Goal: Share content: Share content

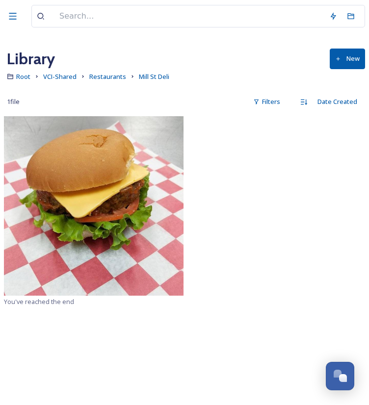
click at [133, 193] on img at bounding box center [94, 206] width 180 height 180
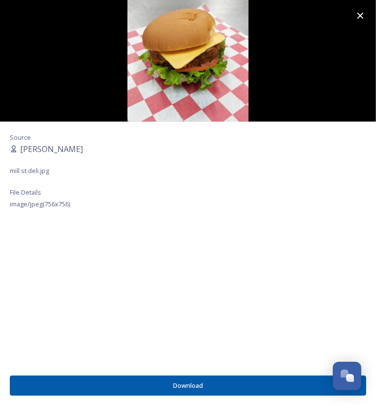
click at [187, 71] on img at bounding box center [188, 61] width 376 height 122
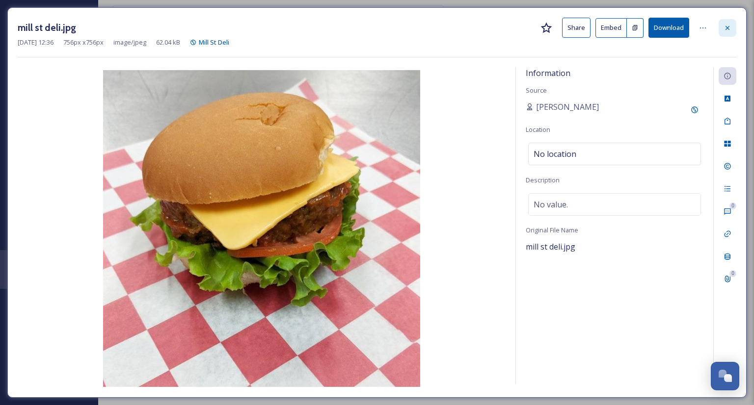
click at [726, 27] on icon at bounding box center [727, 28] width 8 height 8
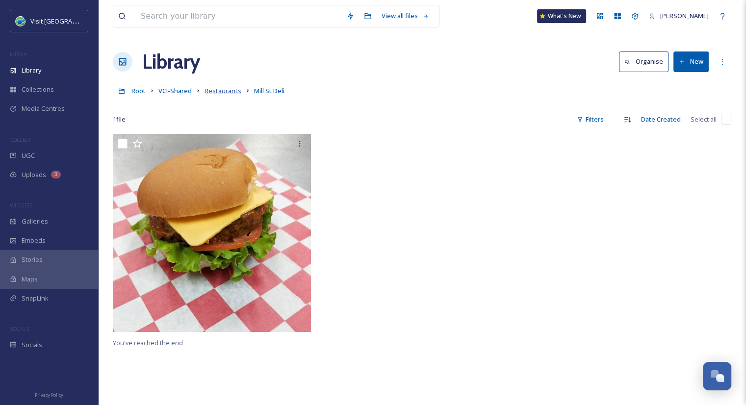
click at [209, 91] on span "Restaurants" at bounding box center [223, 90] width 37 height 9
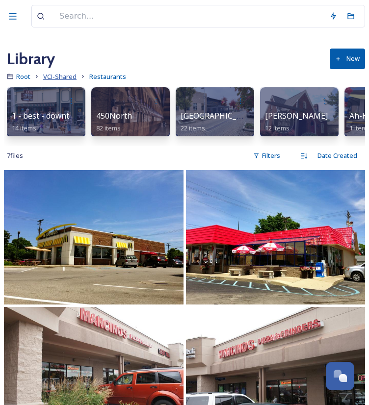
click at [62, 80] on span "VCI-Shared" at bounding box center [59, 76] width 33 height 9
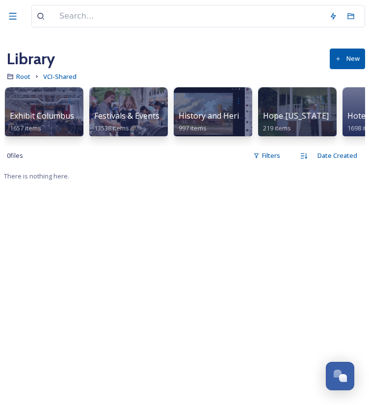
scroll to position [0, 681]
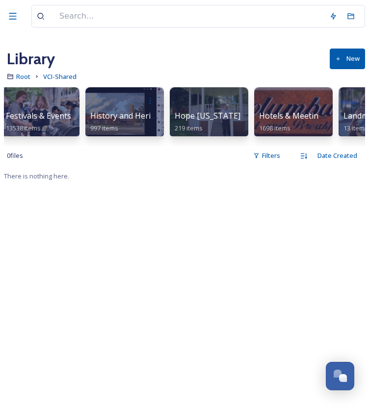
click at [185, 110] on span "Hope [US_STATE]" at bounding box center [208, 115] width 66 height 11
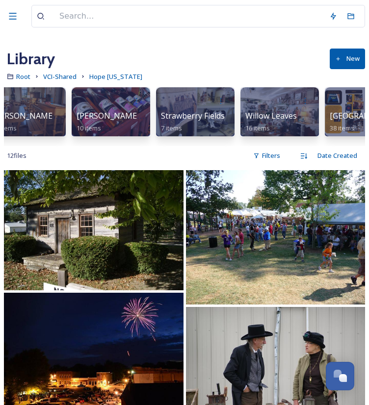
scroll to position [0, 863]
click at [284, 115] on span "Willow Leaves" at bounding box center [271, 115] width 52 height 11
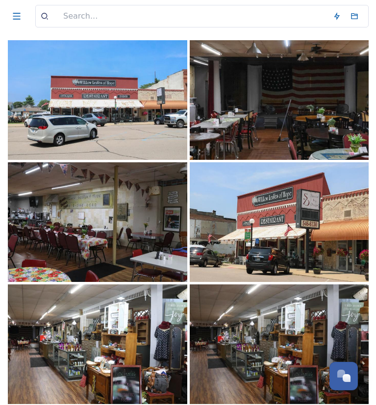
scroll to position [77, 0]
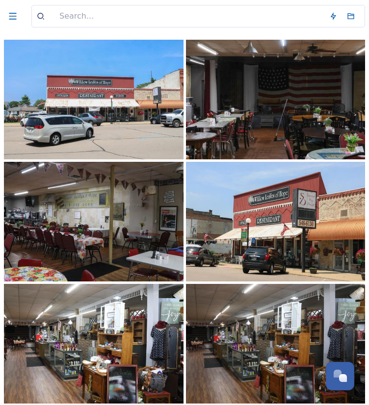
click at [249, 232] on img at bounding box center [276, 222] width 180 height 120
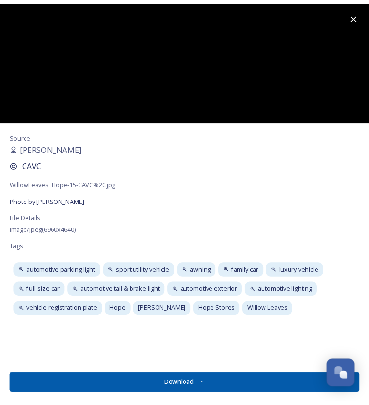
scroll to position [94, 0]
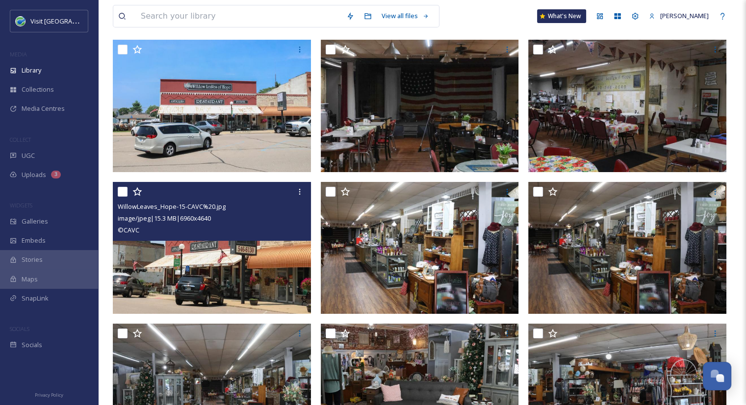
click at [237, 254] on img at bounding box center [212, 248] width 198 height 132
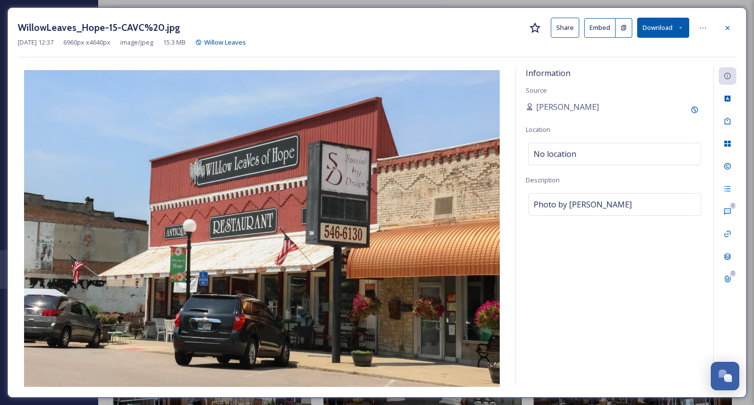
click at [569, 23] on button "Share" at bounding box center [564, 28] width 28 height 20
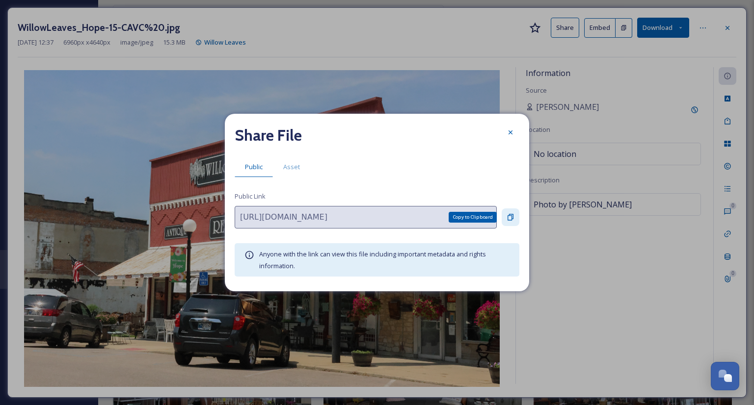
click at [512, 214] on icon at bounding box center [510, 217] width 6 height 6
click at [293, 167] on span "Asset" at bounding box center [291, 166] width 17 height 9
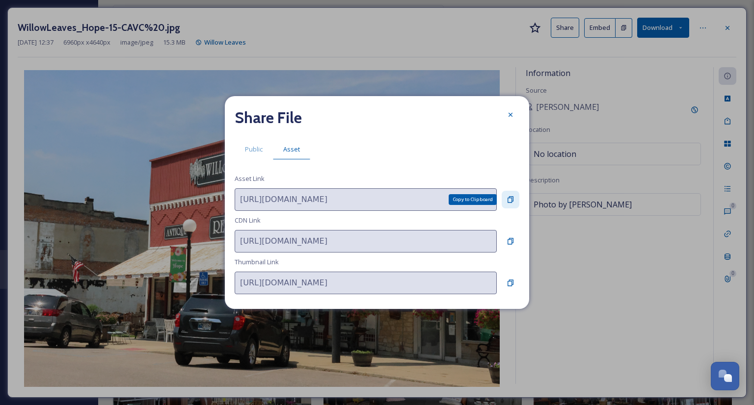
click at [506, 201] on icon at bounding box center [510, 200] width 8 height 8
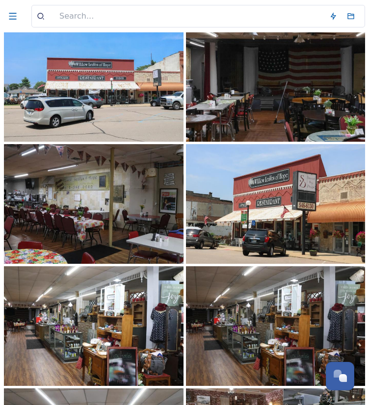
scroll to position [0, 0]
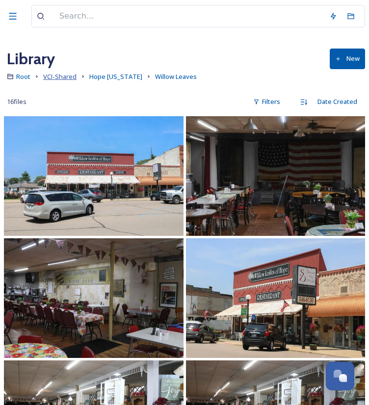
click at [62, 76] on span "VCI-Shared" at bounding box center [59, 76] width 33 height 9
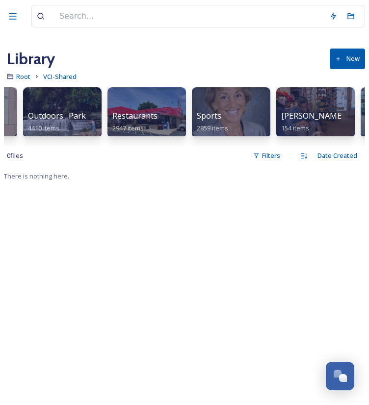
scroll to position [0, 1169]
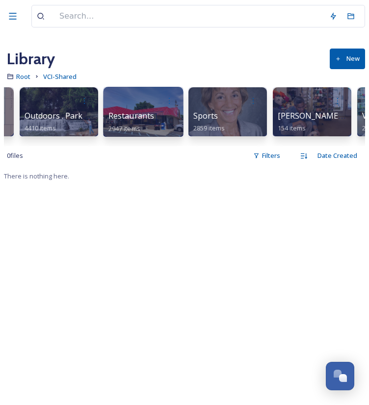
click at [140, 117] on span "Restaurants" at bounding box center [131, 115] width 46 height 11
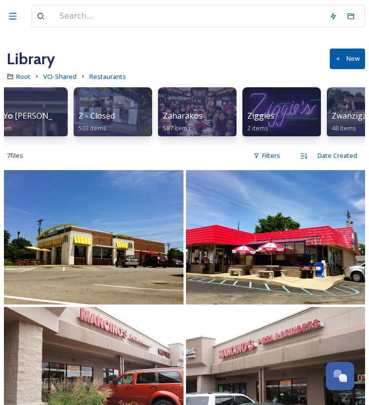
scroll to position [0, 8710]
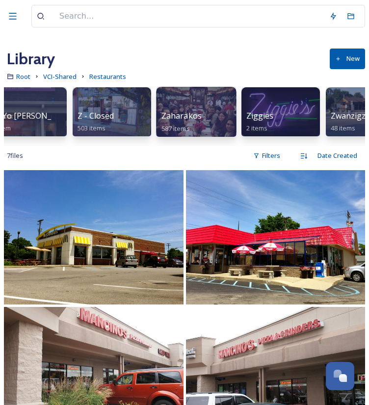
click at [192, 116] on span "Zaharakos" at bounding box center [181, 115] width 41 height 11
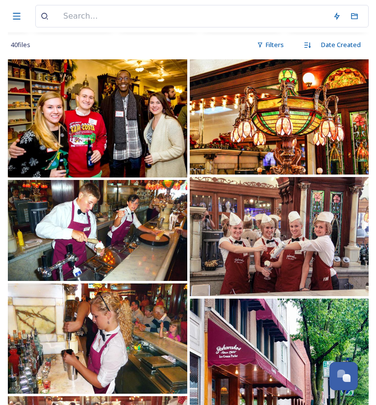
scroll to position [111, 0]
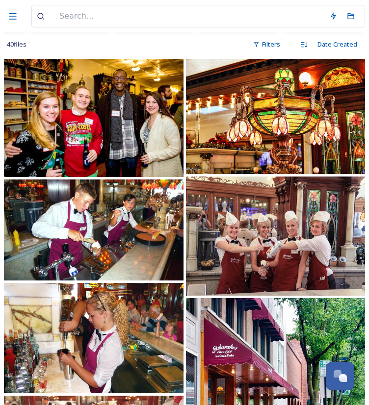
click at [203, 259] on img at bounding box center [276, 237] width 180 height 120
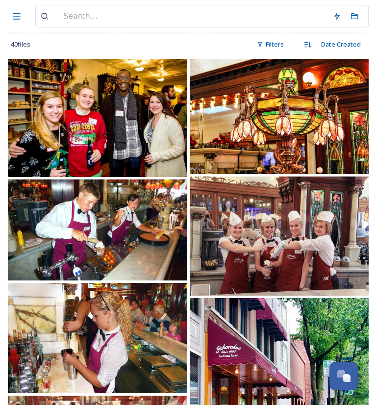
scroll to position [0, 644]
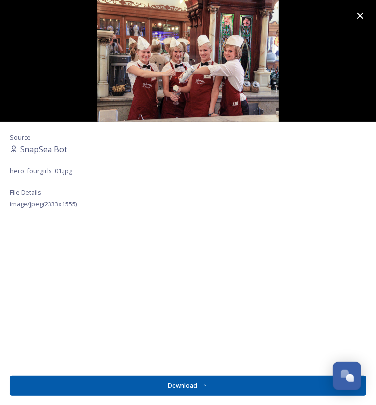
click at [354, 10] on div at bounding box center [360, 15] width 31 height 31
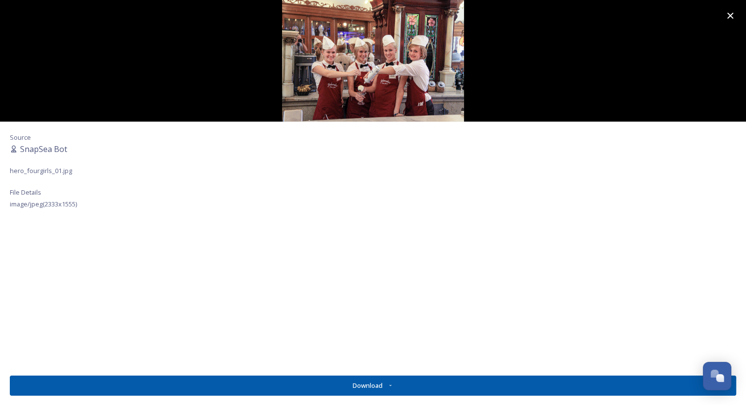
scroll to position [0, 387]
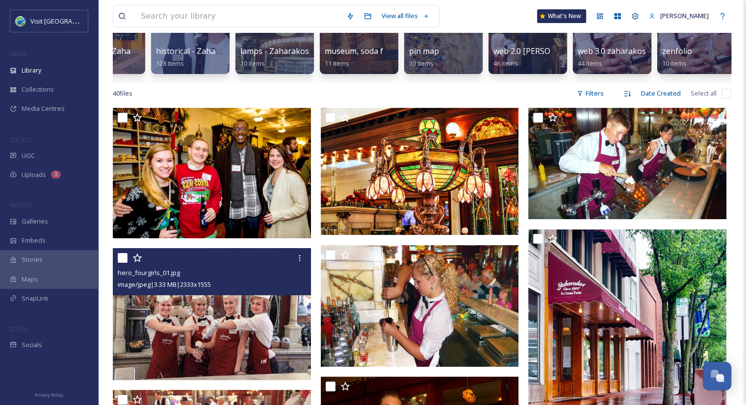
click at [245, 305] on img at bounding box center [212, 314] width 198 height 132
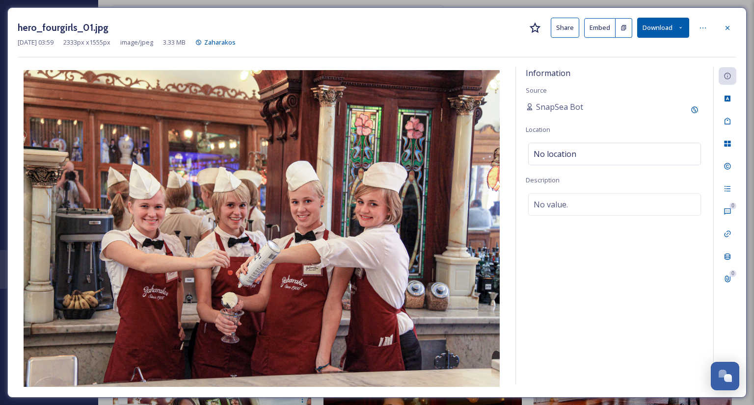
click at [565, 32] on button "Share" at bounding box center [564, 28] width 28 height 20
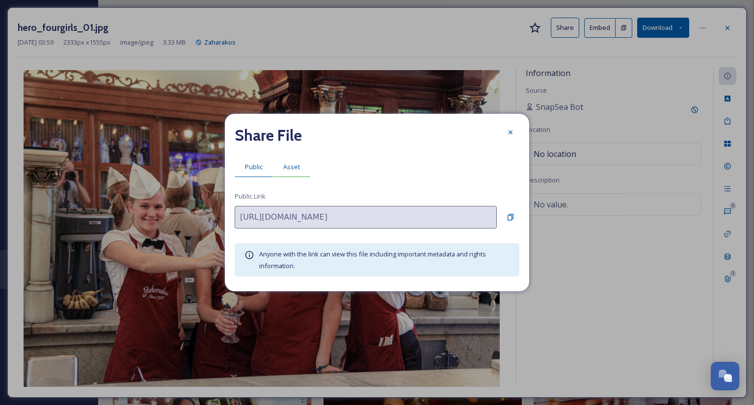
click at [296, 172] on div "Asset" at bounding box center [291, 167] width 37 height 20
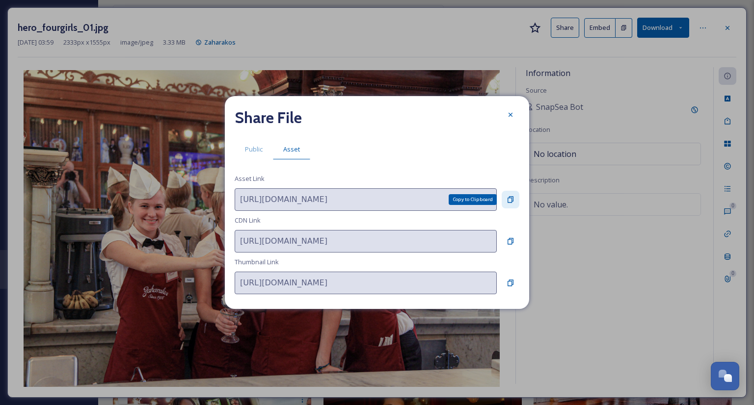
click at [513, 201] on icon at bounding box center [510, 199] width 6 height 6
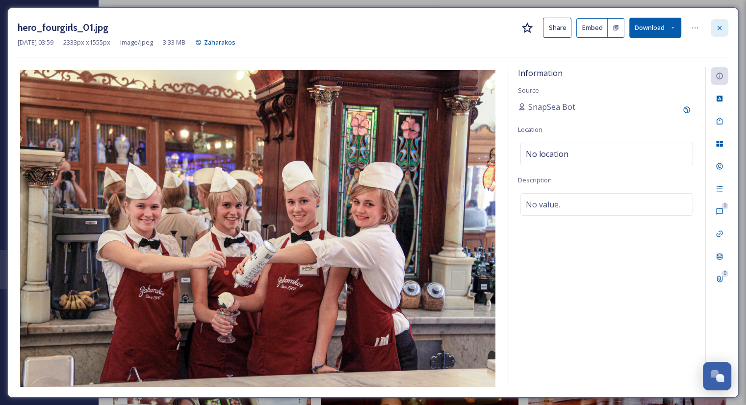
click at [721, 32] on div at bounding box center [720, 28] width 18 height 18
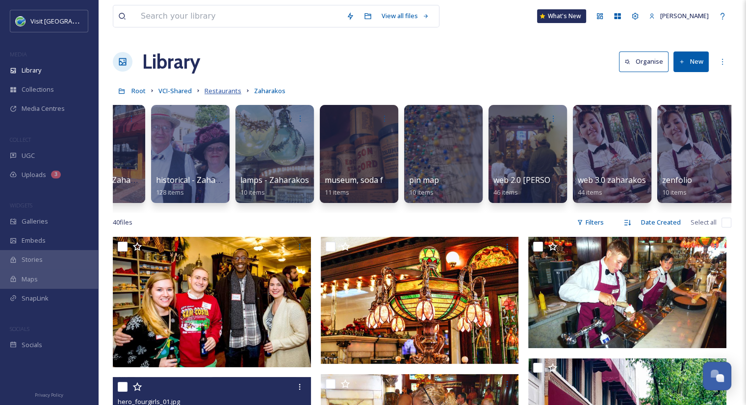
click at [214, 87] on span "Restaurants" at bounding box center [223, 90] width 37 height 9
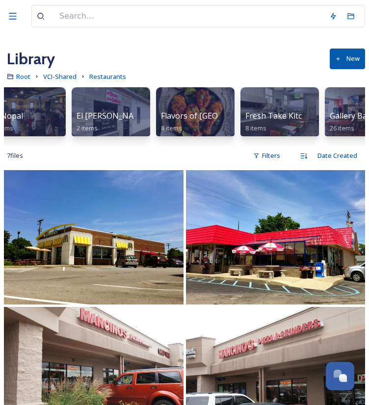
scroll to position [0, 2637]
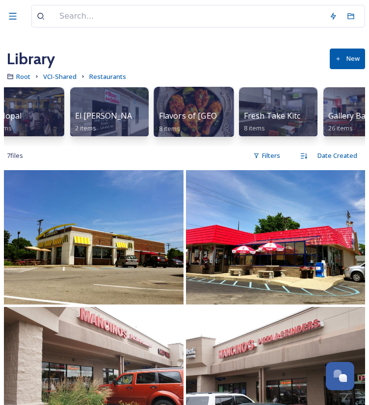
click at [204, 114] on span "Flavors of [GEOGRAPHIC_DATA]" at bounding box center [219, 115] width 120 height 11
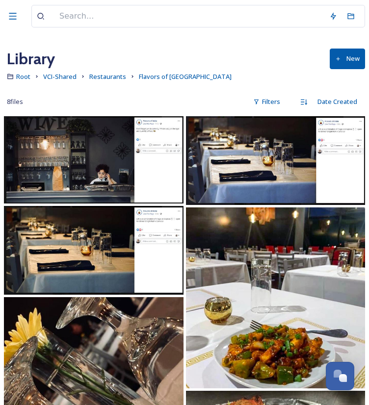
click at [246, 299] on img at bounding box center [276, 298] width 180 height 181
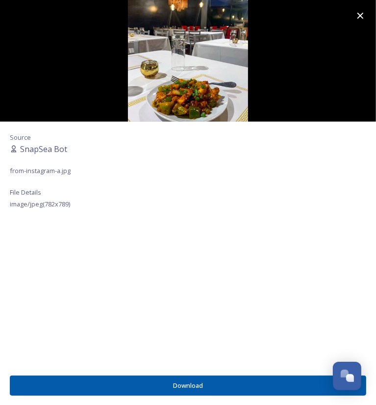
click at [360, 15] on icon at bounding box center [361, 16] width 6 height 6
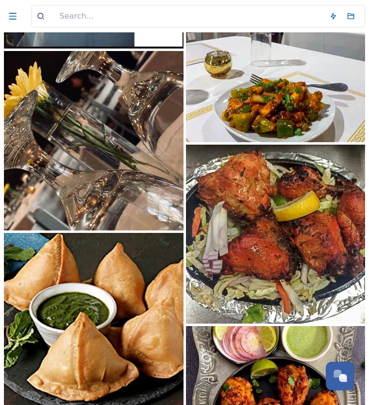
scroll to position [359, 0]
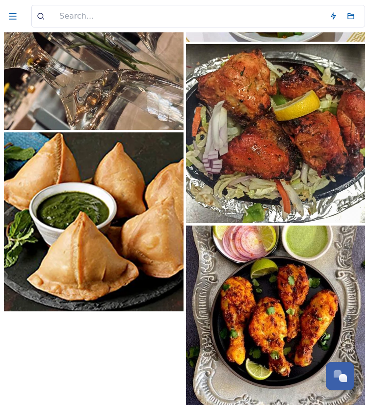
click at [279, 341] on img at bounding box center [276, 316] width 180 height 180
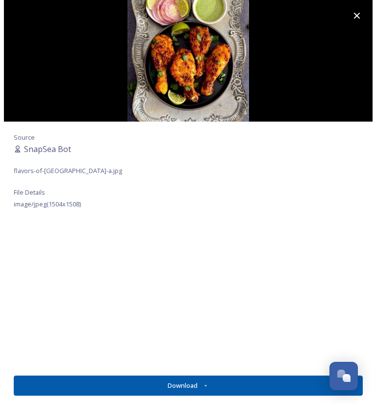
scroll to position [276, 0]
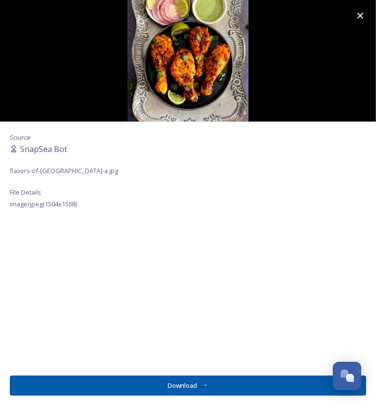
click at [196, 72] on img at bounding box center [188, 61] width 376 height 122
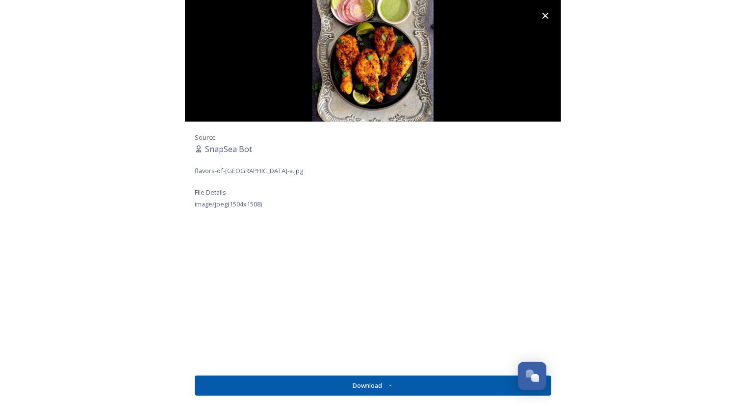
scroll to position [265, 0]
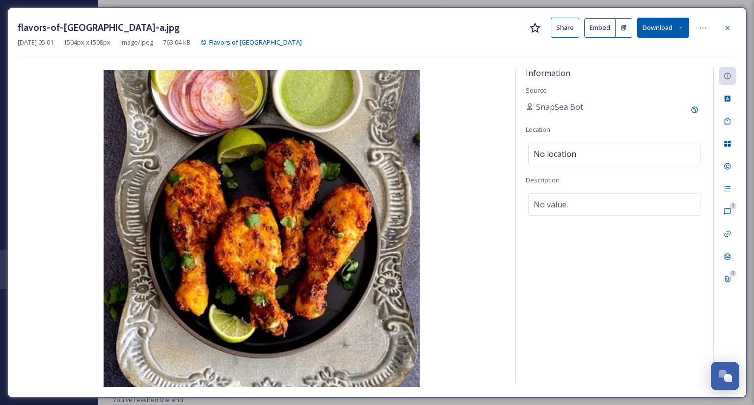
click at [558, 32] on button "Share" at bounding box center [564, 28] width 28 height 20
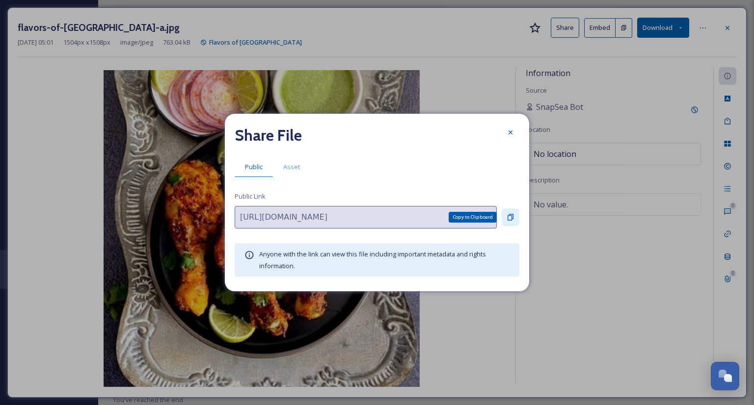
click at [512, 220] on icon at bounding box center [510, 217] width 6 height 6
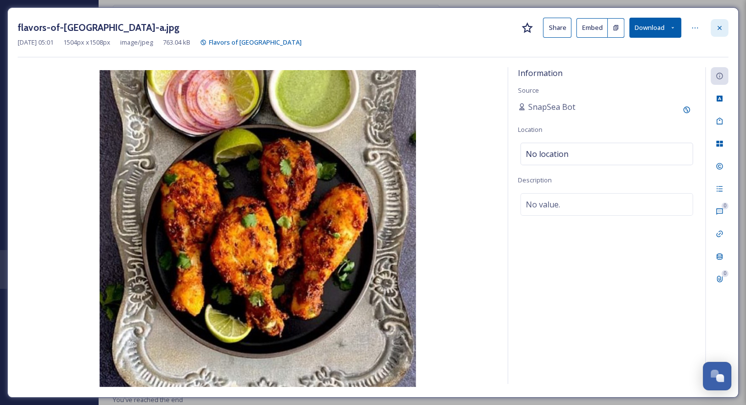
click at [717, 26] on icon at bounding box center [720, 28] width 8 height 8
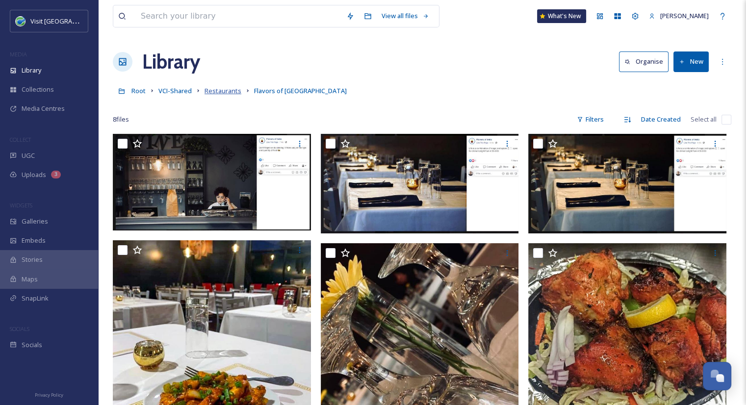
click at [212, 89] on span "Restaurants" at bounding box center [223, 90] width 37 height 9
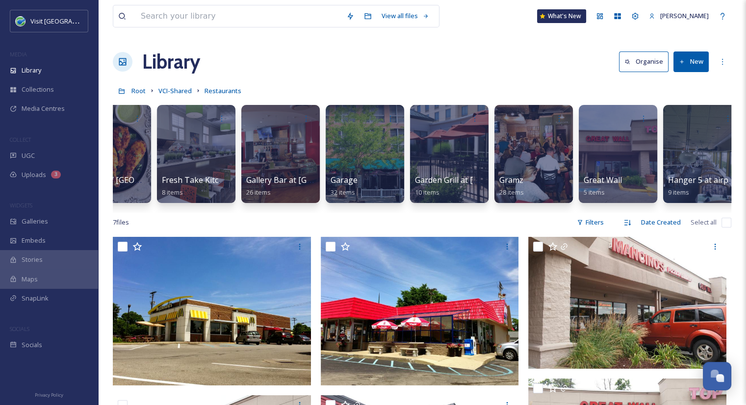
scroll to position [0, 2829]
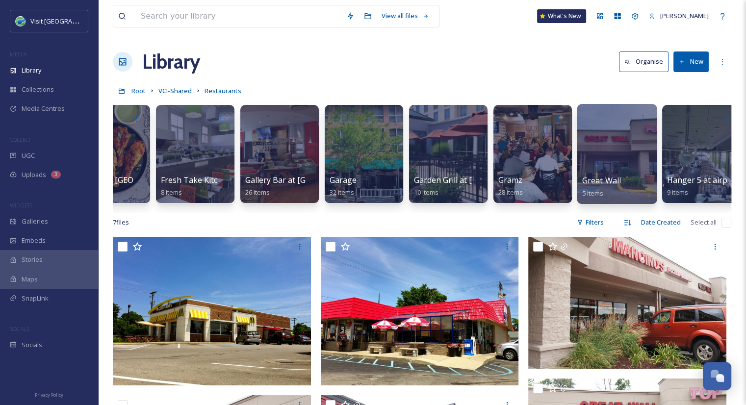
click at [596, 173] on div at bounding box center [617, 154] width 80 height 100
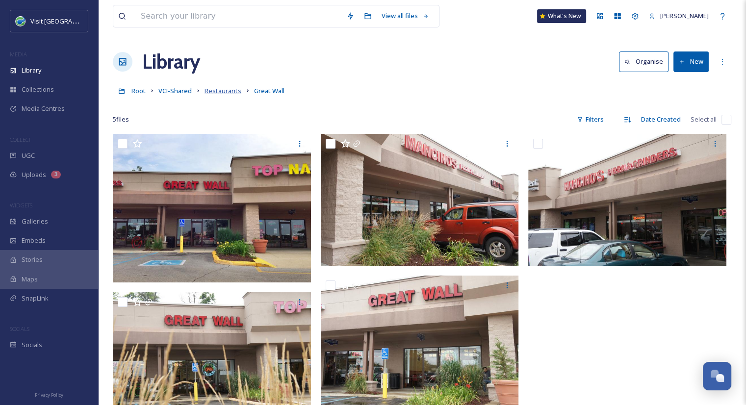
click at [227, 87] on span "Restaurants" at bounding box center [223, 90] width 37 height 9
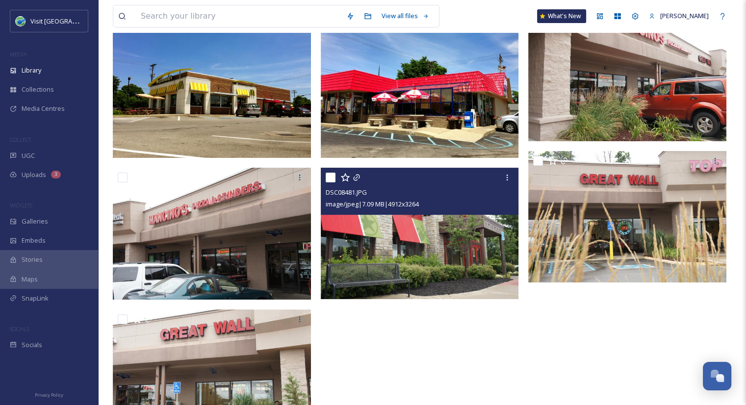
scroll to position [266, 0]
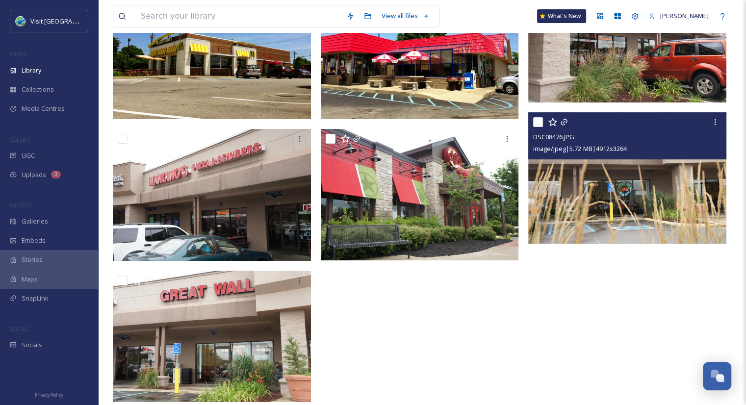
click at [653, 211] on img at bounding box center [627, 177] width 198 height 131
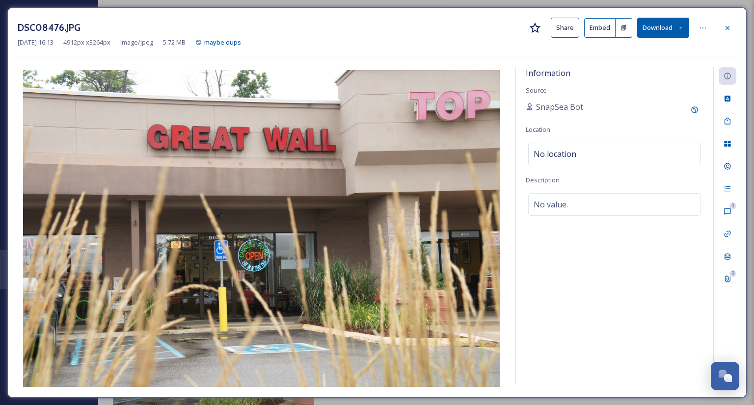
click at [556, 29] on button "Share" at bounding box center [564, 28] width 28 height 20
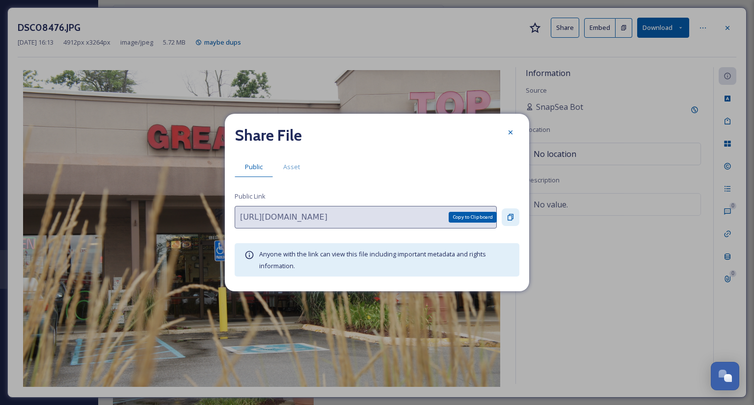
click at [508, 218] on icon at bounding box center [510, 217] width 8 height 8
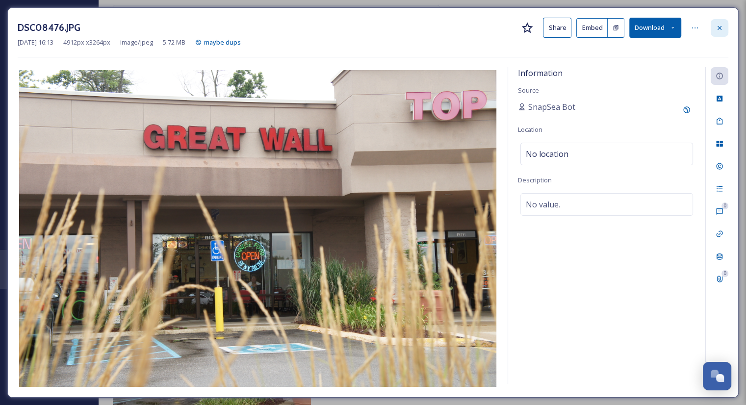
click at [716, 32] on div at bounding box center [720, 28] width 18 height 18
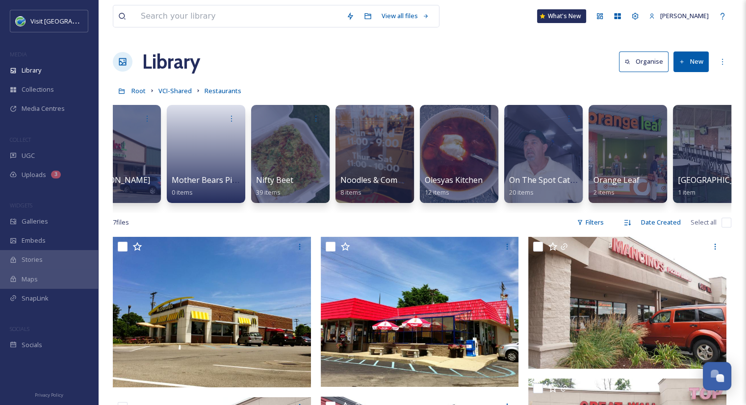
scroll to position [0, 5202]
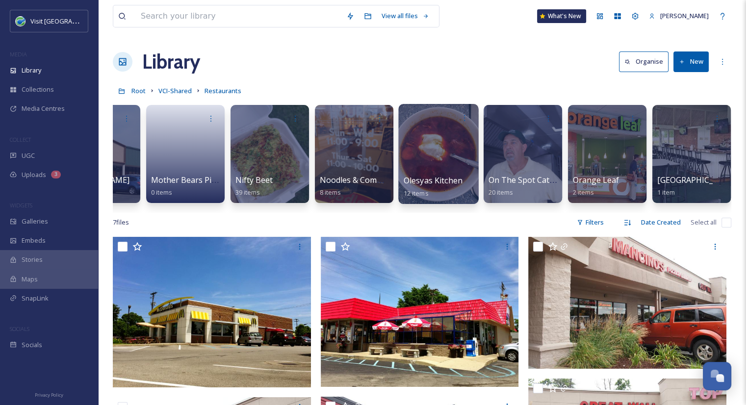
click at [434, 165] on div at bounding box center [438, 154] width 80 height 100
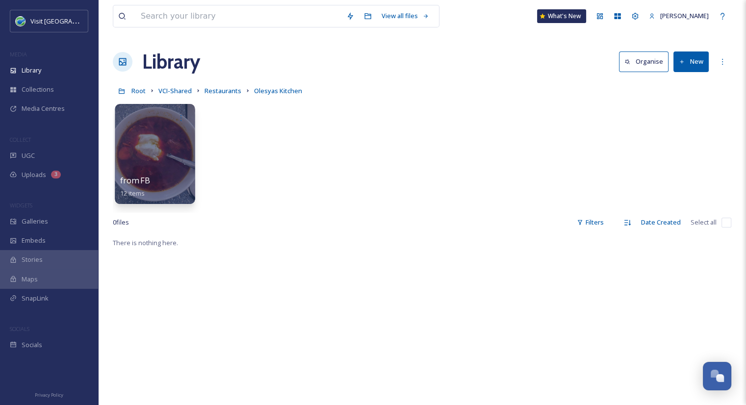
click at [160, 156] on div at bounding box center [155, 154] width 80 height 100
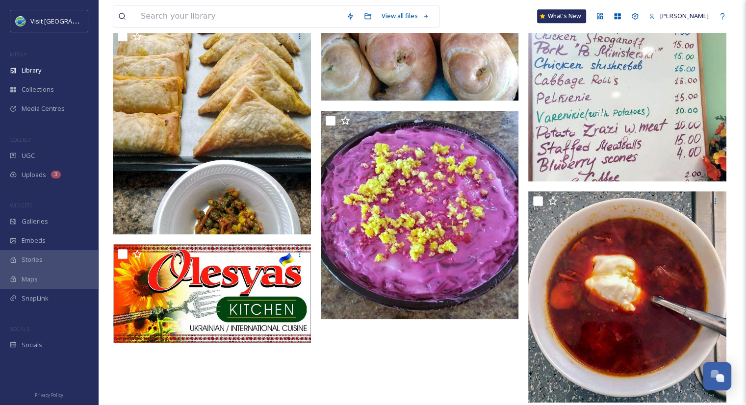
scroll to position [598, 0]
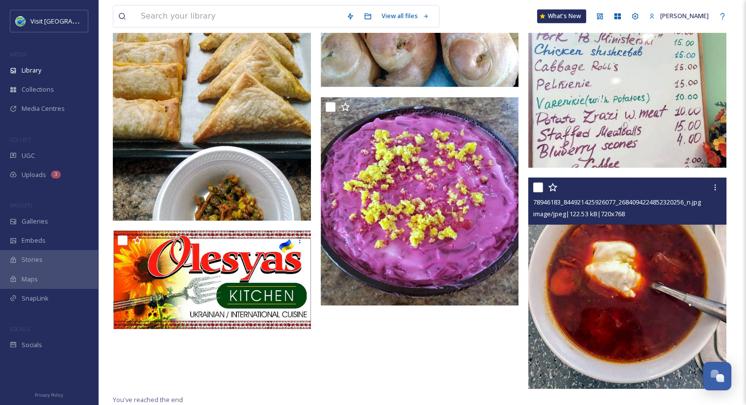
click at [622, 275] on img at bounding box center [627, 283] width 198 height 211
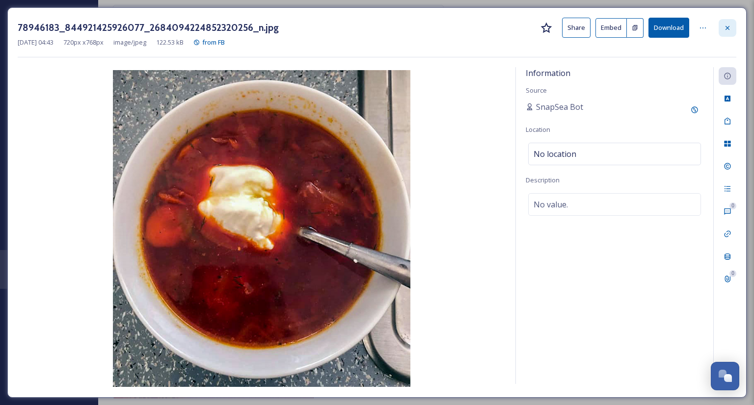
click at [727, 28] on icon at bounding box center [727, 28] width 8 height 8
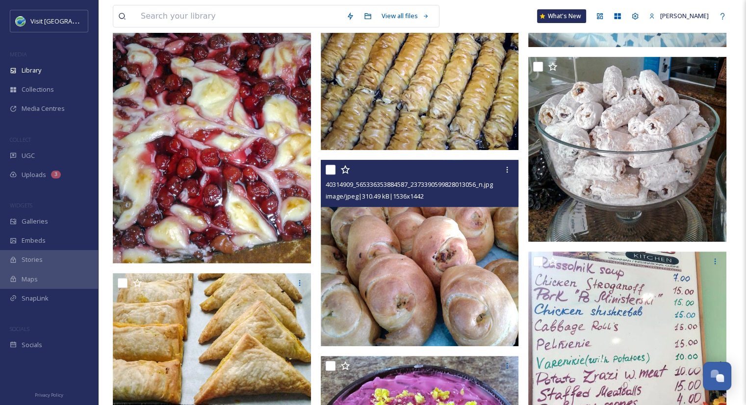
scroll to position [478, 0]
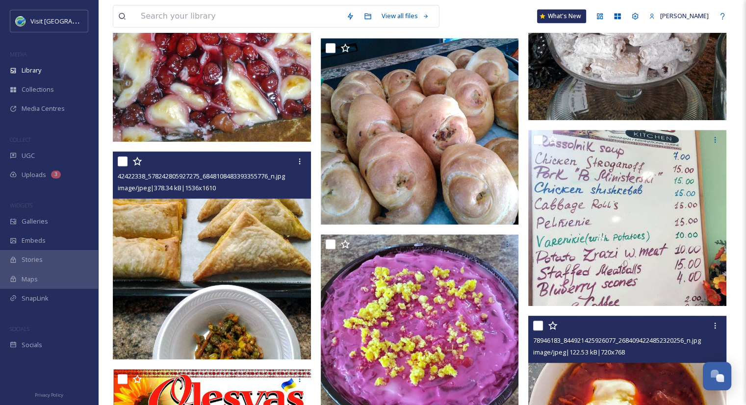
click at [267, 215] on img at bounding box center [212, 256] width 198 height 208
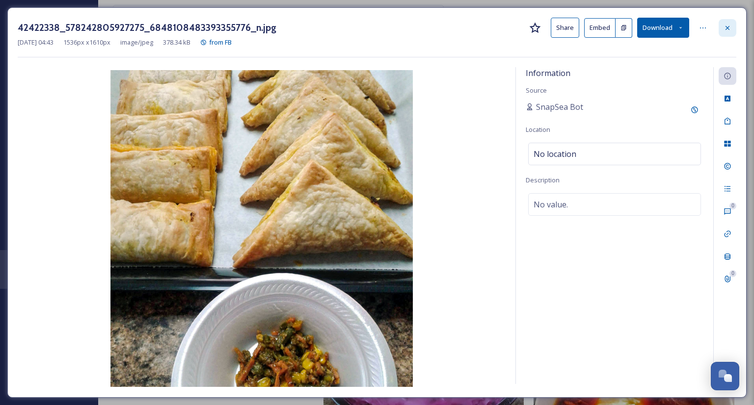
click at [732, 27] on div at bounding box center [727, 28] width 18 height 18
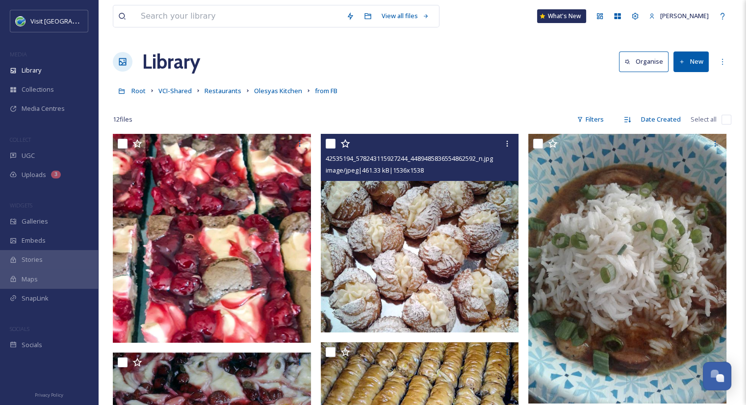
click at [412, 276] on img at bounding box center [420, 233] width 198 height 199
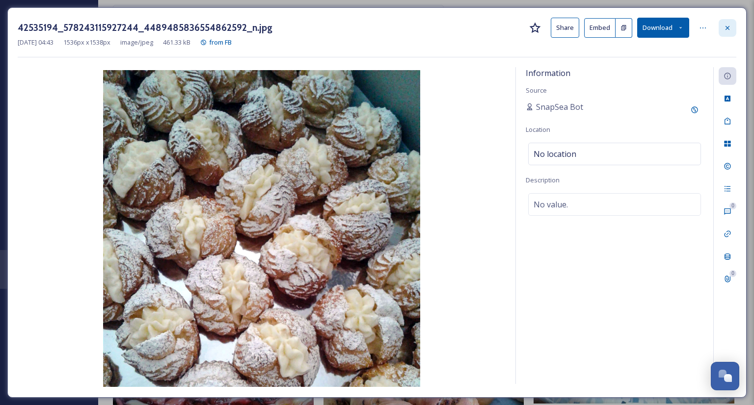
click at [730, 26] on icon at bounding box center [727, 28] width 8 height 8
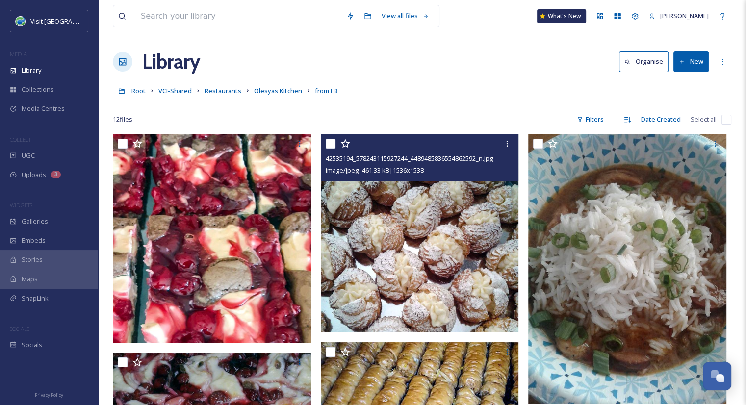
click at [695, 61] on button "New" at bounding box center [691, 62] width 35 height 20
click at [681, 86] on span "File Upload" at bounding box center [687, 84] width 32 height 9
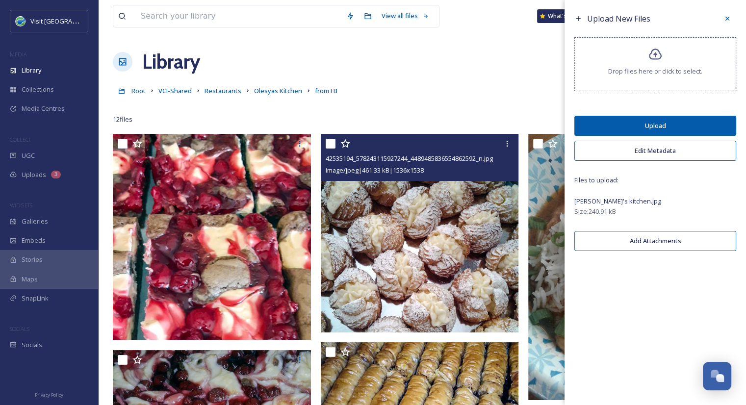
click at [697, 129] on button "Upload" at bounding box center [656, 126] width 162 height 20
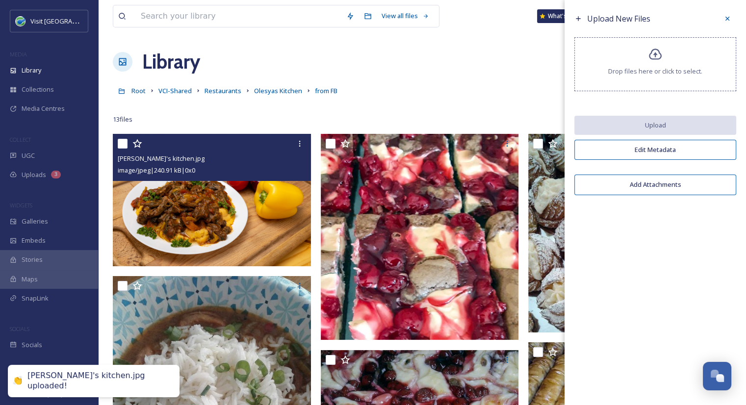
click at [247, 237] on img at bounding box center [212, 200] width 198 height 132
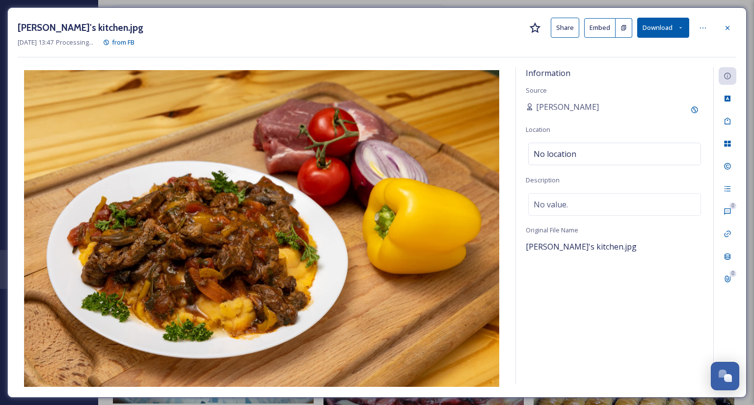
click at [561, 28] on button "Share" at bounding box center [564, 28] width 28 height 20
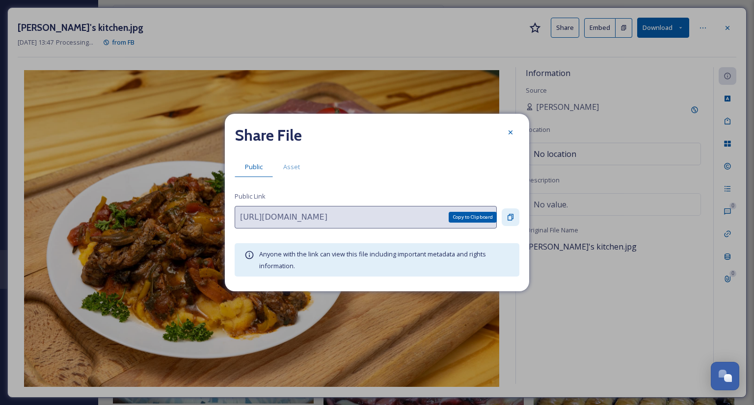
click at [510, 213] on icon at bounding box center [510, 217] width 8 height 8
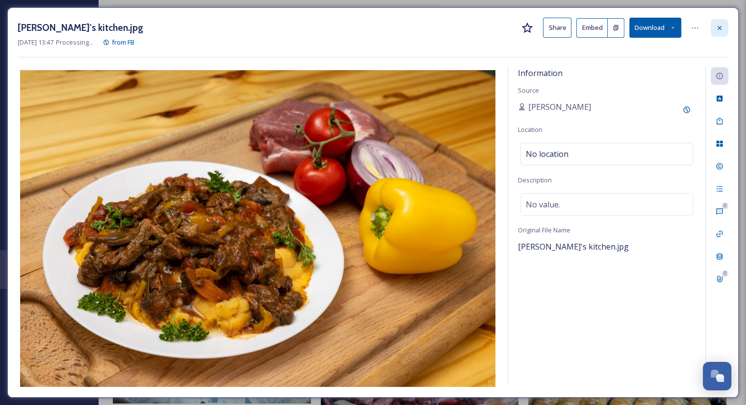
click at [723, 28] on icon at bounding box center [720, 28] width 8 height 8
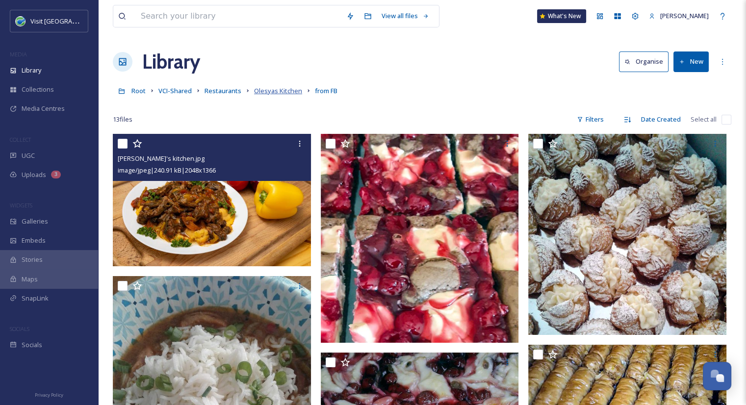
click at [271, 93] on span "Olesyas Kitchen" at bounding box center [278, 90] width 48 height 9
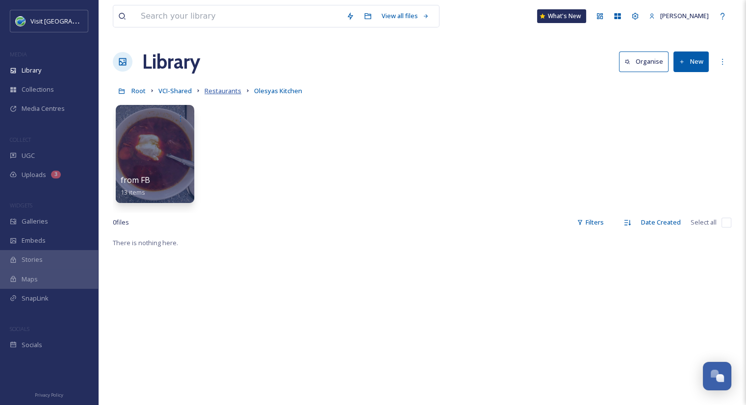
click at [231, 92] on span "Restaurants" at bounding box center [223, 90] width 37 height 9
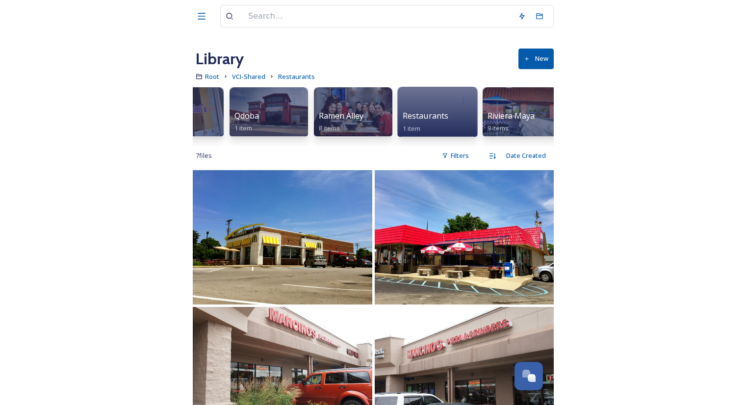
scroll to position [0, 6036]
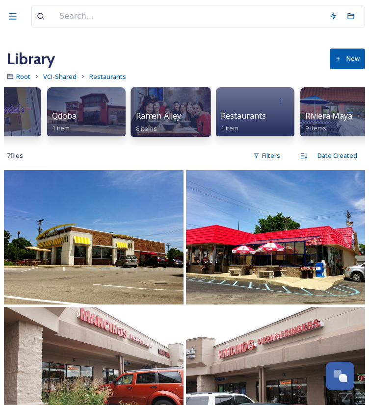
click at [145, 115] on span "Ramen Alley" at bounding box center [159, 115] width 46 height 11
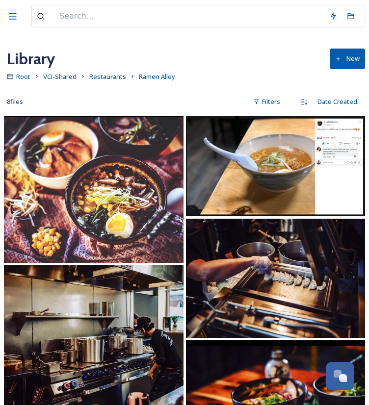
click at [140, 200] on img at bounding box center [94, 189] width 180 height 147
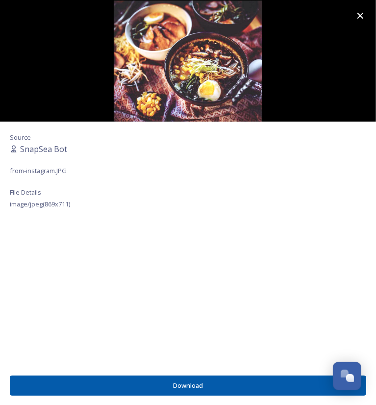
click at [215, 55] on img at bounding box center [188, 61] width 376 height 122
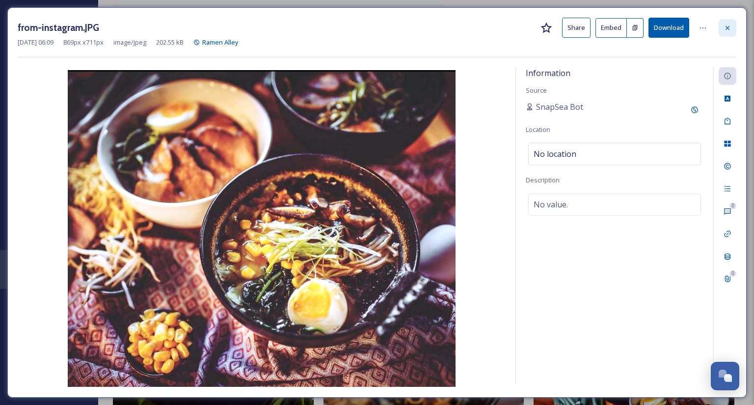
click at [725, 28] on icon at bounding box center [727, 28] width 8 height 8
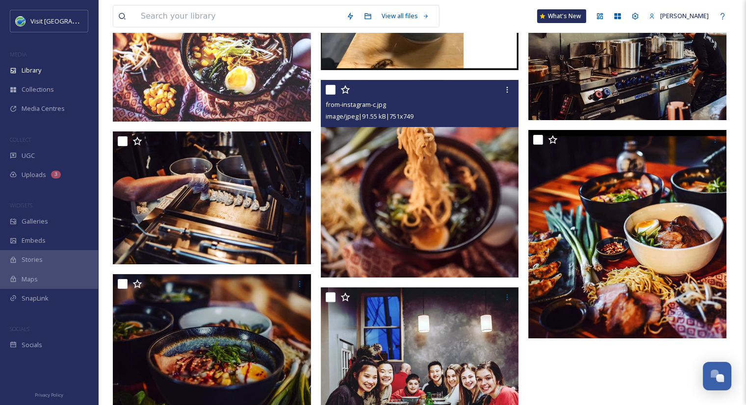
scroll to position [184, 0]
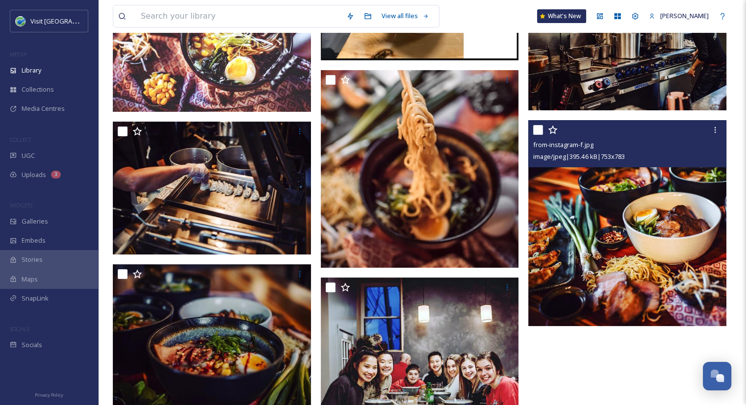
click at [634, 224] on img at bounding box center [627, 223] width 198 height 206
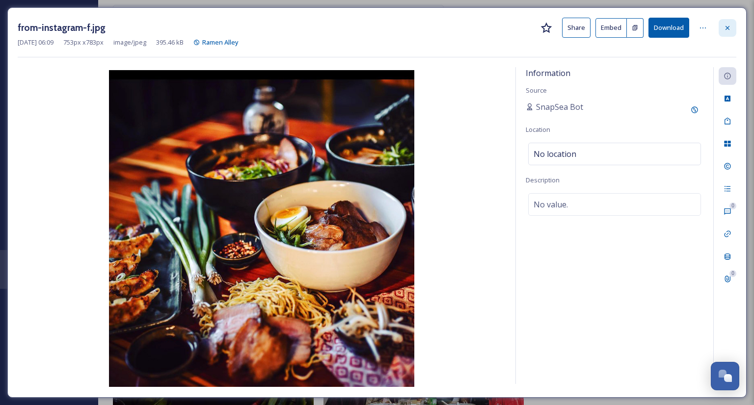
click at [727, 27] on icon at bounding box center [727, 28] width 4 height 4
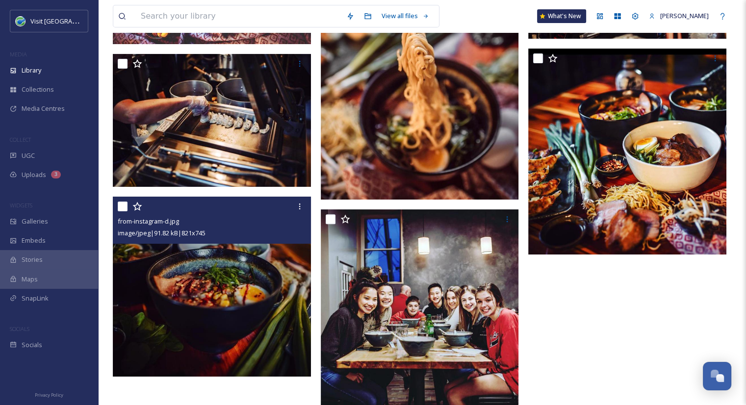
scroll to position [257, 0]
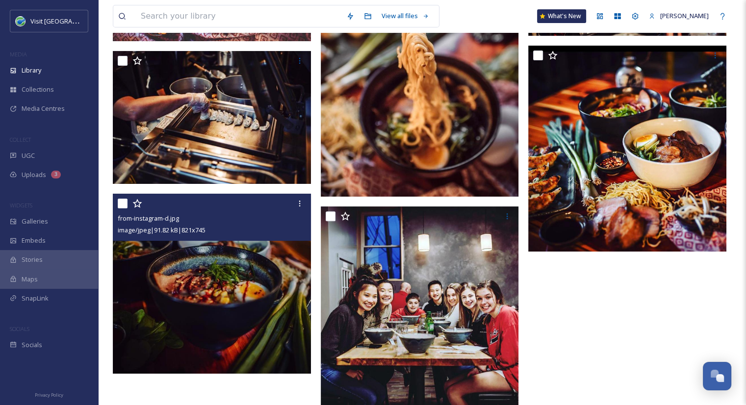
click at [200, 313] on img at bounding box center [212, 284] width 198 height 180
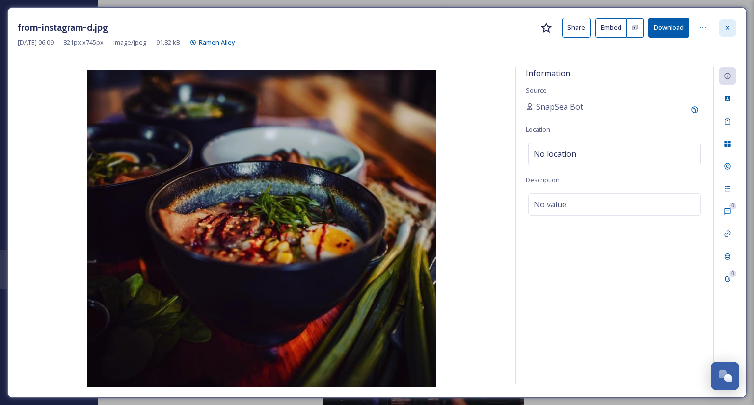
click at [731, 26] on div at bounding box center [727, 28] width 18 height 18
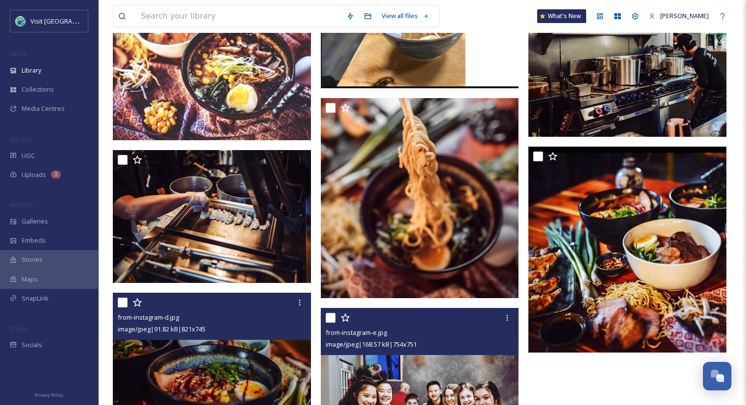
scroll to position [157, 0]
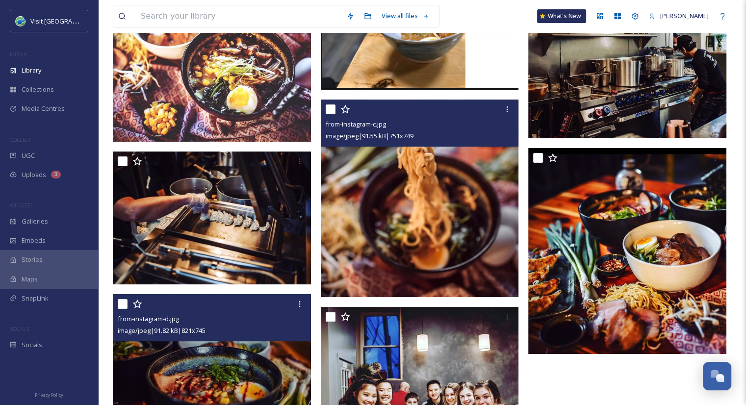
click at [431, 223] on img at bounding box center [420, 199] width 198 height 198
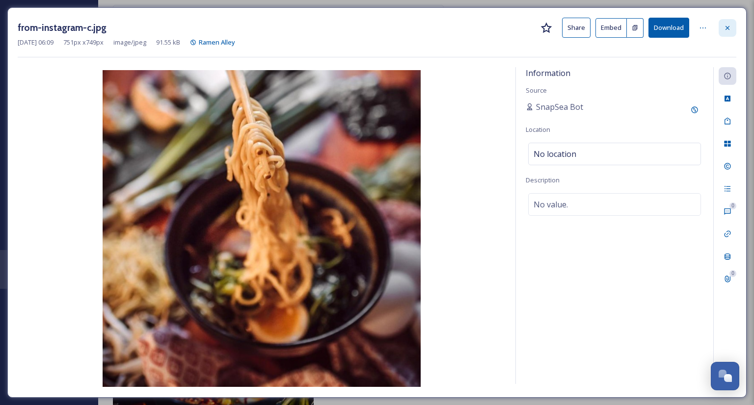
click at [728, 27] on icon at bounding box center [727, 28] width 8 height 8
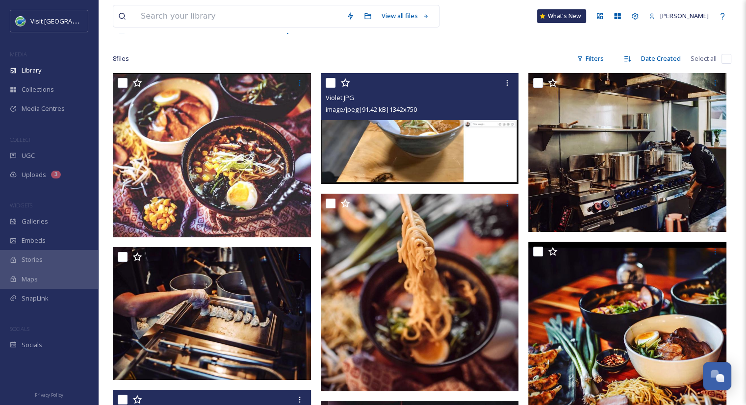
scroll to position [58, 0]
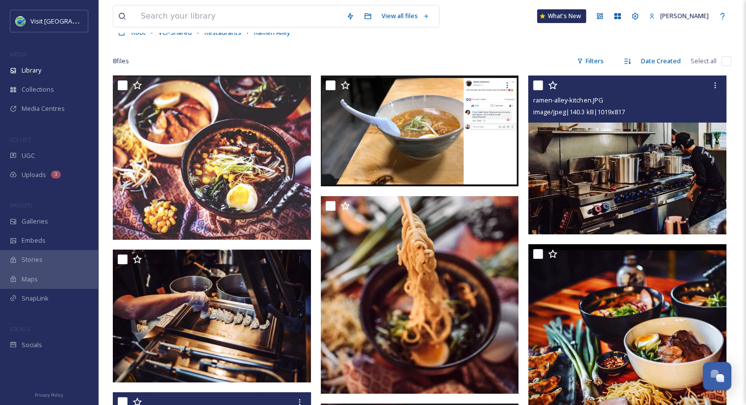
click at [569, 126] on img at bounding box center [627, 155] width 198 height 159
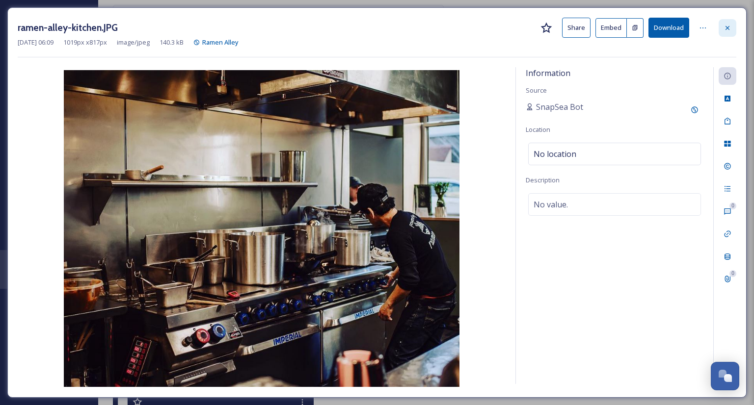
click at [726, 31] on div at bounding box center [727, 28] width 18 height 18
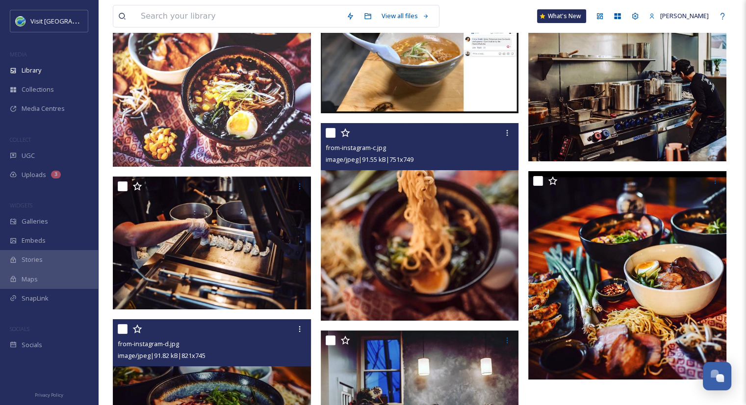
scroll to position [131, 0]
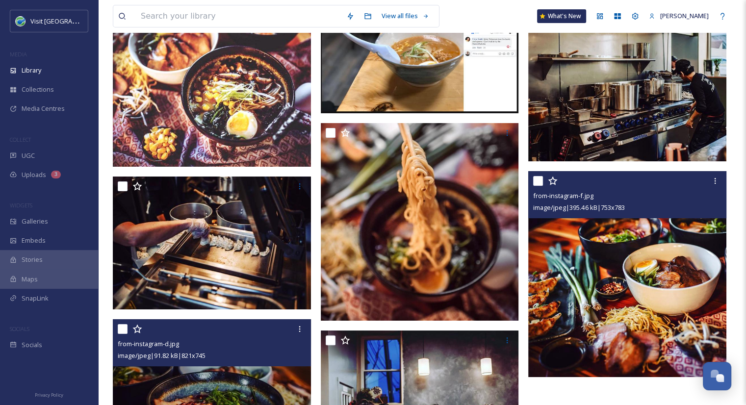
click at [570, 278] on img at bounding box center [627, 274] width 198 height 206
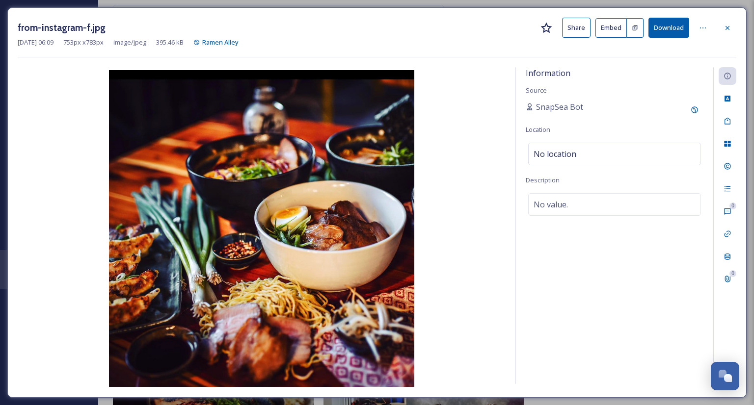
click at [573, 32] on button "Share" at bounding box center [576, 28] width 28 height 20
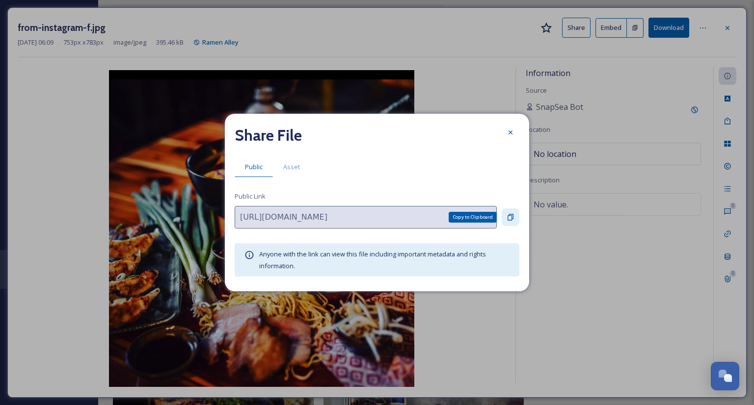
click at [501, 221] on div "Copy to Clipboard" at bounding box center [510, 218] width 18 height 18
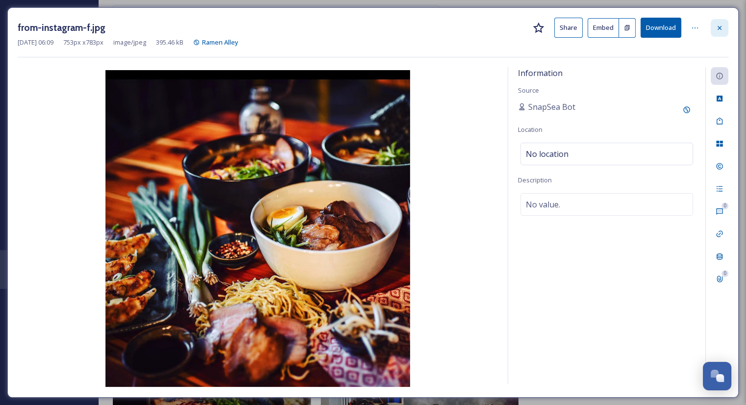
click at [722, 27] on icon at bounding box center [720, 28] width 8 height 8
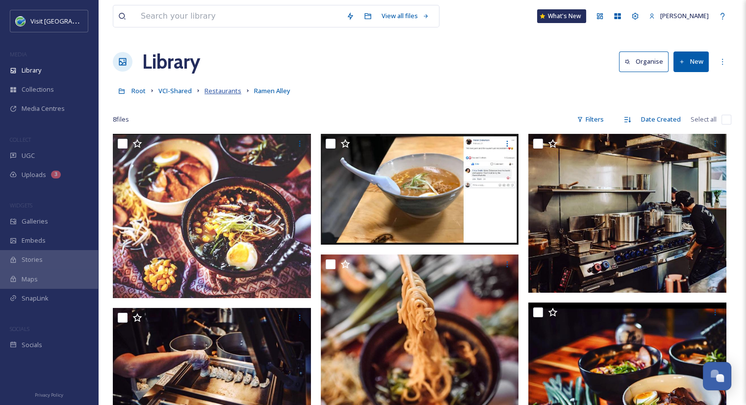
click at [215, 95] on span "Restaurants" at bounding box center [223, 90] width 37 height 9
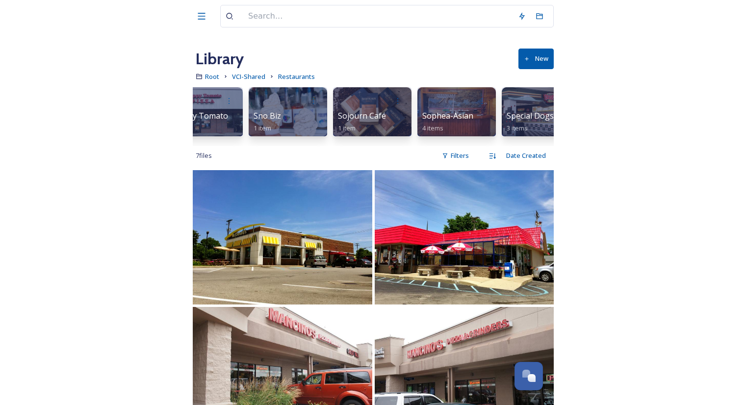
scroll to position [0, 6798]
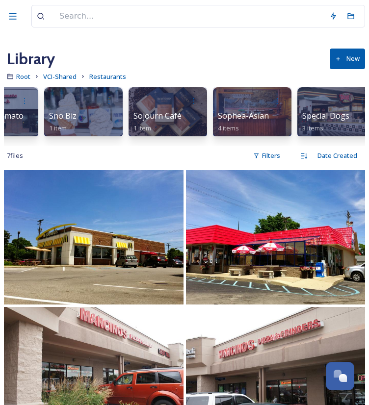
click at [257, 118] on span "Sophea-Asian" at bounding box center [243, 115] width 51 height 11
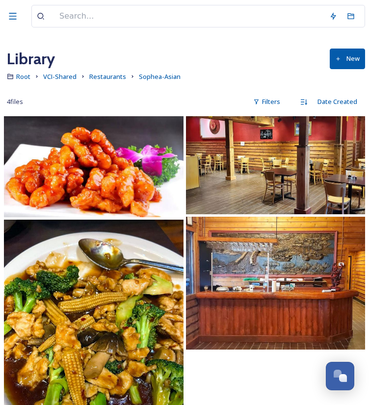
click at [153, 174] on img at bounding box center [94, 166] width 180 height 101
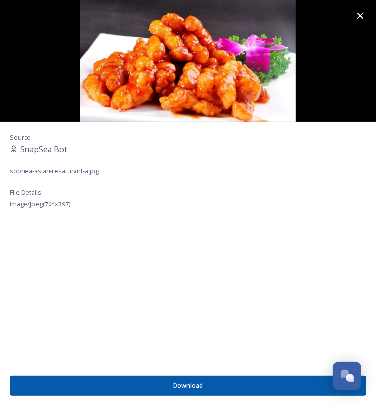
click at [365, 11] on icon at bounding box center [361, 16] width 12 height 12
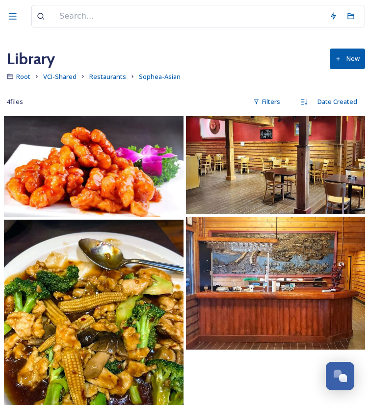
click at [67, 358] on img at bounding box center [94, 324] width 180 height 208
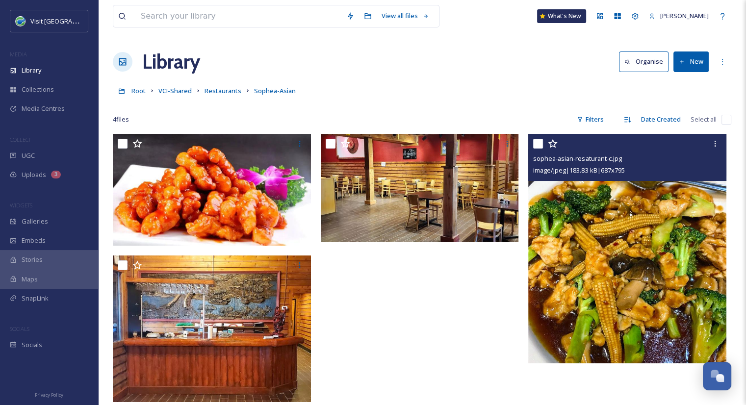
click at [652, 242] on img at bounding box center [627, 249] width 198 height 230
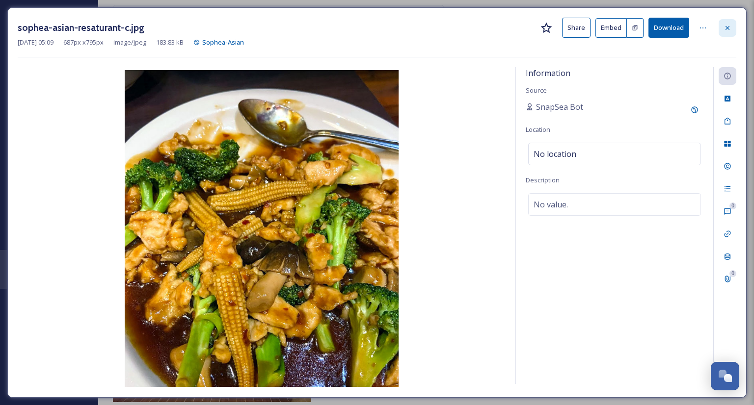
click at [725, 26] on icon at bounding box center [727, 28] width 8 height 8
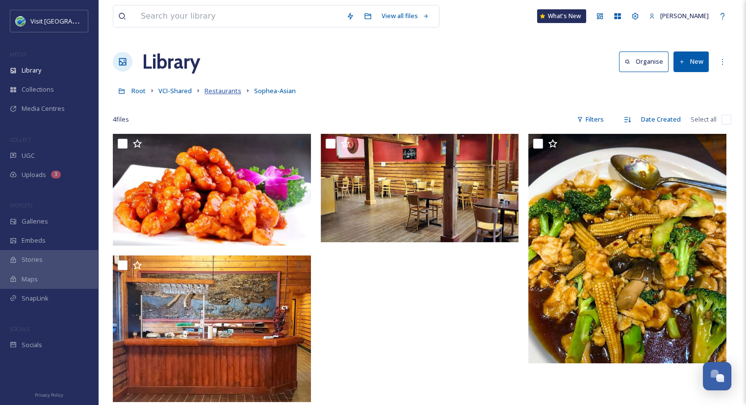
click at [216, 93] on span "Restaurants" at bounding box center [223, 90] width 37 height 9
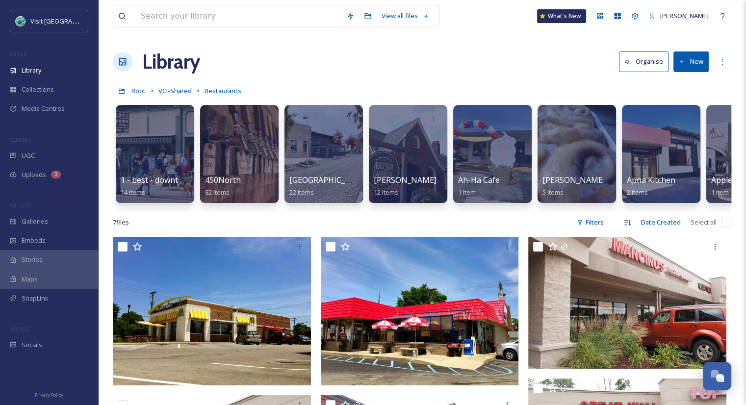
click at [408, 172] on div at bounding box center [408, 154] width 78 height 98
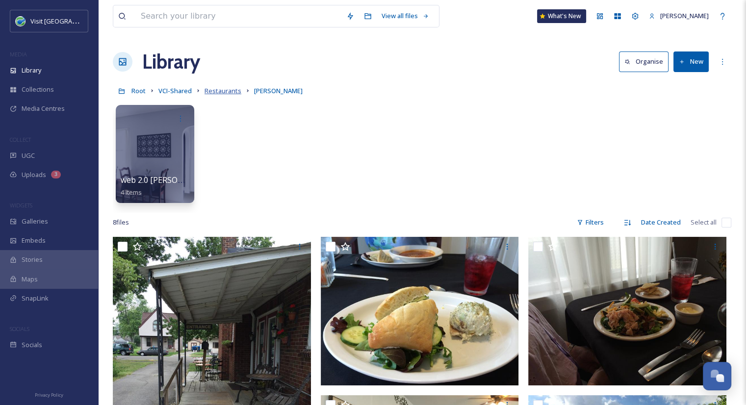
click at [232, 93] on span "Restaurants" at bounding box center [223, 90] width 37 height 9
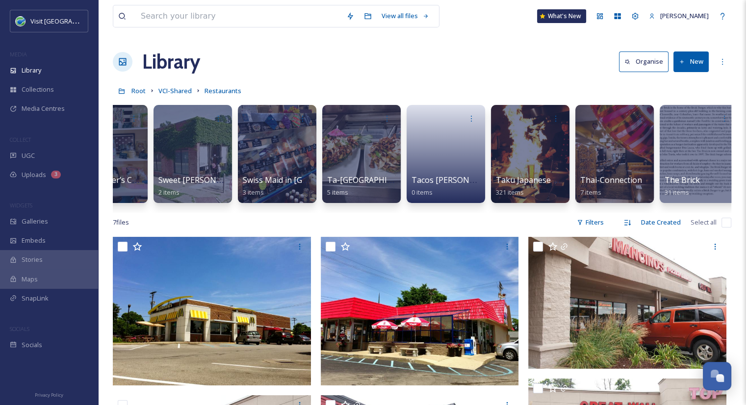
scroll to position [0, 7473]
click at [537, 156] on div at bounding box center [530, 154] width 80 height 100
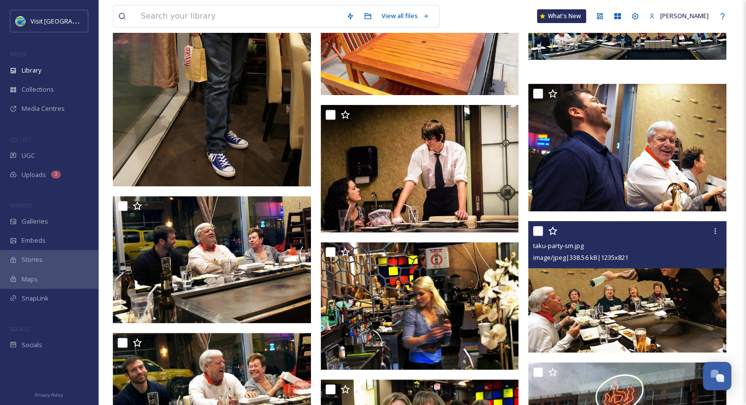
scroll to position [359, 0]
click at [673, 314] on img at bounding box center [627, 286] width 198 height 131
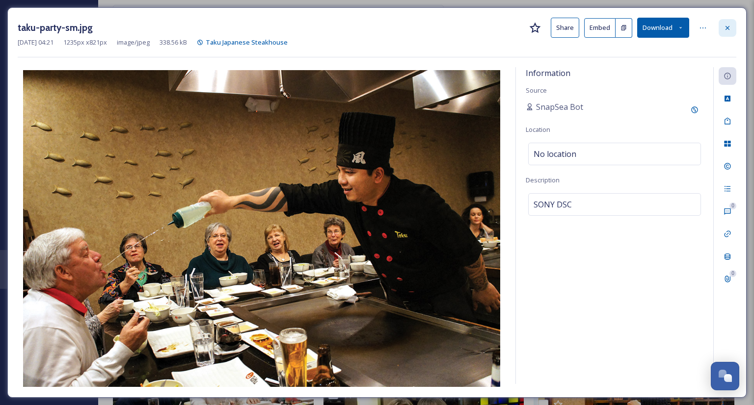
click at [730, 30] on icon at bounding box center [727, 28] width 8 height 8
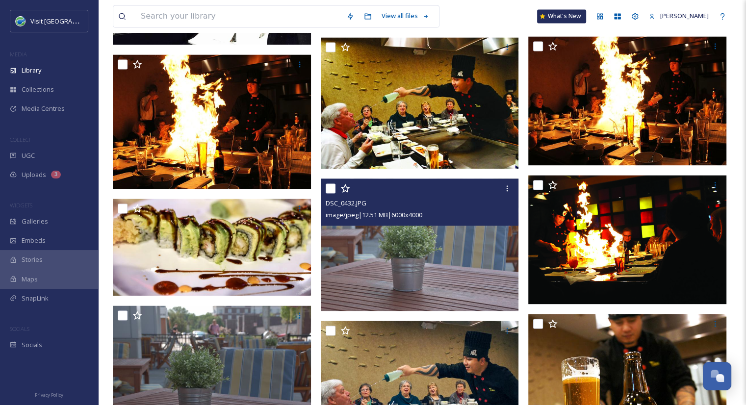
scroll to position [1423, 0]
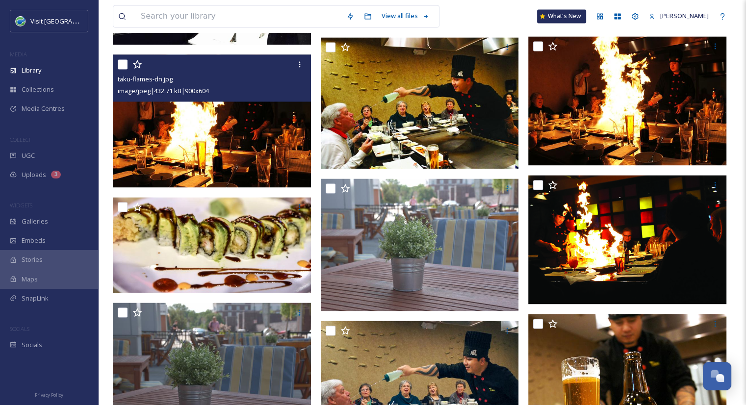
click at [284, 159] on img at bounding box center [212, 120] width 198 height 133
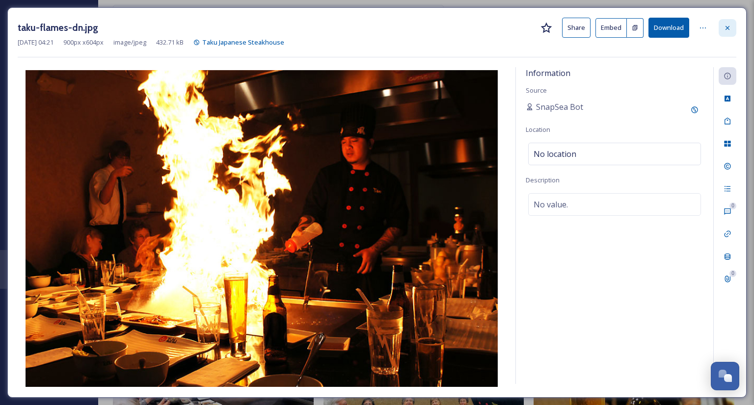
click at [730, 24] on icon at bounding box center [727, 28] width 8 height 8
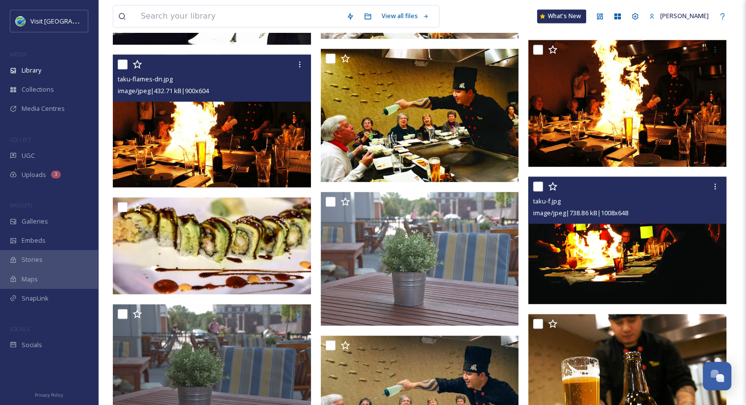
click at [583, 260] on img at bounding box center [627, 241] width 198 height 128
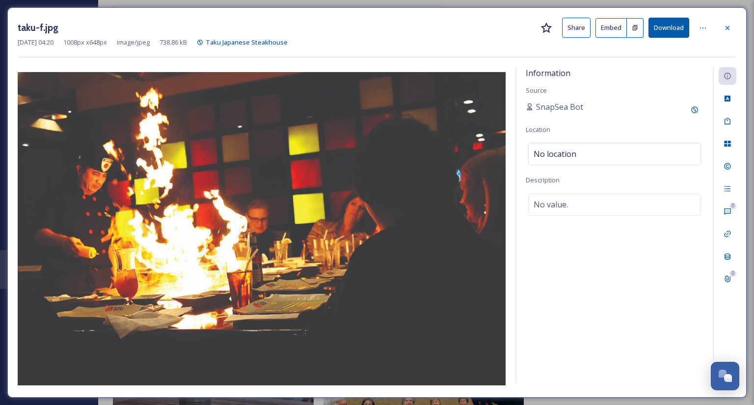
click at [712, 32] on div at bounding box center [704, 28] width 20 height 18
click at [724, 28] on icon at bounding box center [727, 28] width 8 height 8
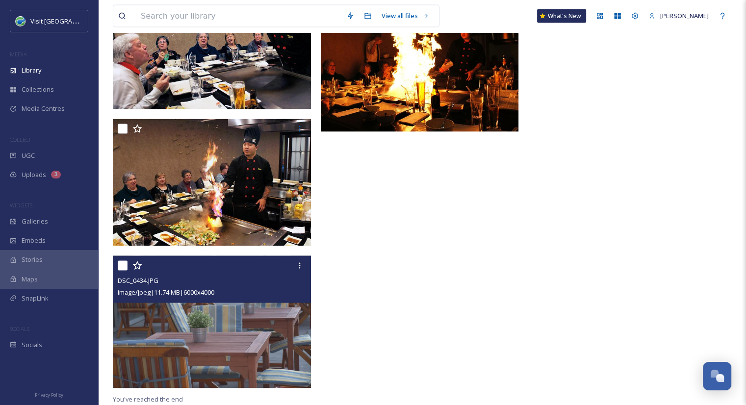
scroll to position [1892, 0]
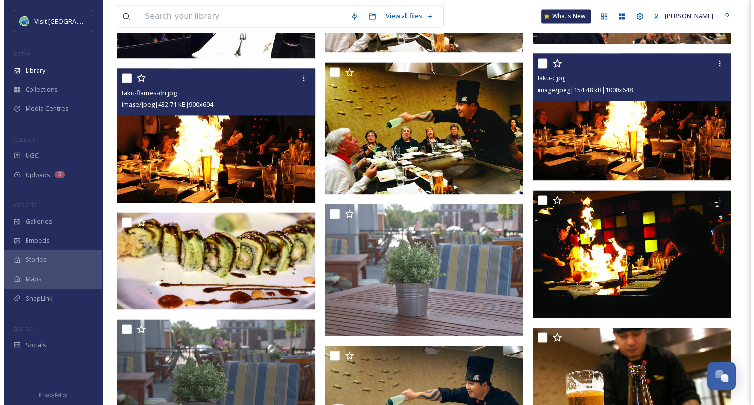
scroll to position [1260, 0]
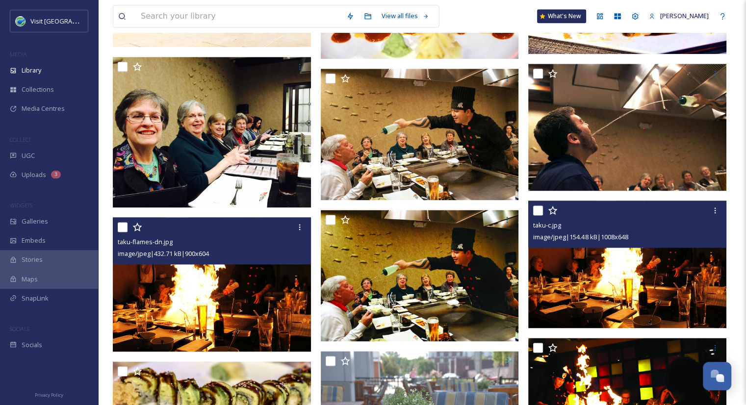
click at [544, 261] on img at bounding box center [627, 265] width 198 height 128
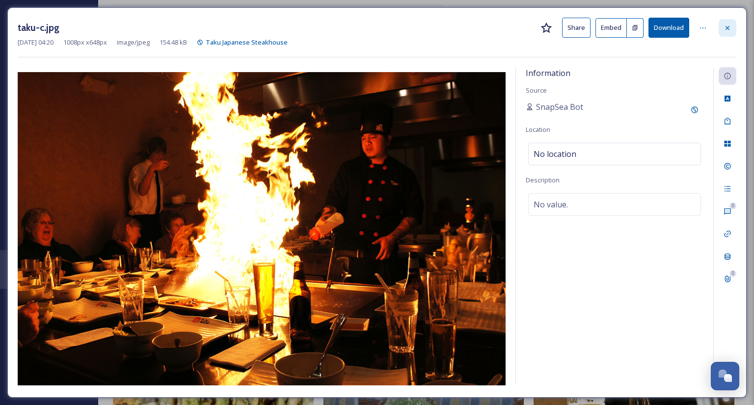
click at [727, 27] on icon at bounding box center [727, 28] width 4 height 4
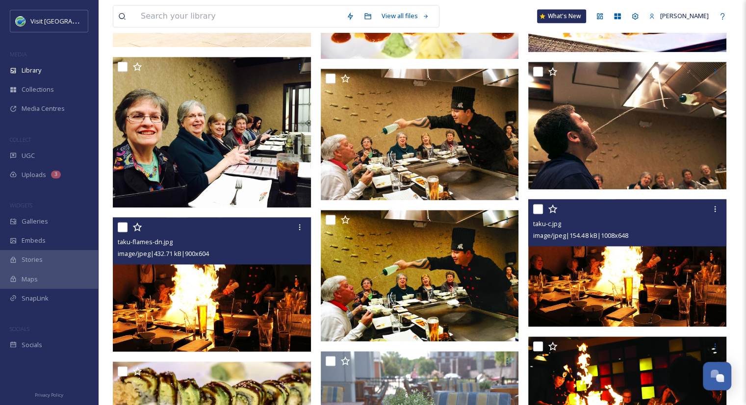
click at [242, 320] on img at bounding box center [213, 284] width 201 height 135
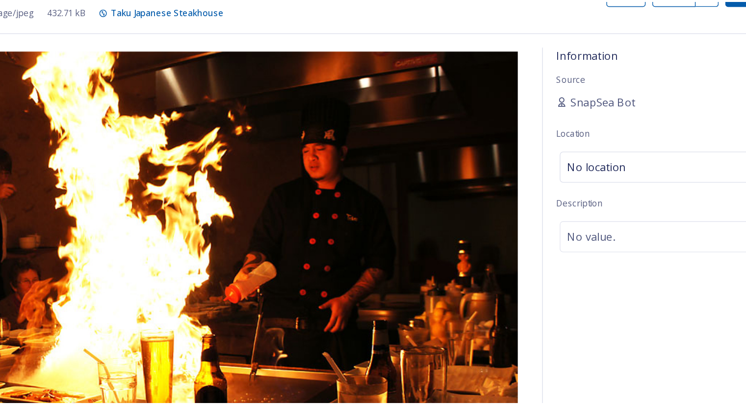
scroll to position [1260, 0]
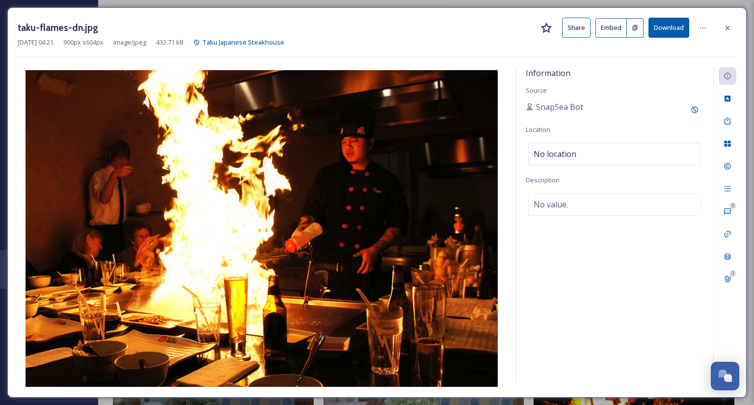
click at [572, 32] on button "Share" at bounding box center [576, 28] width 28 height 20
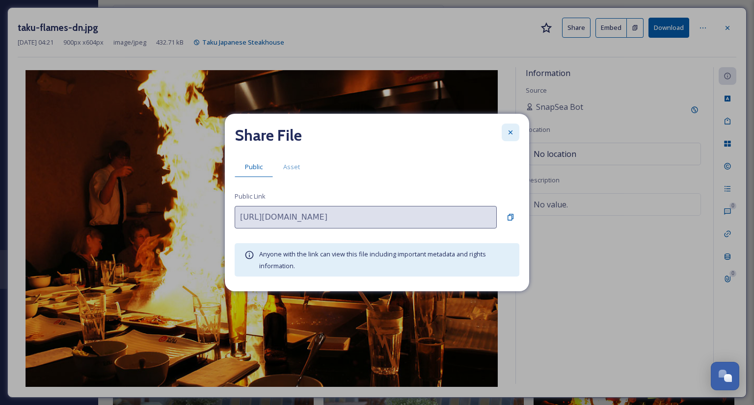
click at [510, 134] on icon at bounding box center [510, 133] width 8 height 8
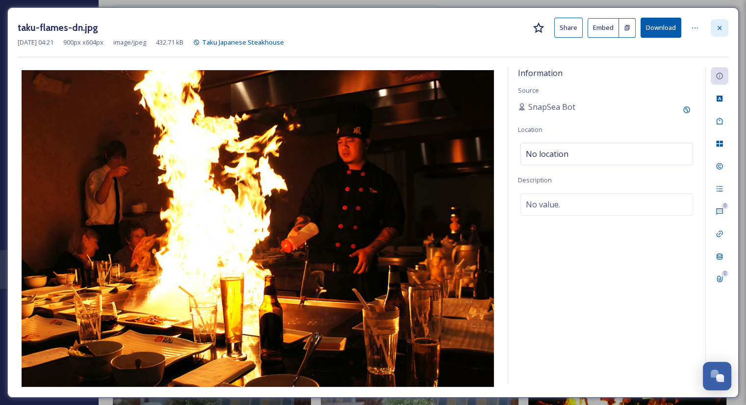
click at [722, 29] on icon at bounding box center [720, 28] width 8 height 8
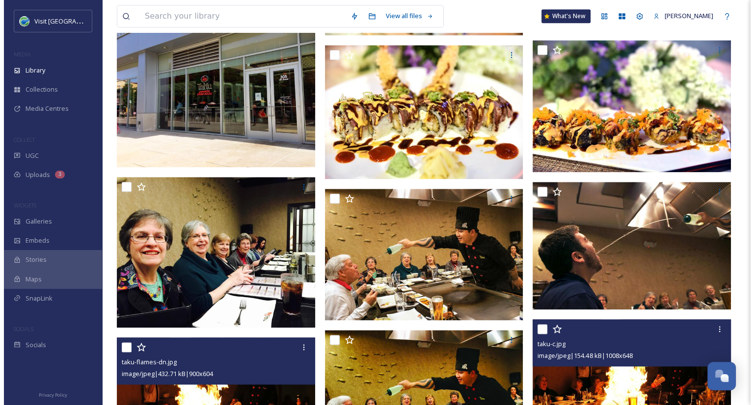
scroll to position [1139, 0]
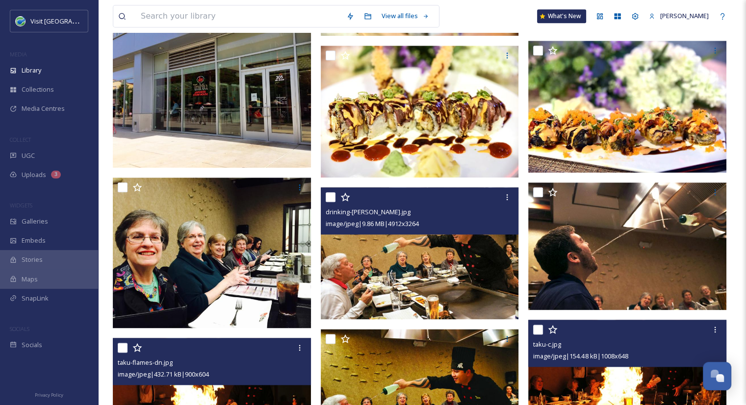
click at [419, 294] on img at bounding box center [420, 252] width 198 height 131
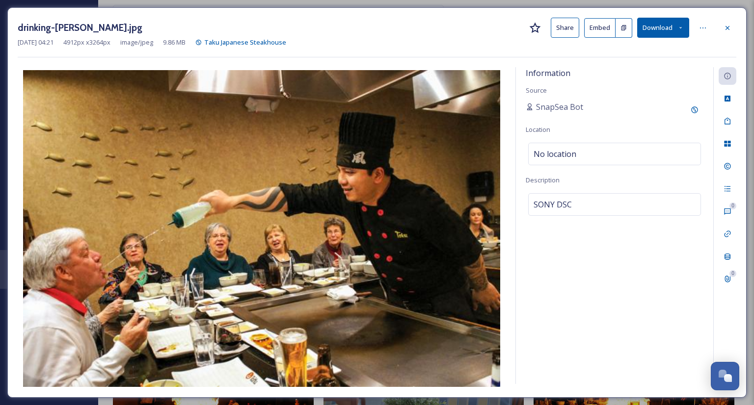
click at [566, 28] on button "Share" at bounding box center [564, 28] width 28 height 20
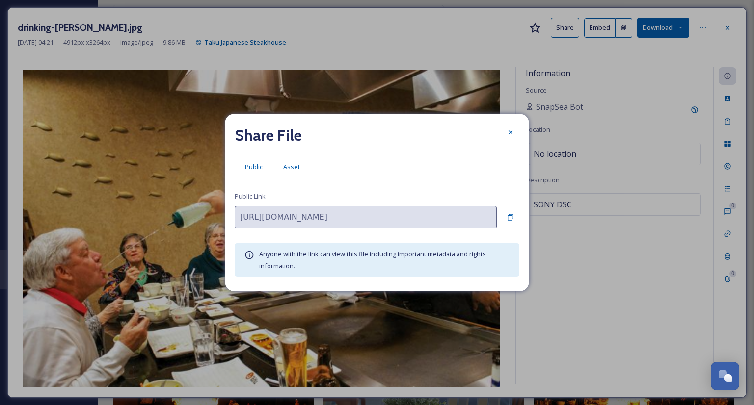
click at [295, 169] on span "Asset" at bounding box center [291, 166] width 17 height 9
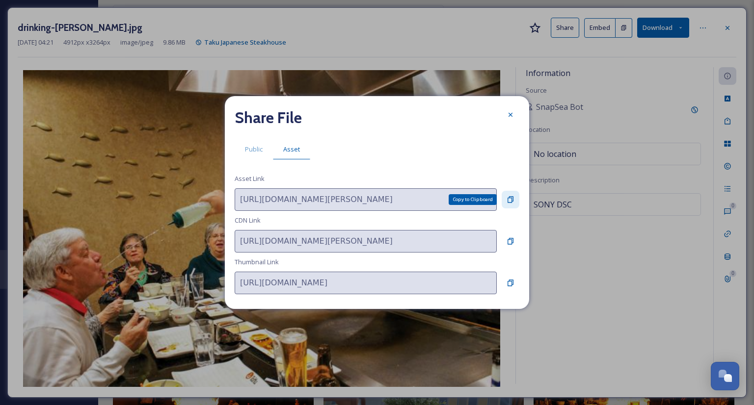
click at [510, 199] on icon at bounding box center [510, 200] width 8 height 8
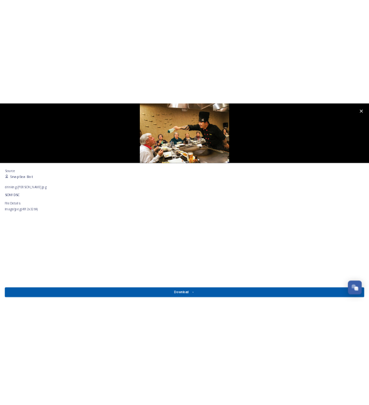
scroll to position [425, 0]
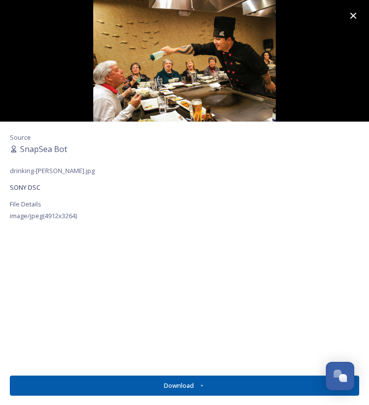
click at [359, 20] on icon at bounding box center [353, 16] width 12 height 12
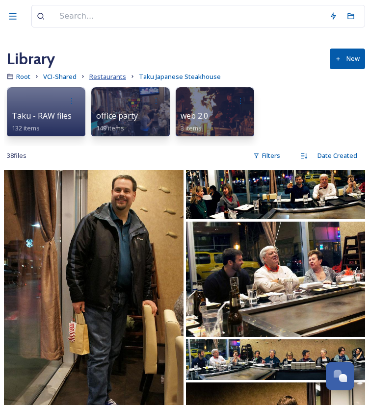
click at [108, 78] on span "Restaurants" at bounding box center [107, 76] width 37 height 9
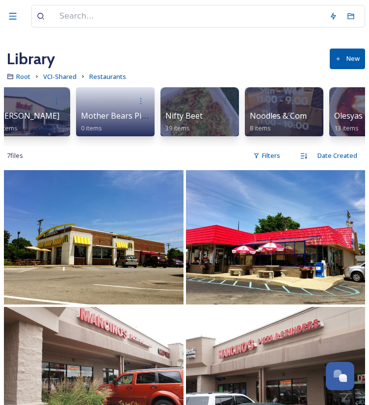
scroll to position [0, 5236]
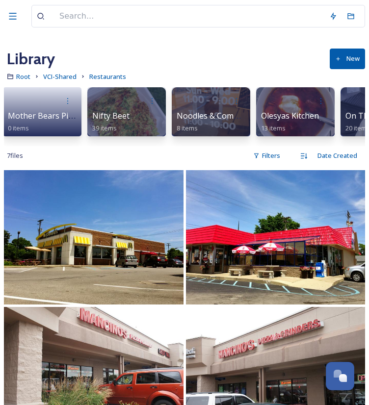
click at [196, 44] on div "Library New Root VCI-Shared Restaurants 1 - best - downtown dining 14 items 450…" at bounding box center [184, 340] width 369 height 681
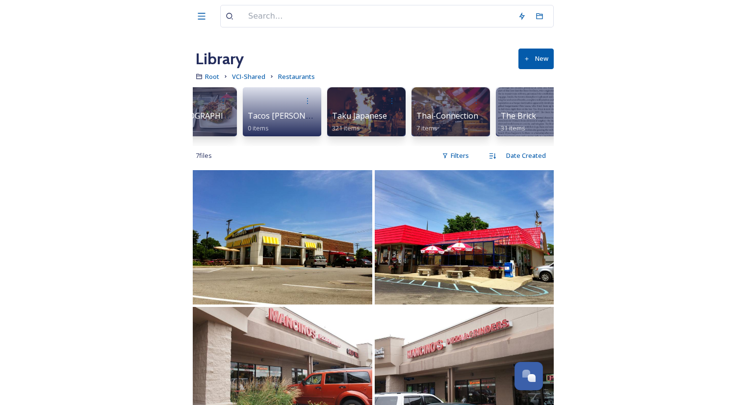
scroll to position [0, 7736]
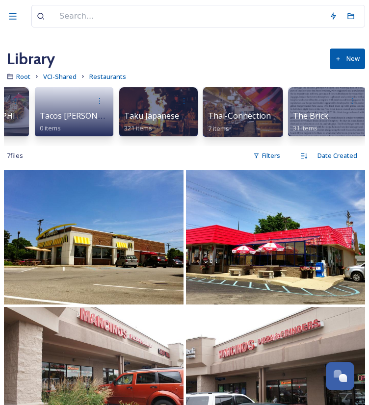
click at [224, 116] on span "Thai-Connection" at bounding box center [239, 115] width 63 height 11
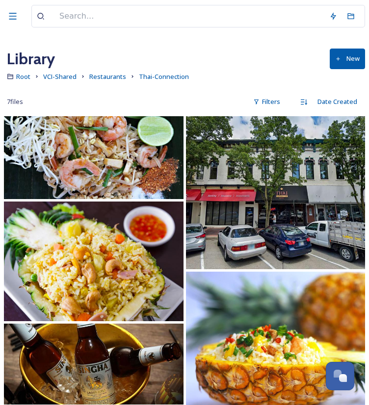
click at [108, 239] on img at bounding box center [94, 262] width 180 height 120
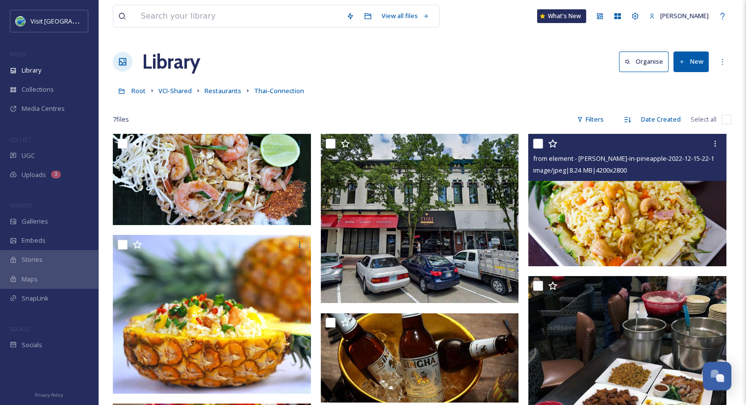
click at [578, 228] on img at bounding box center [627, 200] width 198 height 132
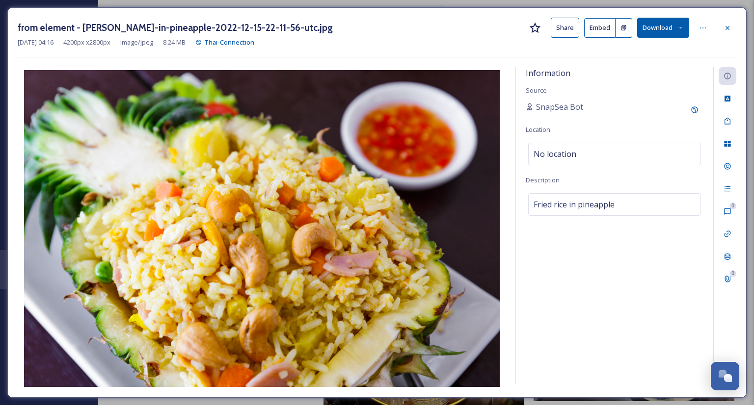
click at [560, 26] on button "Share" at bounding box center [564, 28] width 28 height 20
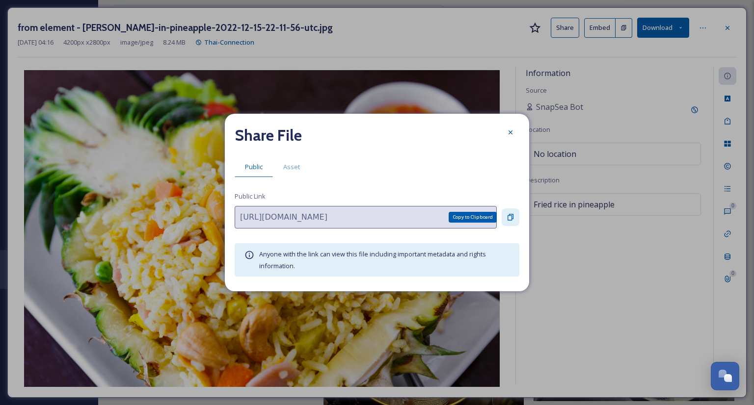
click at [515, 218] on div "Copy to Clipboard" at bounding box center [510, 218] width 18 height 18
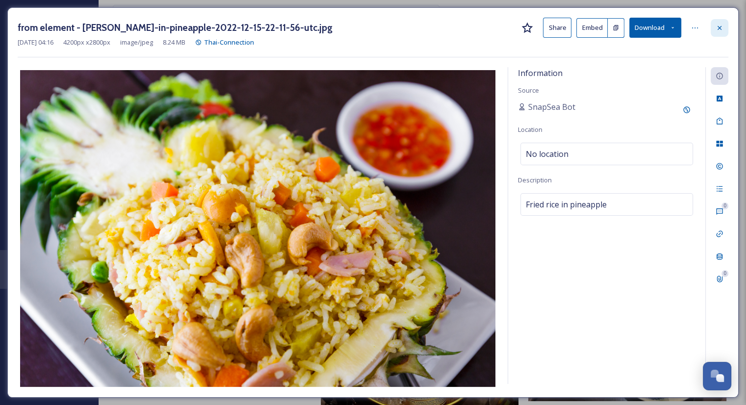
click at [721, 24] on icon at bounding box center [720, 28] width 8 height 8
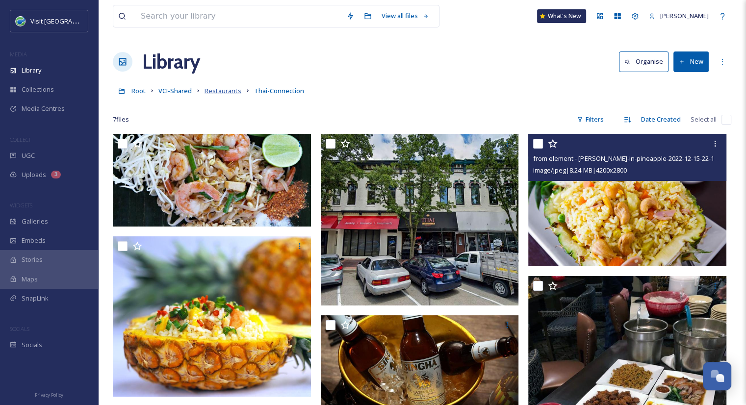
click at [230, 93] on span "Restaurants" at bounding box center [223, 90] width 37 height 9
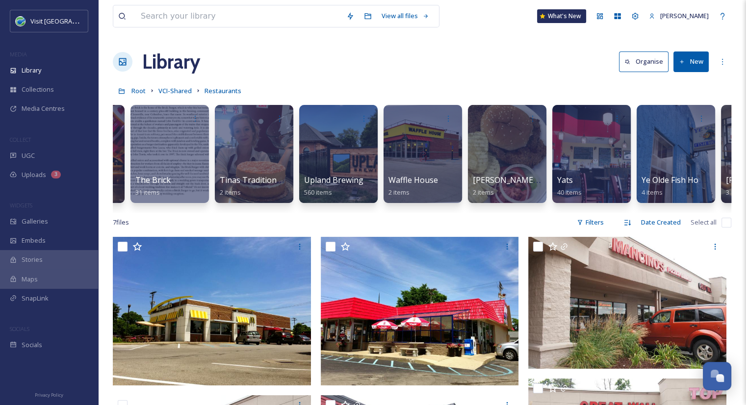
scroll to position [0, 8054]
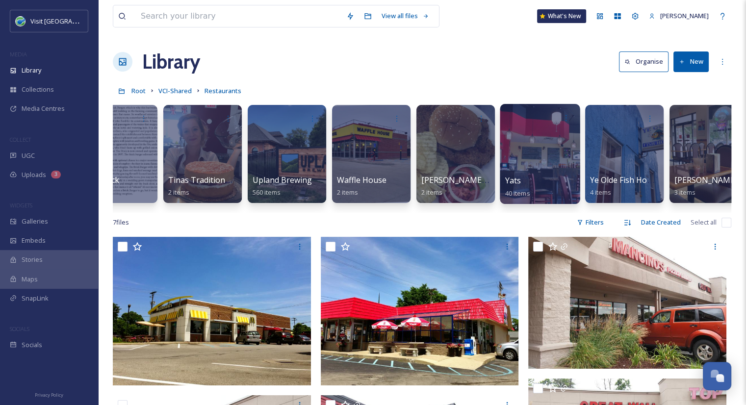
click at [543, 171] on div at bounding box center [540, 154] width 80 height 100
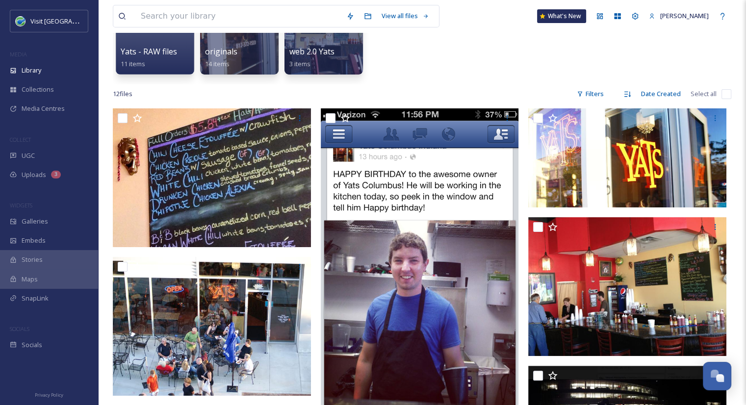
scroll to position [130, 0]
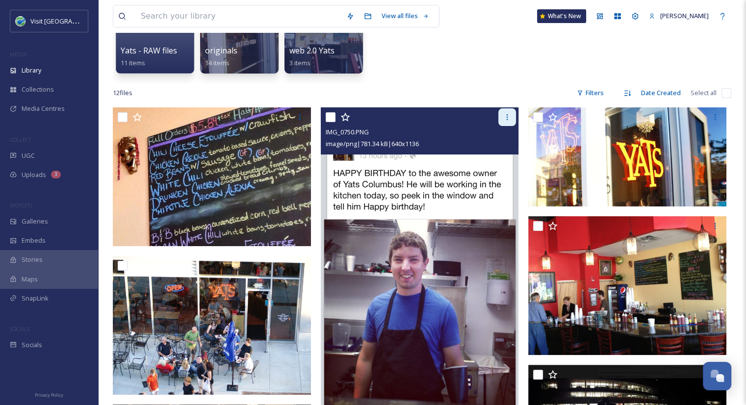
click at [506, 115] on icon at bounding box center [507, 117] width 8 height 8
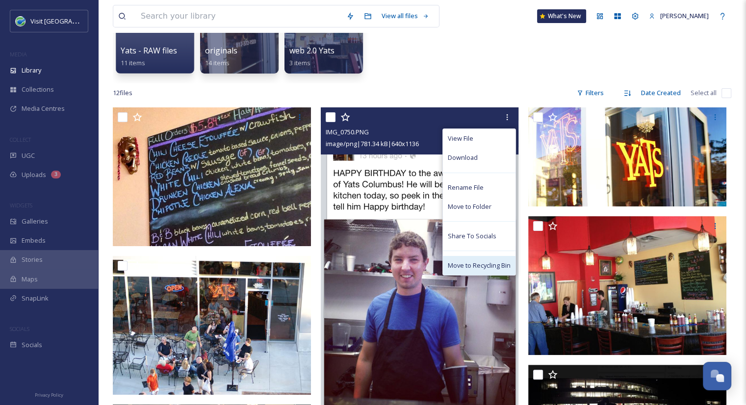
click at [473, 263] on span "Move to Recycling Bin" at bounding box center [479, 265] width 63 height 9
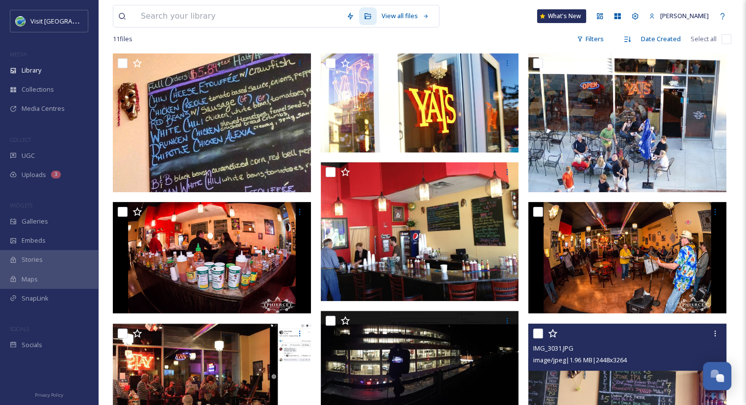
scroll to position [176, 0]
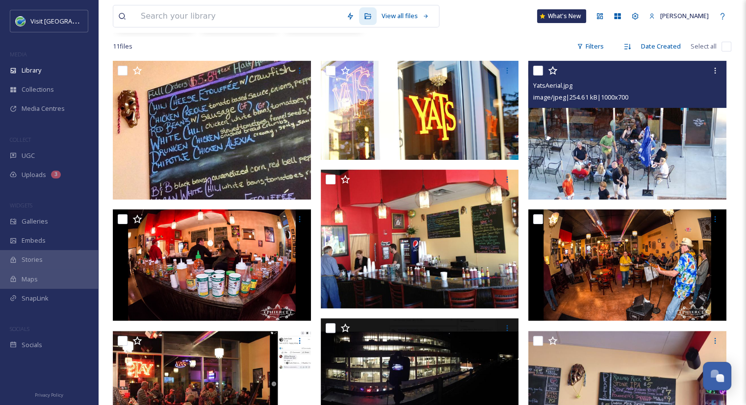
click at [630, 147] on img at bounding box center [627, 130] width 198 height 139
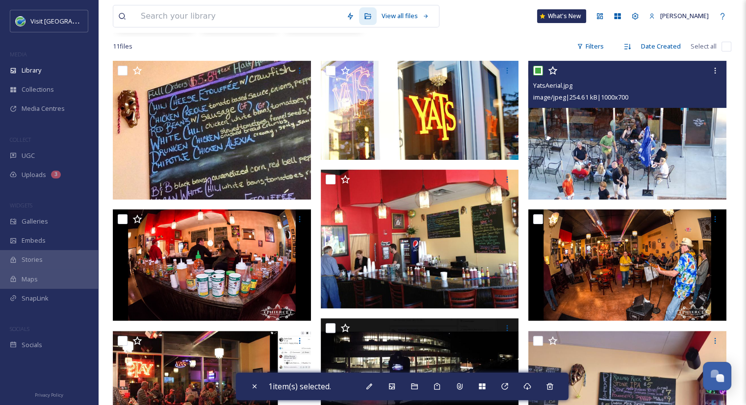
click at [538, 71] on input "checkbox" at bounding box center [538, 71] width 10 height 10
checkbox input "false"
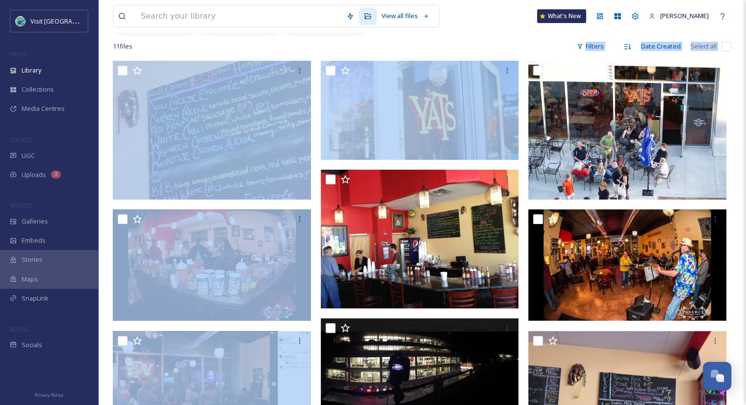
click at [519, 42] on div "11 file s Filters Date Created Select all" at bounding box center [422, 46] width 619 height 19
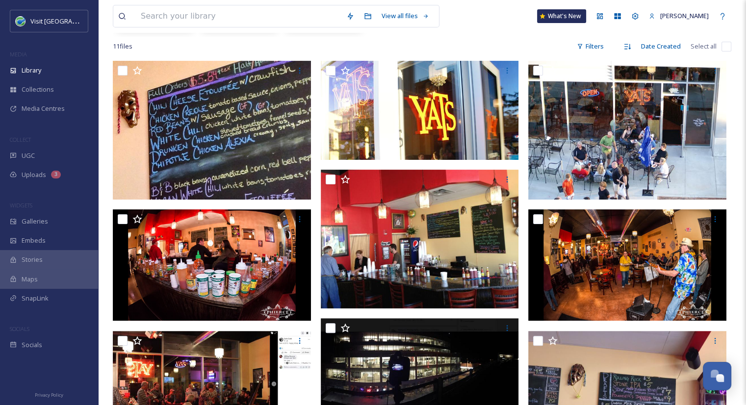
click at [519, 42] on div "11 file s Filters Date Created Select all" at bounding box center [422, 46] width 619 height 19
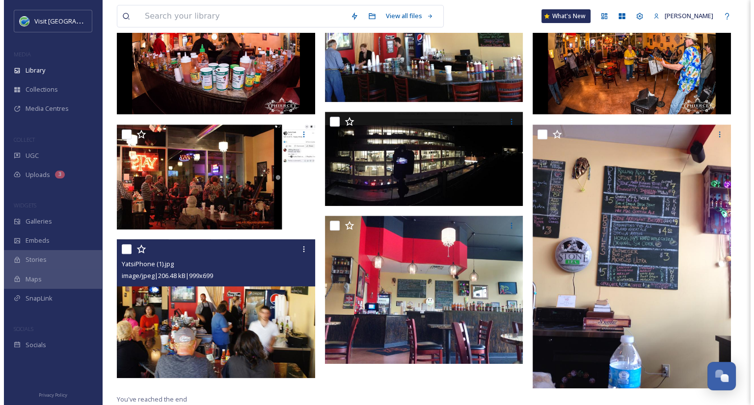
scroll to position [382, 0]
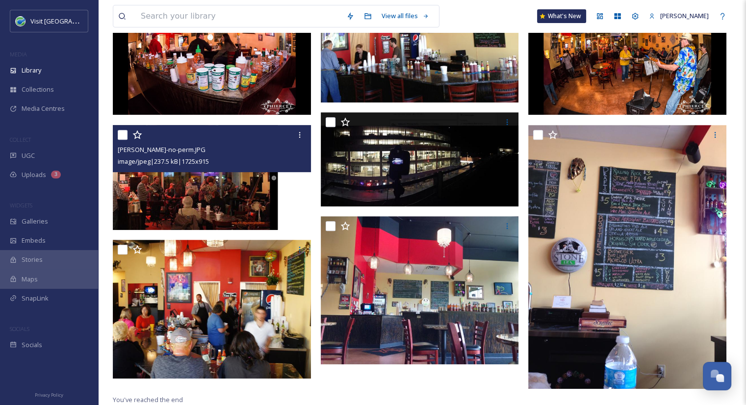
click at [232, 165] on div "image/jpeg | 237.5 kB | 1725 x 915" at bounding box center [213, 162] width 191 height 12
click at [230, 201] on img at bounding box center [212, 177] width 198 height 105
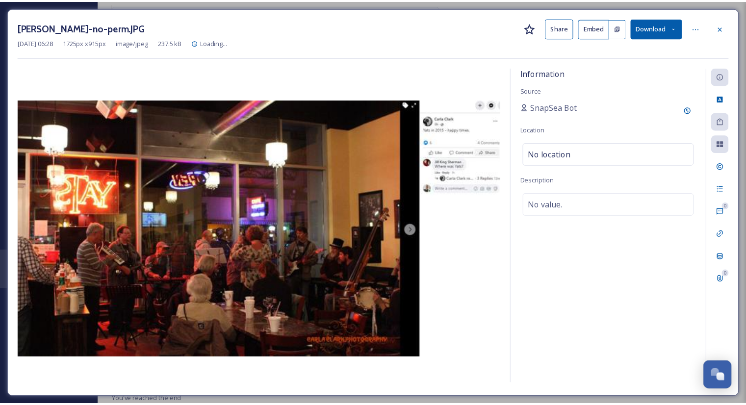
scroll to position [384, 0]
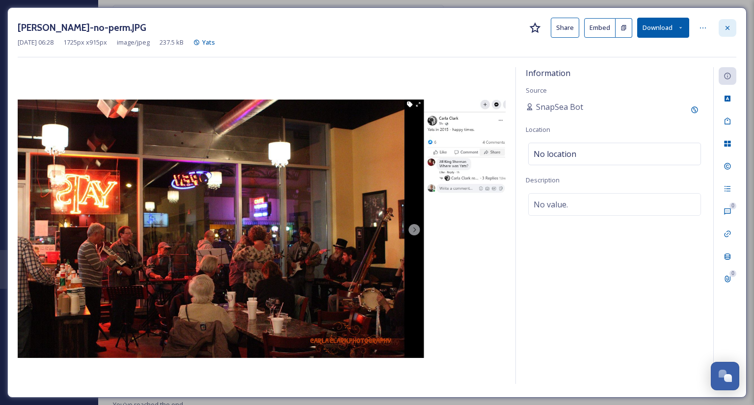
click at [726, 32] on div at bounding box center [727, 28] width 18 height 18
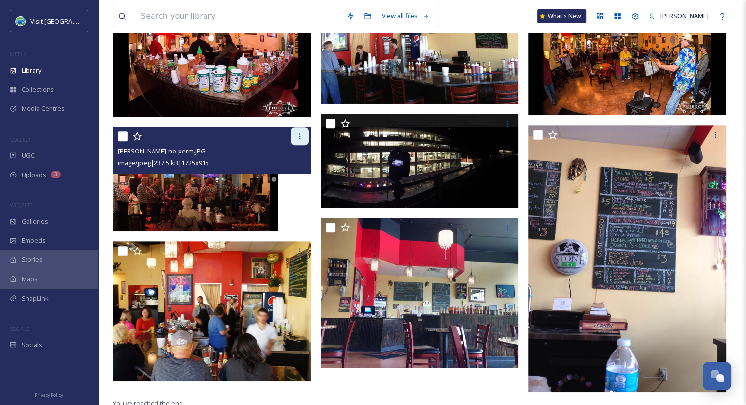
click at [299, 135] on icon at bounding box center [300, 136] width 8 height 8
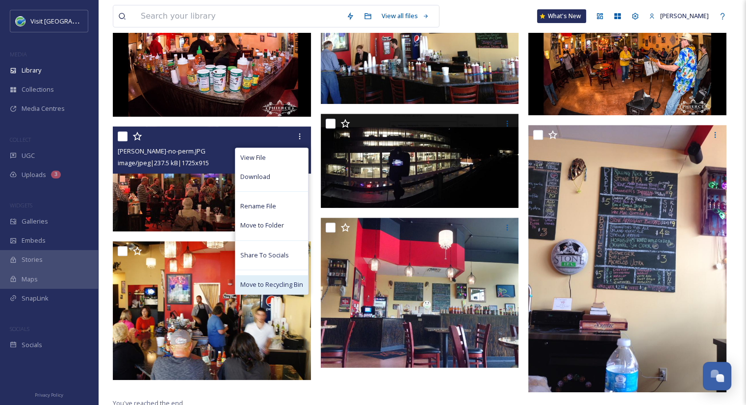
click at [269, 285] on span "Move to Recycling Bin" at bounding box center [271, 284] width 63 height 9
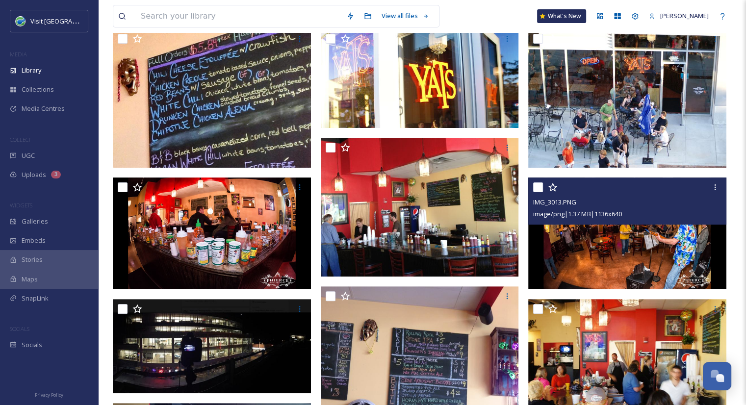
scroll to position [208, 0]
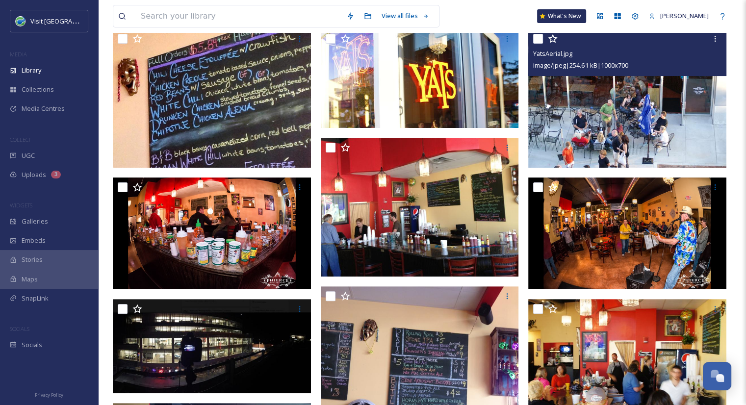
click at [673, 98] on img at bounding box center [627, 98] width 198 height 139
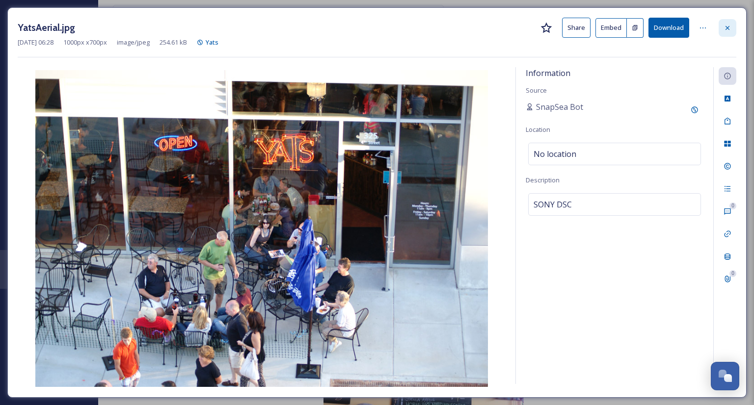
click at [728, 28] on icon at bounding box center [727, 28] width 8 height 8
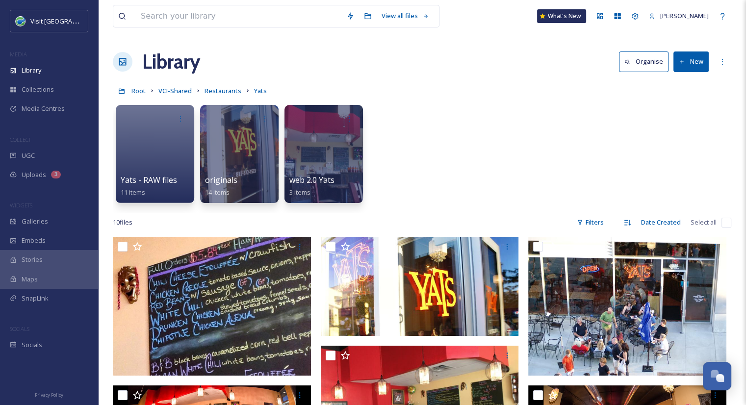
click at [697, 53] on button "New" at bounding box center [691, 62] width 35 height 20
click at [688, 87] on span "File Upload" at bounding box center [687, 84] width 32 height 9
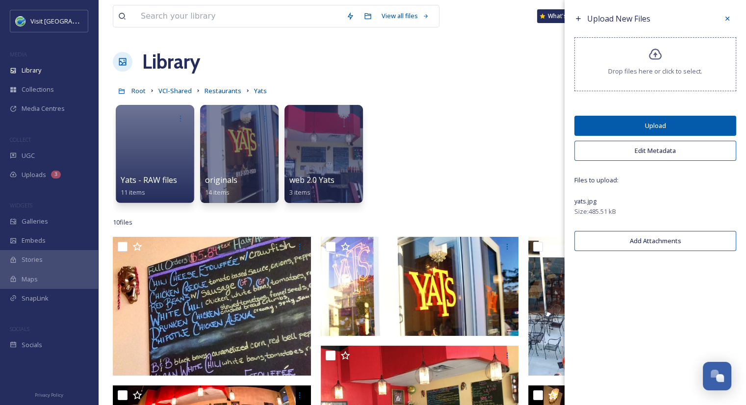
click at [710, 126] on button "Upload" at bounding box center [656, 126] width 162 height 20
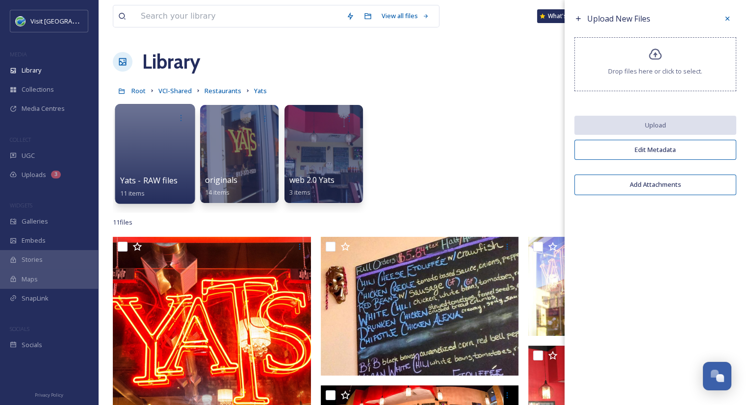
click at [172, 135] on div at bounding box center [155, 154] width 80 height 100
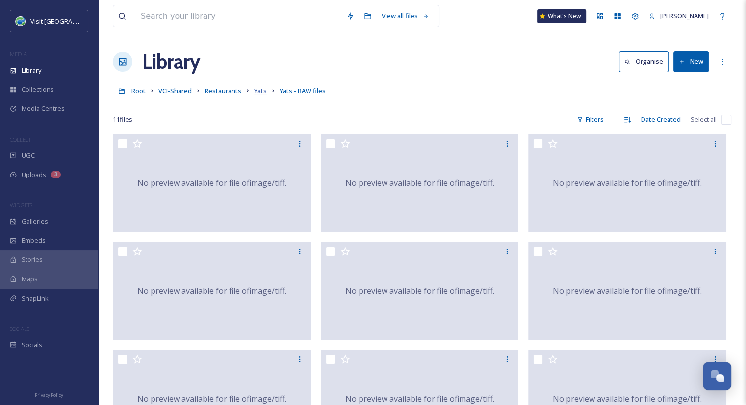
click at [260, 91] on span "Yats" at bounding box center [260, 90] width 13 height 9
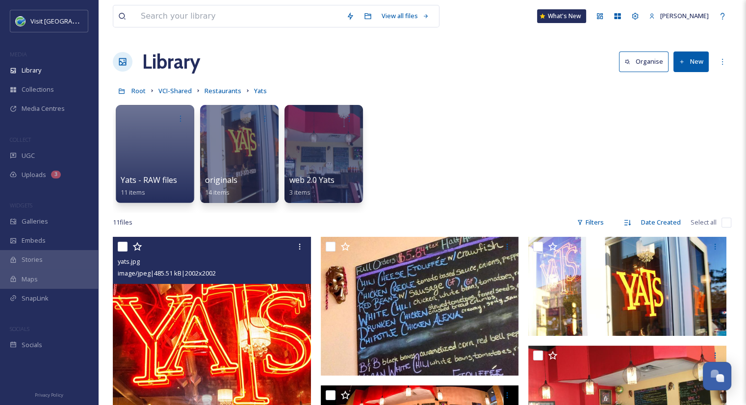
click at [231, 340] on img at bounding box center [212, 336] width 198 height 198
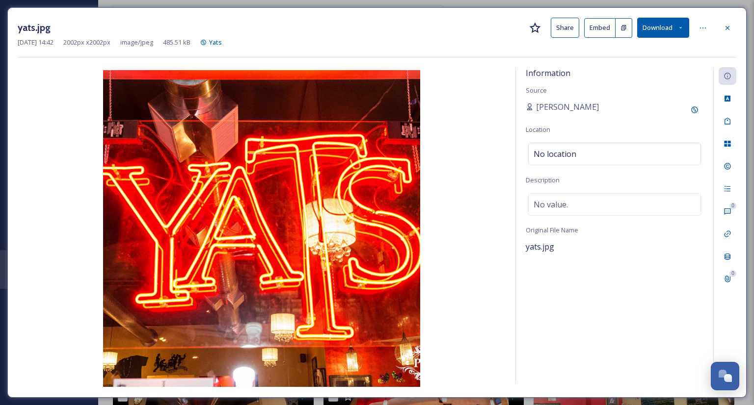
click at [557, 19] on button "Share" at bounding box center [564, 28] width 28 height 20
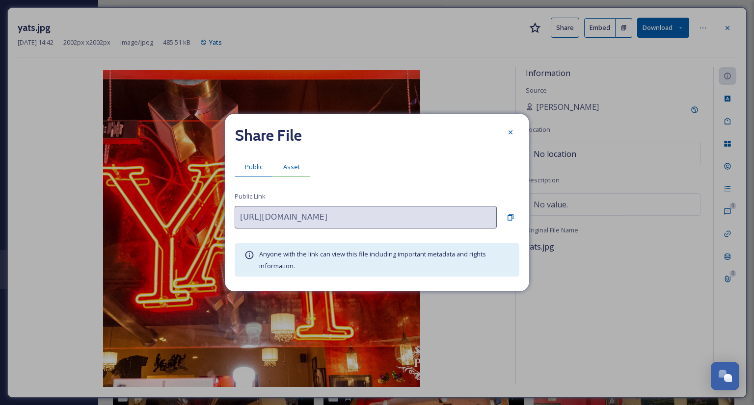
click at [293, 168] on span "Asset" at bounding box center [291, 166] width 17 height 9
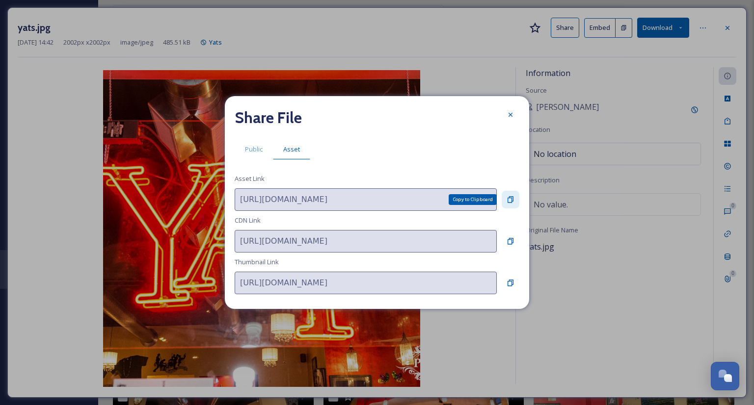
click at [508, 199] on icon at bounding box center [510, 200] width 8 height 8
click at [505, 115] on div at bounding box center [510, 115] width 18 height 18
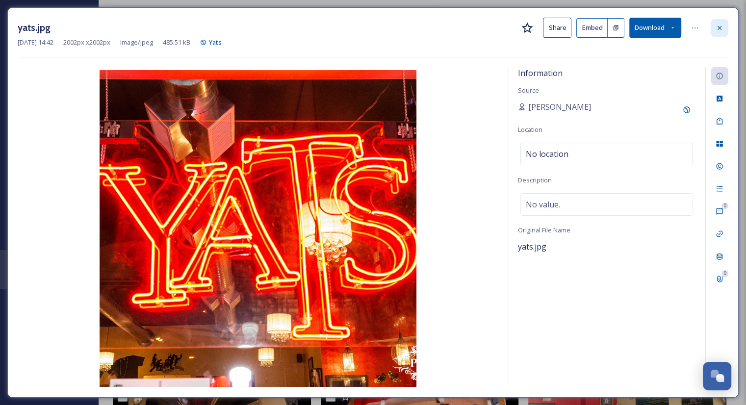
click at [718, 32] on div at bounding box center [720, 28] width 18 height 18
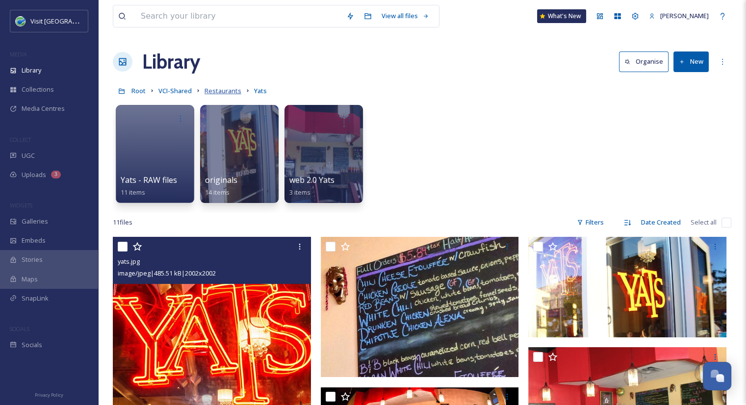
click at [214, 93] on span "Restaurants" at bounding box center [223, 90] width 37 height 9
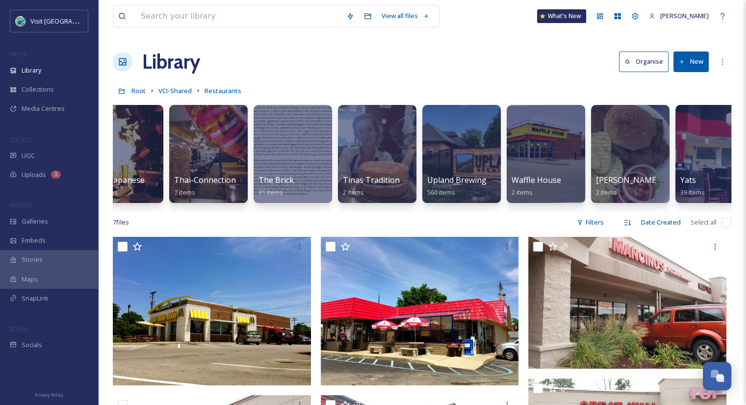
scroll to position [0, 8066]
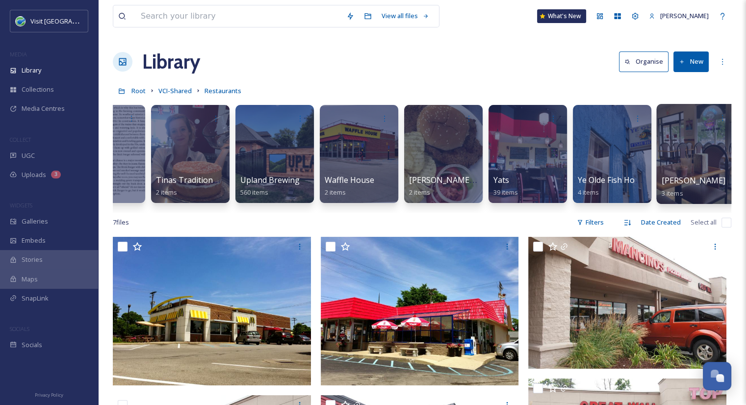
click at [669, 191] on span "3 items" at bounding box center [673, 192] width 22 height 9
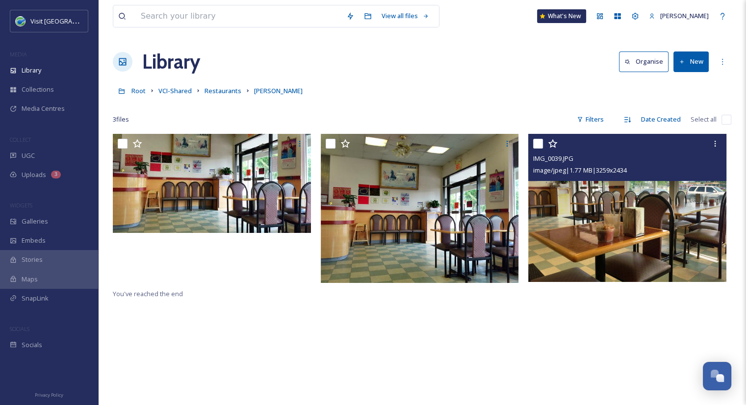
click at [605, 243] on img at bounding box center [627, 208] width 198 height 148
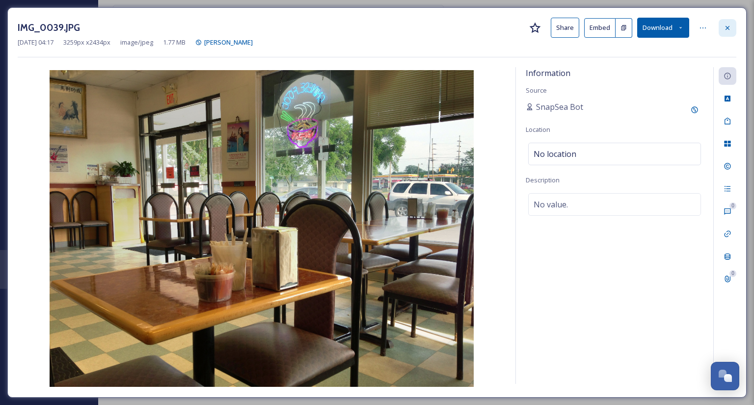
click at [732, 24] on div at bounding box center [727, 28] width 18 height 18
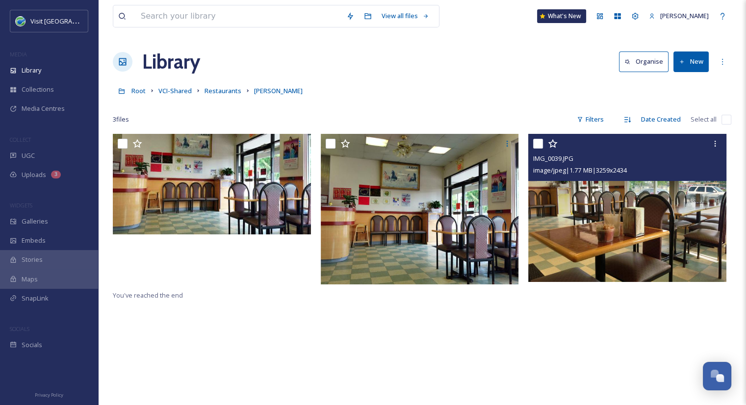
click at [695, 65] on button "New" at bounding box center [691, 62] width 35 height 20
click at [686, 85] on span "File Upload" at bounding box center [687, 84] width 32 height 9
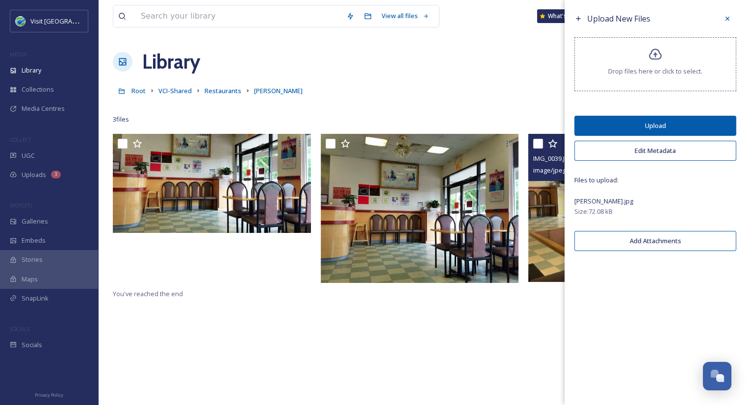
click at [707, 127] on button "Upload" at bounding box center [656, 126] width 162 height 20
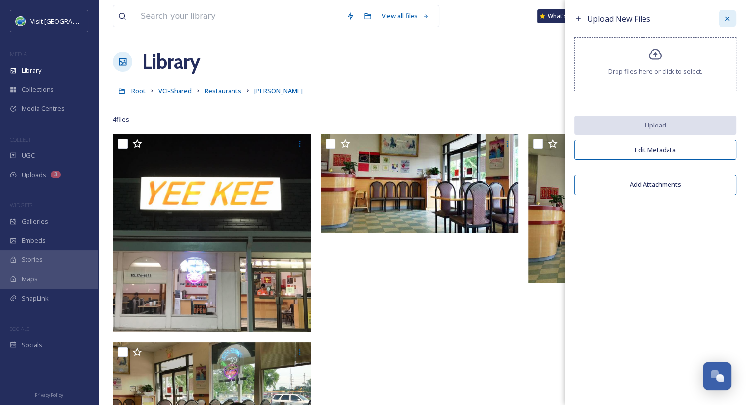
click at [729, 19] on icon at bounding box center [728, 19] width 8 height 8
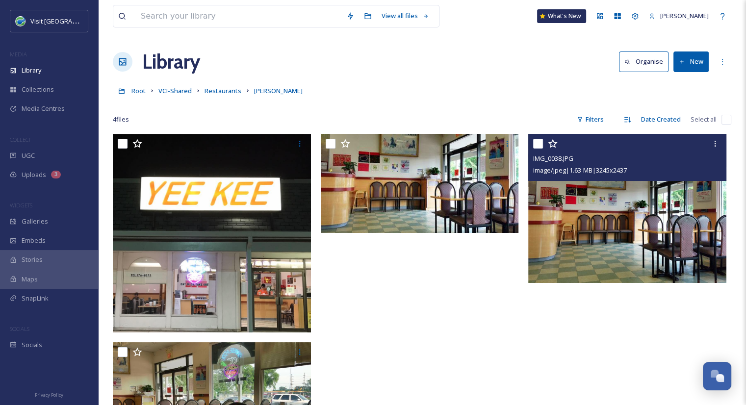
click at [592, 256] on img at bounding box center [627, 208] width 198 height 149
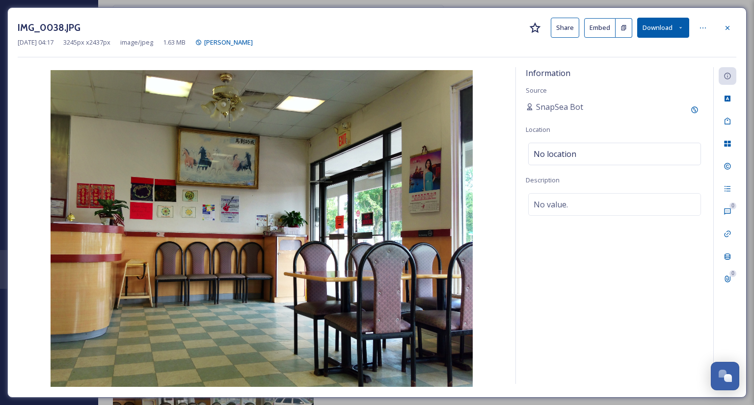
click at [563, 32] on button "Share" at bounding box center [564, 28] width 28 height 20
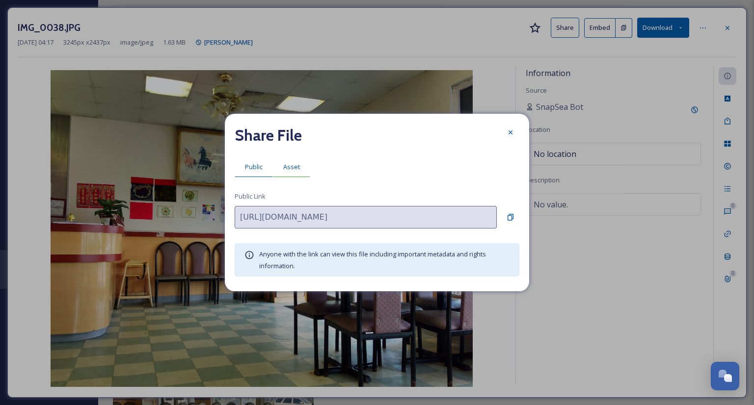
click at [300, 159] on div "Asset" at bounding box center [291, 167] width 37 height 20
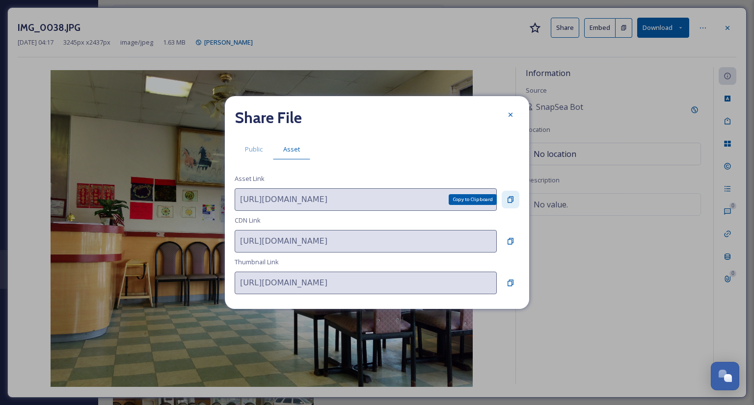
click at [512, 199] on icon at bounding box center [510, 199] width 6 height 6
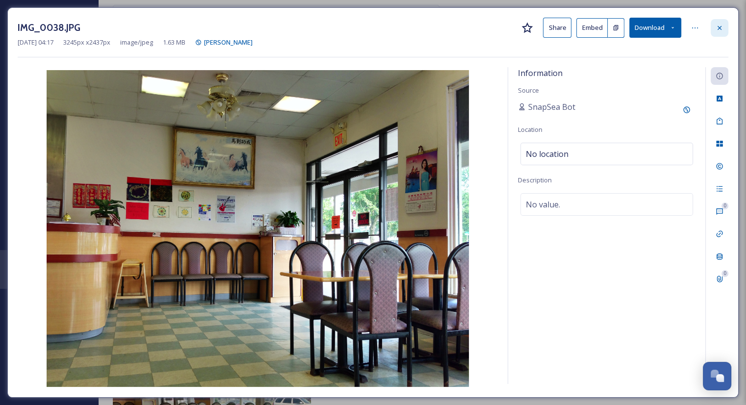
click at [725, 31] on div at bounding box center [720, 28] width 18 height 18
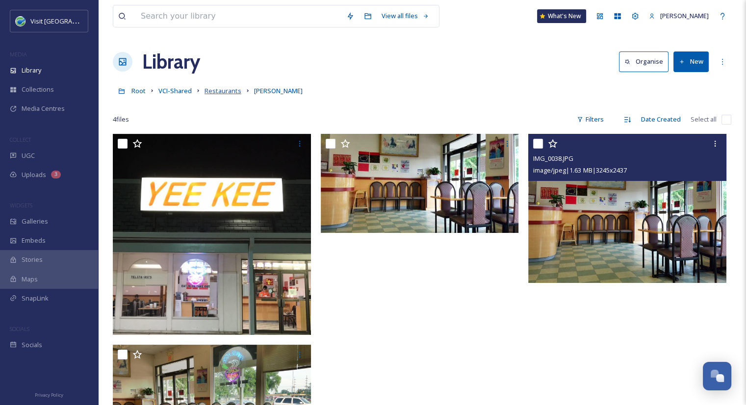
click at [222, 91] on span "Restaurants" at bounding box center [223, 90] width 37 height 9
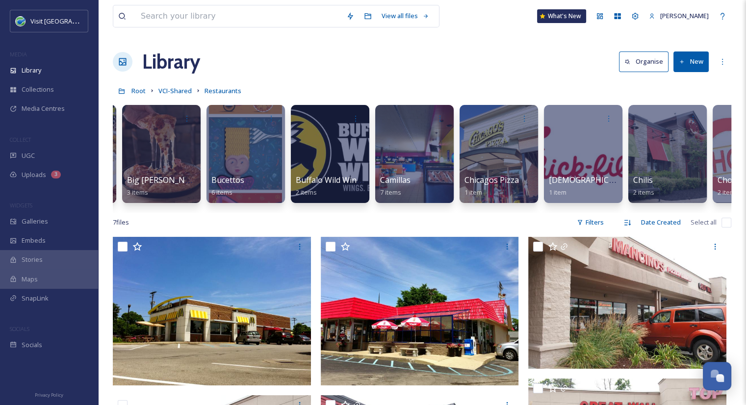
scroll to position [0, 1093]
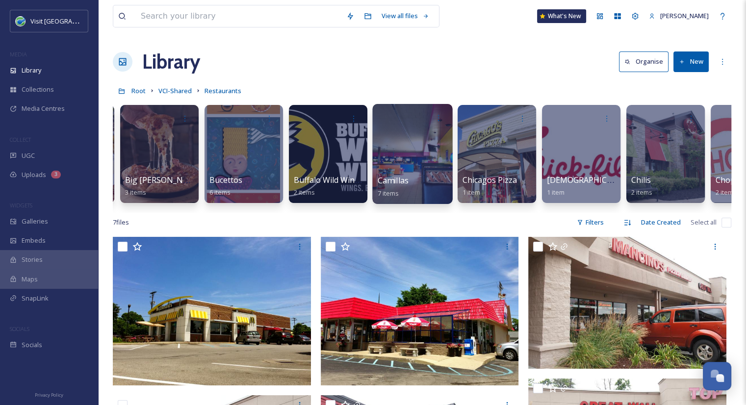
click at [419, 161] on div at bounding box center [412, 154] width 80 height 100
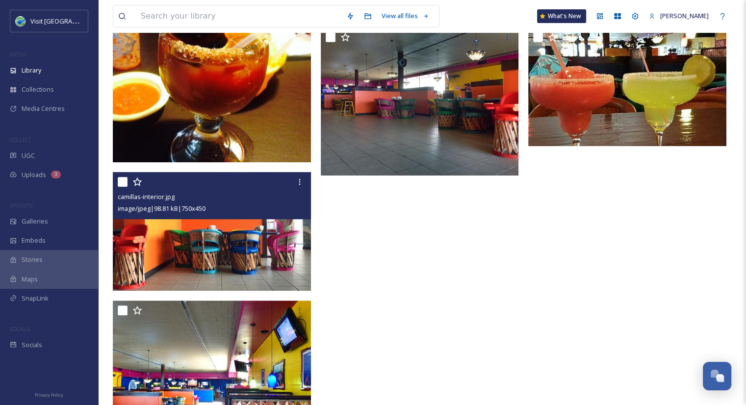
scroll to position [296, 0]
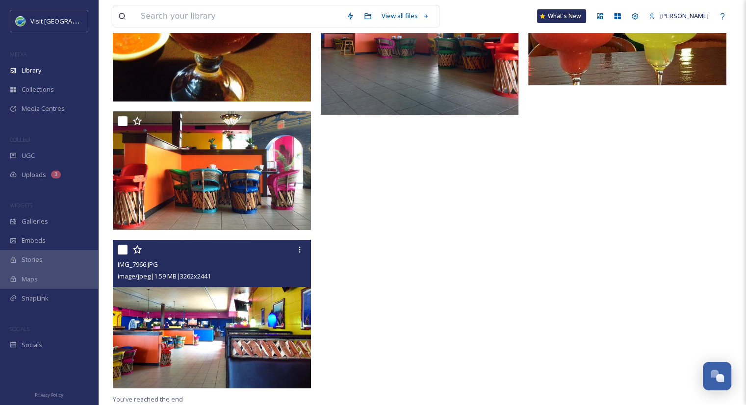
click at [218, 313] on img at bounding box center [212, 314] width 198 height 148
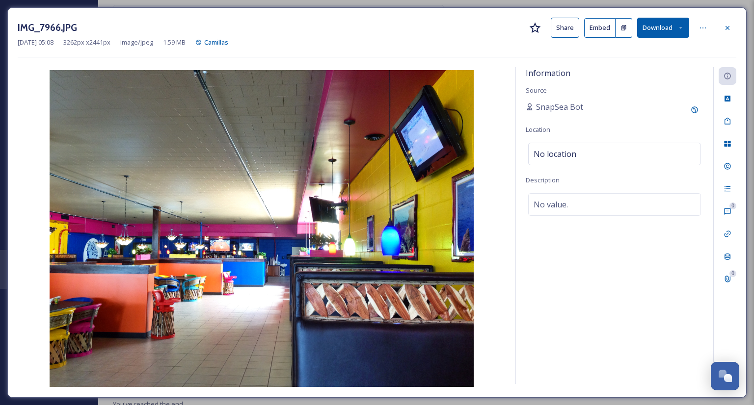
click at [562, 32] on button "Share" at bounding box center [564, 28] width 28 height 20
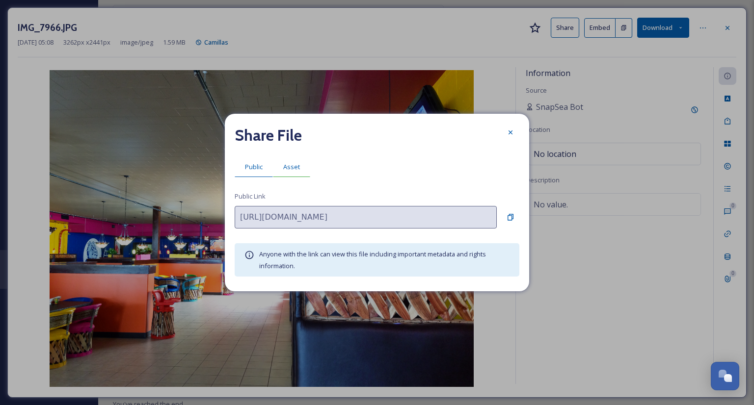
click at [290, 163] on span "Asset" at bounding box center [291, 166] width 17 height 9
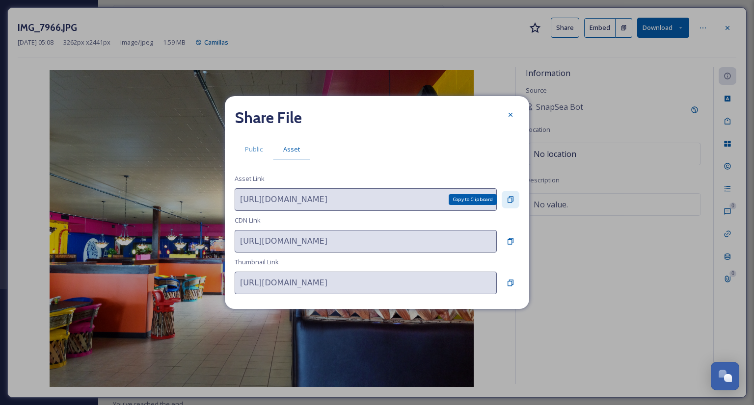
click at [512, 199] on icon at bounding box center [510, 199] width 6 height 6
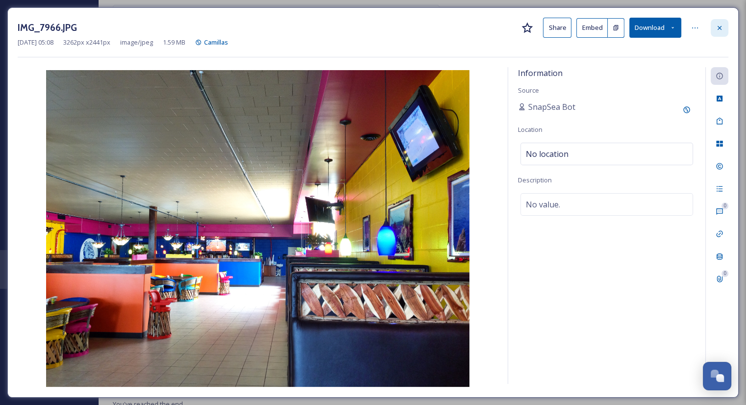
click at [719, 30] on icon at bounding box center [720, 28] width 8 height 8
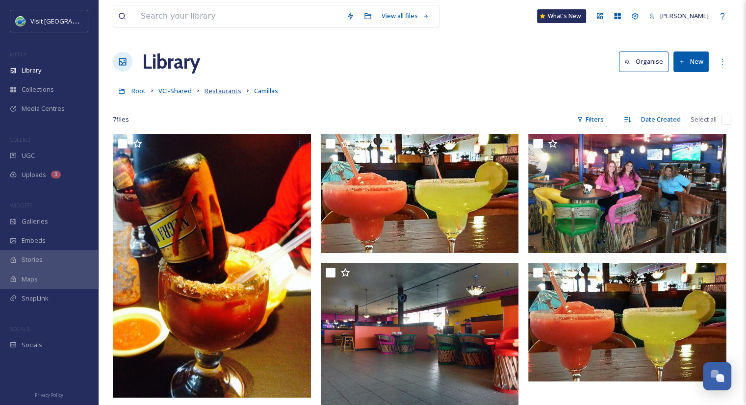
click at [227, 88] on span "Restaurants" at bounding box center [223, 90] width 37 height 9
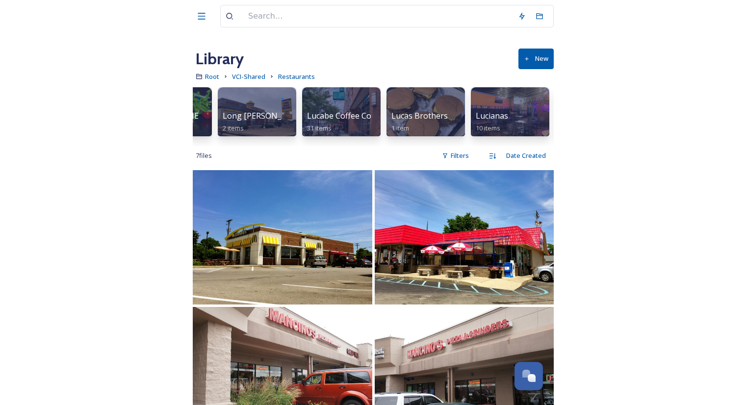
scroll to position [0, 4378]
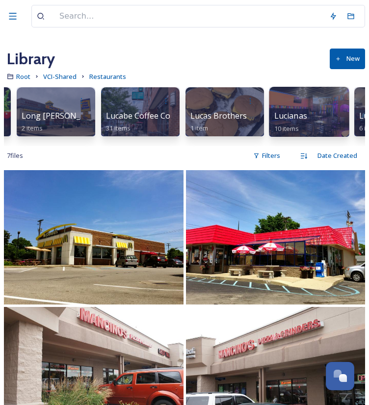
click at [310, 112] on div "Lucianas 10 items" at bounding box center [309, 121] width 70 height 22
click at [288, 118] on span "Lucianas" at bounding box center [290, 115] width 33 height 11
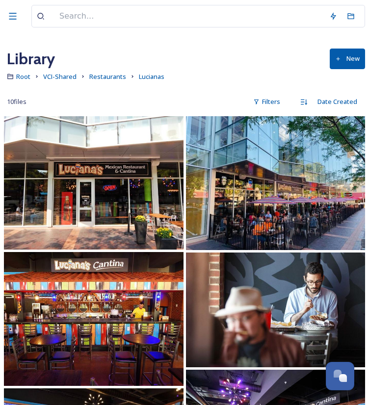
click at [271, 209] on img at bounding box center [276, 183] width 180 height 134
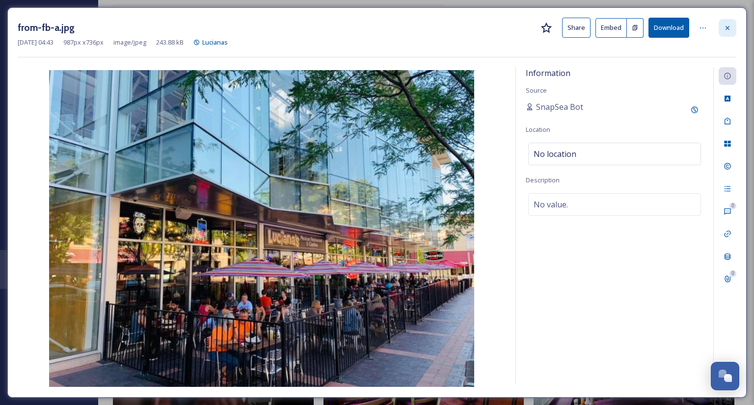
click at [730, 27] on icon at bounding box center [727, 28] width 8 height 8
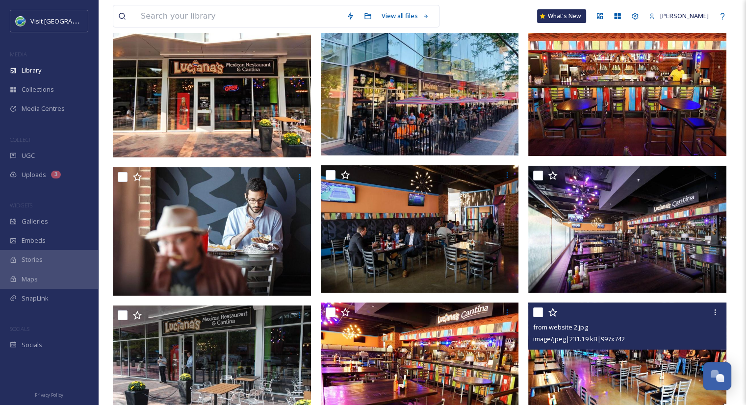
scroll to position [69, 0]
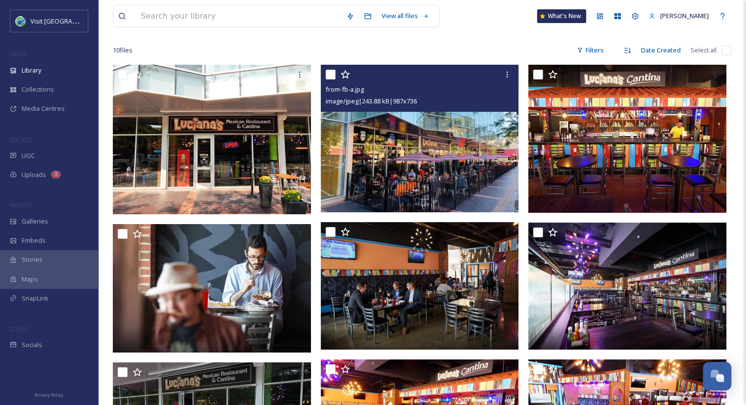
click at [408, 166] on img at bounding box center [420, 139] width 198 height 148
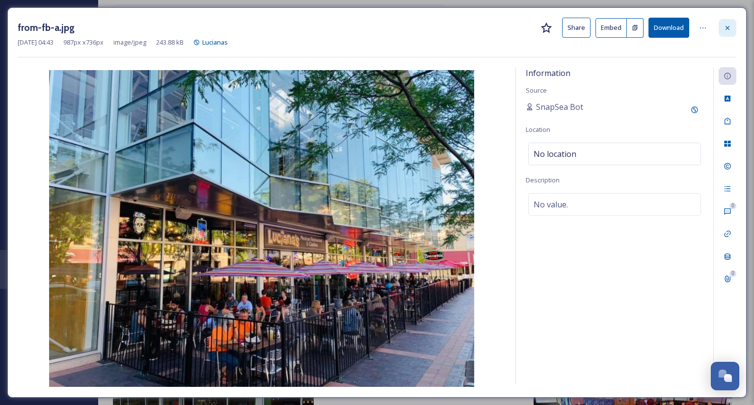
click at [726, 25] on icon at bounding box center [727, 28] width 8 height 8
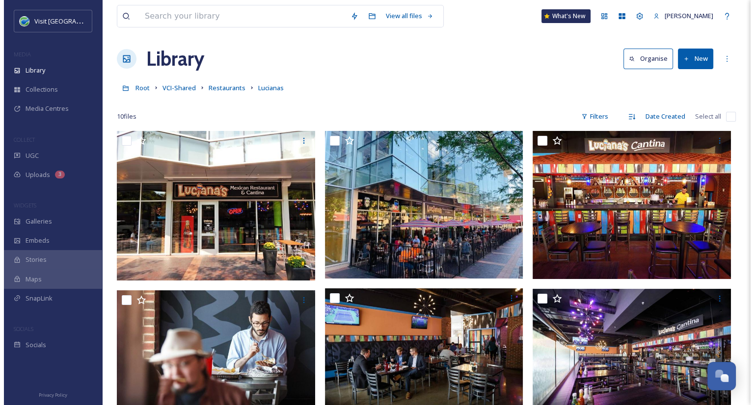
scroll to position [2, 0]
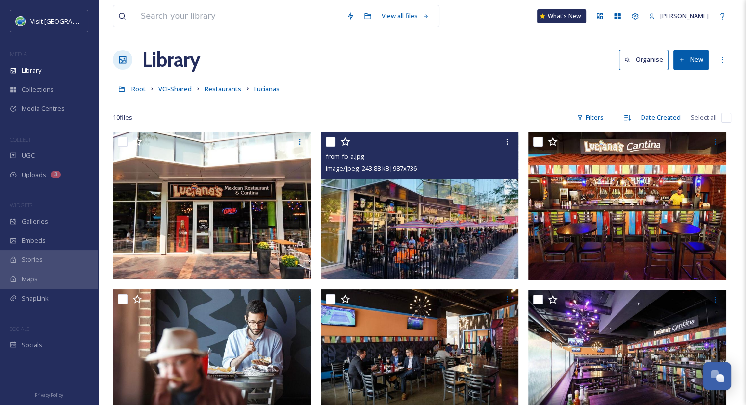
click at [408, 236] on img at bounding box center [420, 206] width 198 height 148
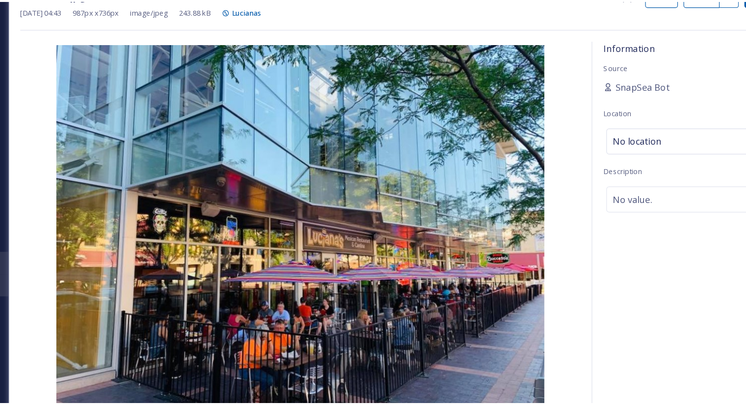
scroll to position [2, 0]
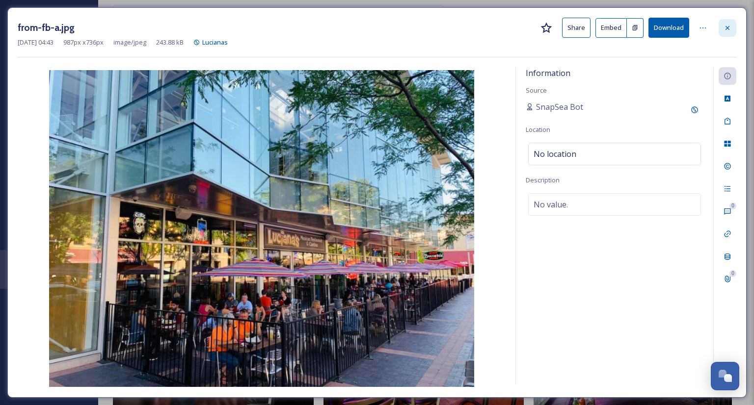
click at [728, 29] on icon at bounding box center [727, 28] width 8 height 8
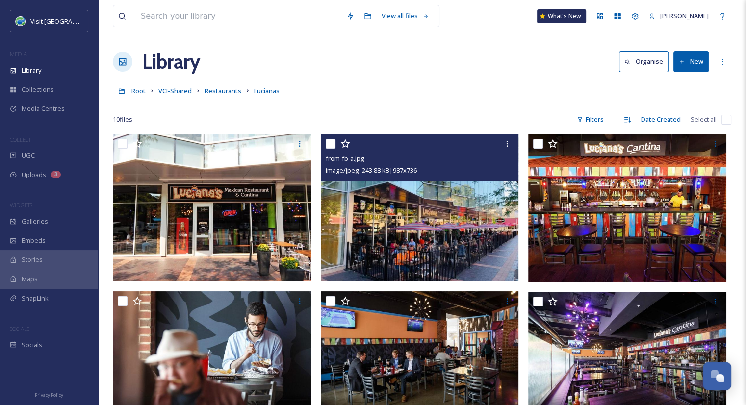
click at [489, 220] on img at bounding box center [420, 208] width 198 height 148
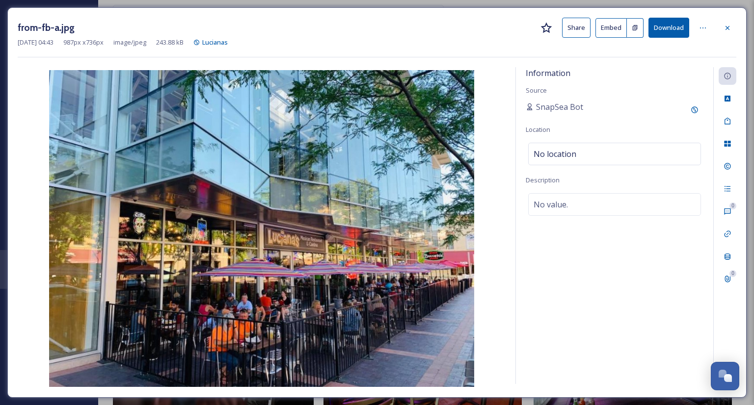
click at [585, 28] on button "Share" at bounding box center [576, 28] width 28 height 20
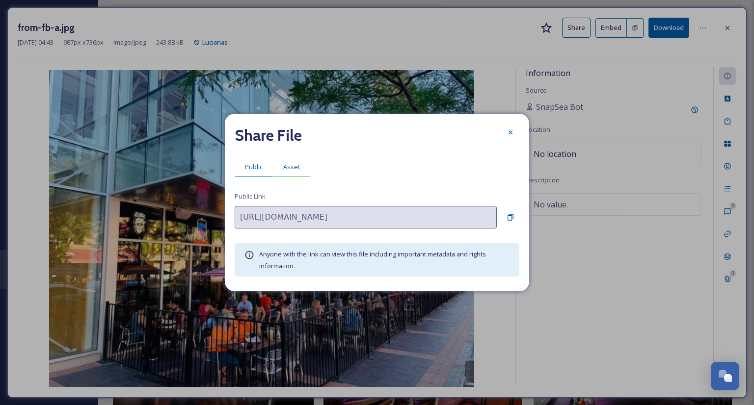
click at [290, 169] on span "Asset" at bounding box center [291, 166] width 17 height 9
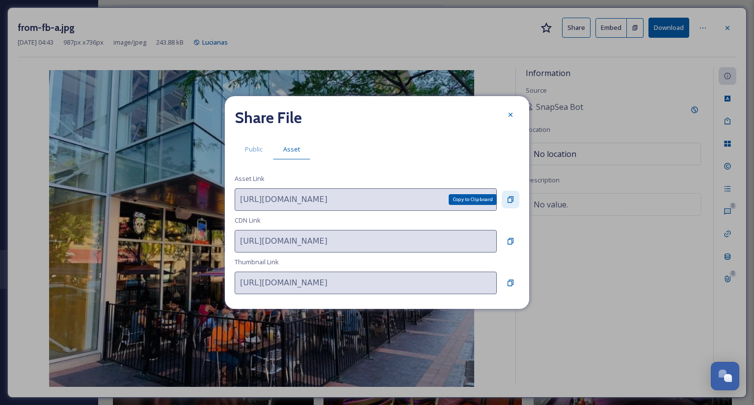
click at [513, 199] on icon at bounding box center [510, 199] width 6 height 6
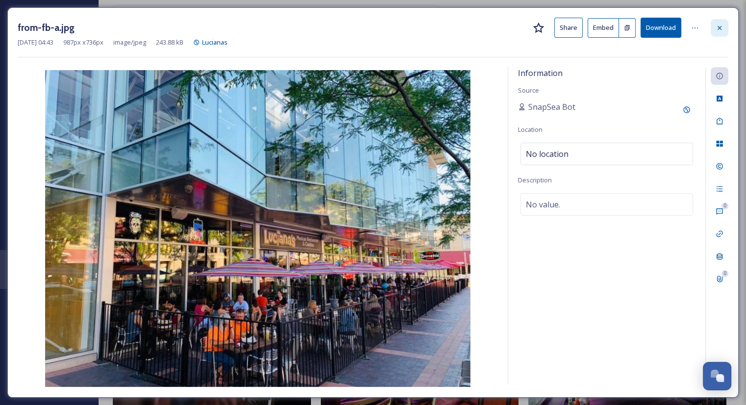
click at [720, 31] on div at bounding box center [720, 28] width 18 height 18
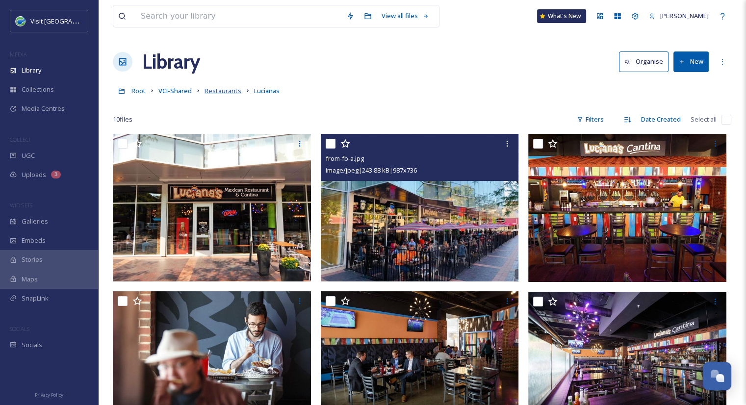
click at [218, 92] on span "Restaurants" at bounding box center [223, 90] width 37 height 9
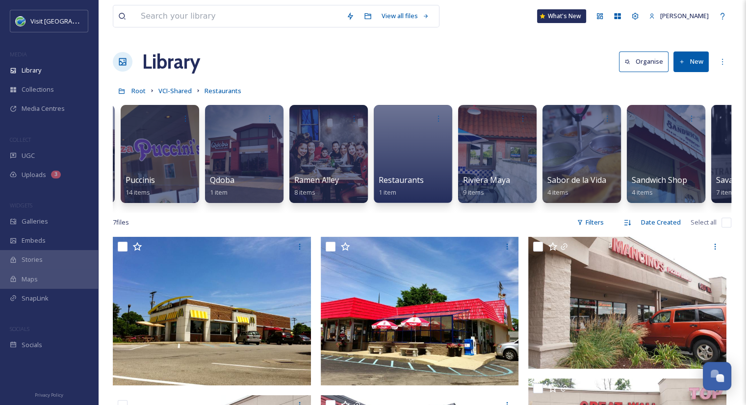
scroll to position [0, 6016]
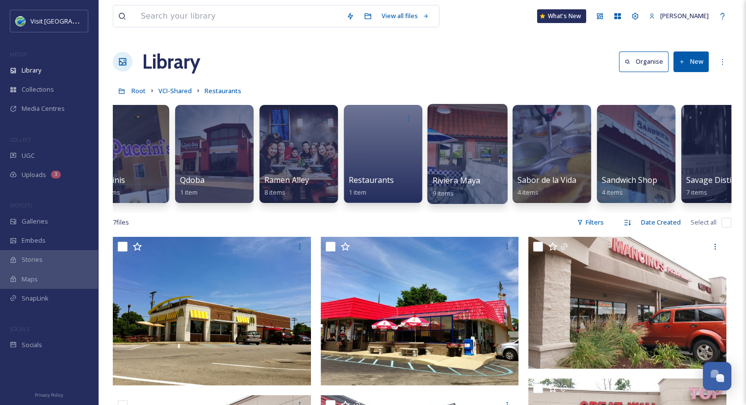
click at [451, 179] on span "Riviera Maya" at bounding box center [457, 180] width 48 height 11
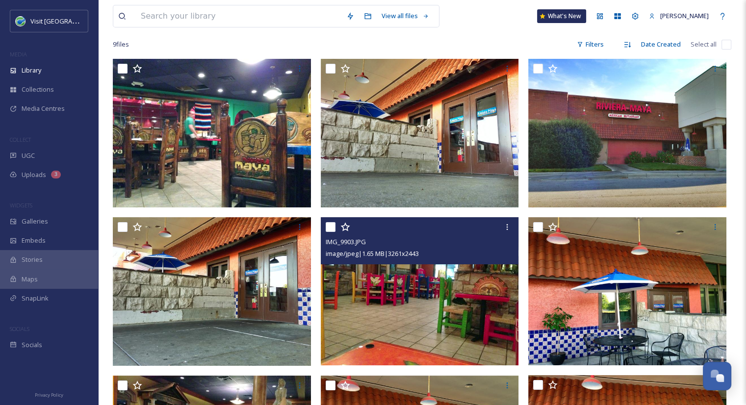
scroll to position [74, 0]
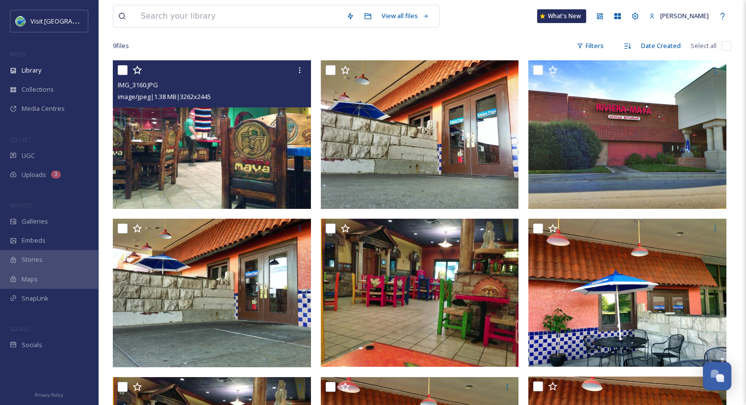
click at [266, 138] on img at bounding box center [212, 134] width 198 height 149
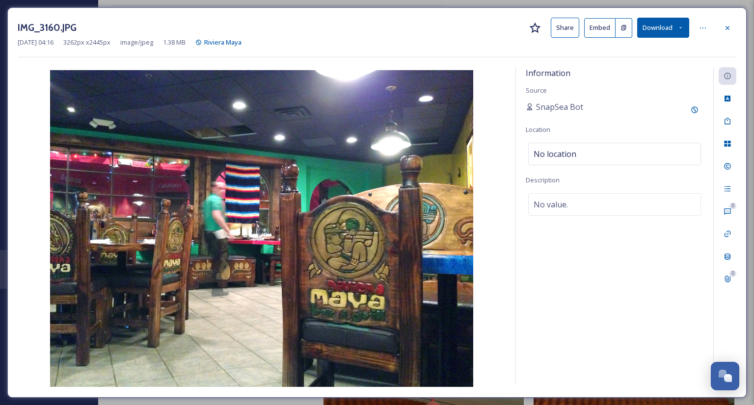
click at [567, 27] on button "Share" at bounding box center [564, 28] width 28 height 20
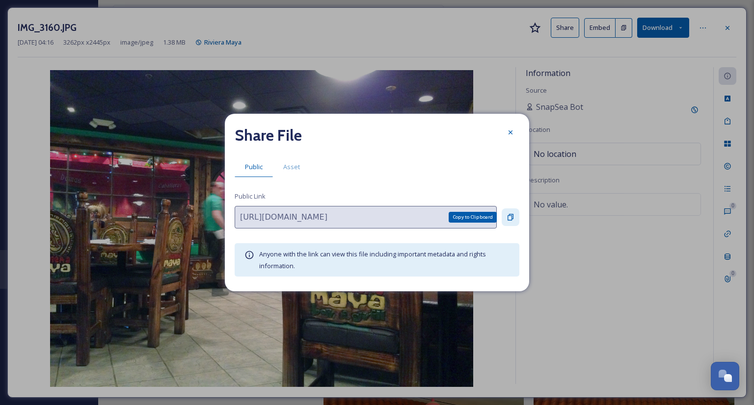
click at [510, 216] on icon at bounding box center [510, 217] width 8 height 8
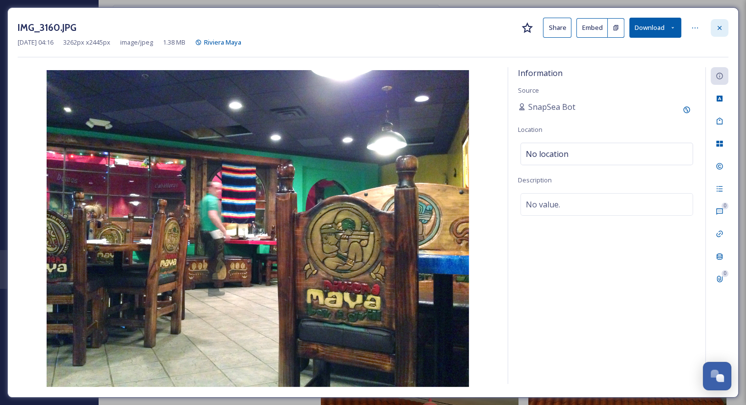
click at [719, 29] on icon at bounding box center [720, 28] width 8 height 8
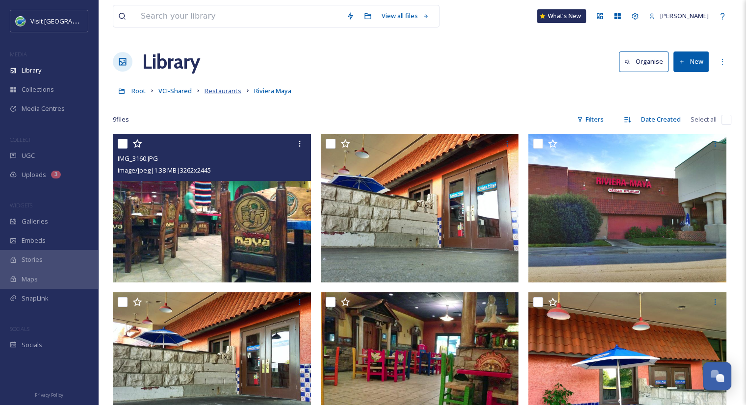
click at [214, 93] on span "Restaurants" at bounding box center [223, 90] width 37 height 9
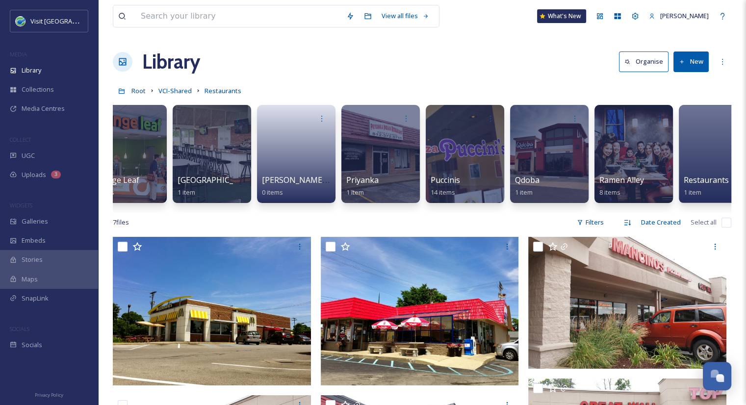
scroll to position [0, 6127]
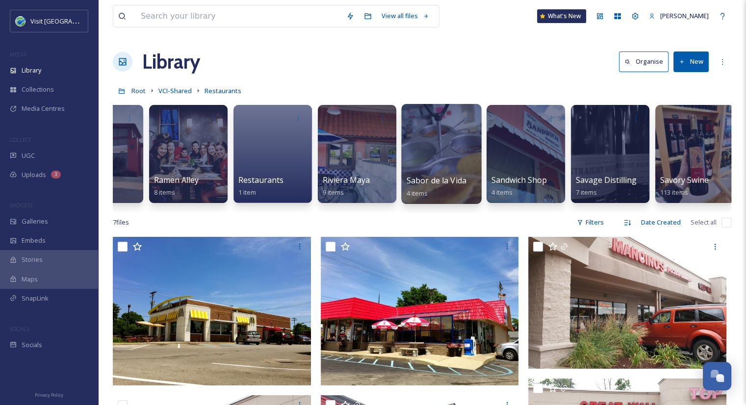
click at [448, 175] on div "Sabor de la Vida 4 items" at bounding box center [442, 187] width 70 height 25
click at [435, 143] on div at bounding box center [441, 154] width 80 height 100
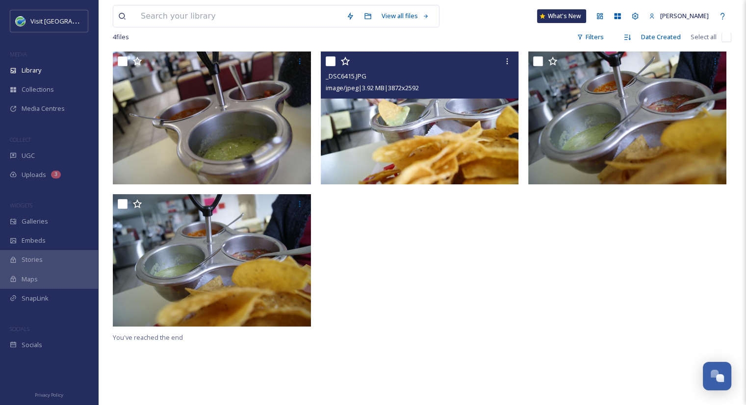
scroll to position [62, 0]
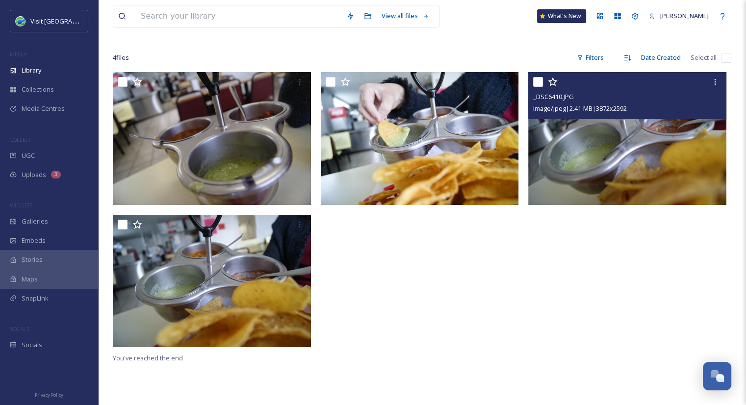
click at [648, 165] on img at bounding box center [627, 138] width 198 height 133
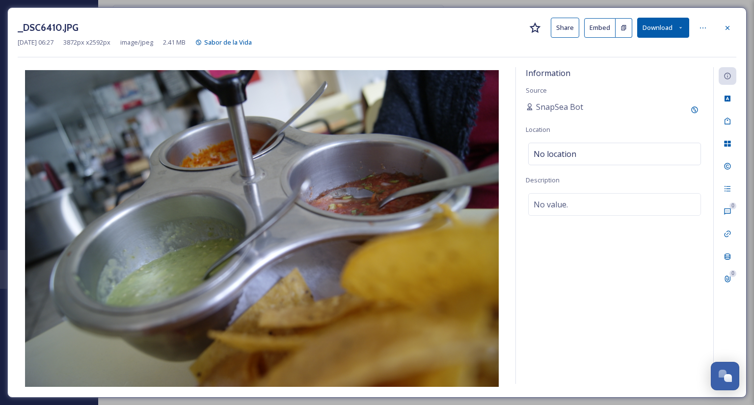
click at [568, 29] on button "Share" at bounding box center [564, 28] width 28 height 20
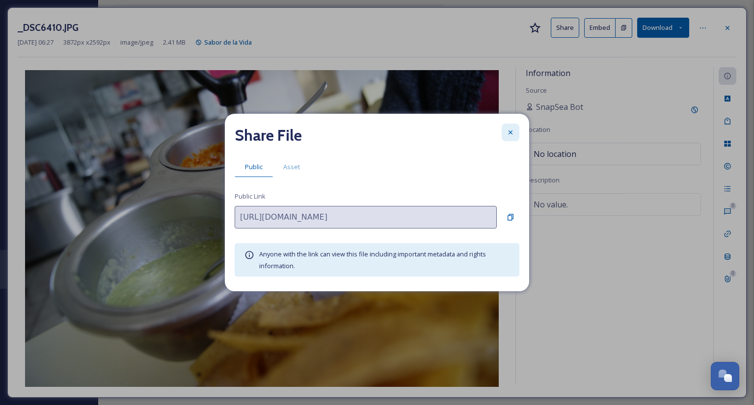
click at [512, 132] on icon at bounding box center [510, 133] width 8 height 8
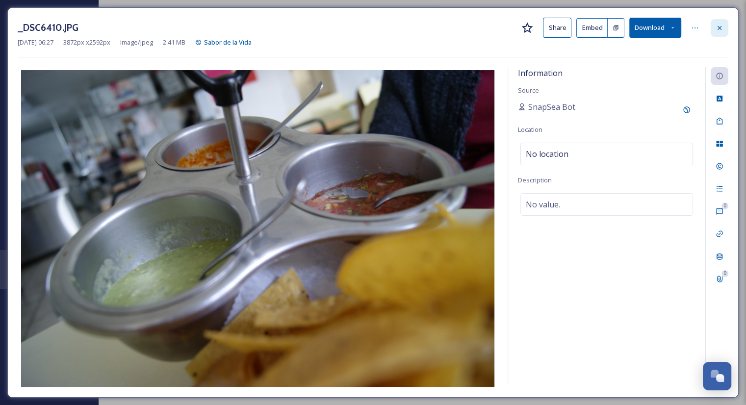
click at [717, 27] on icon at bounding box center [720, 28] width 8 height 8
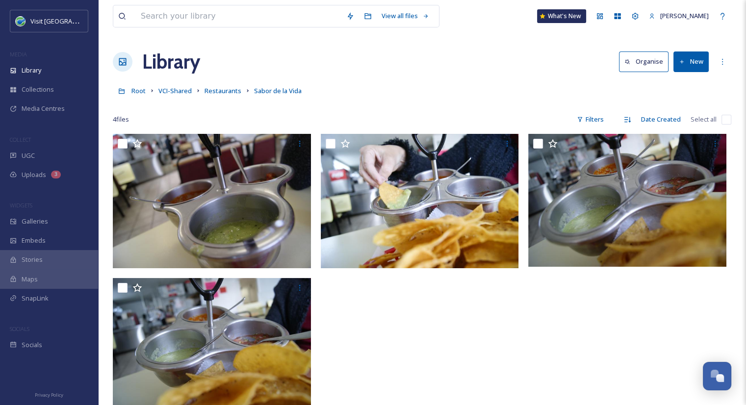
click at [692, 67] on button "New" at bounding box center [691, 62] width 35 height 20
click at [689, 88] on span "File Upload" at bounding box center [687, 84] width 32 height 9
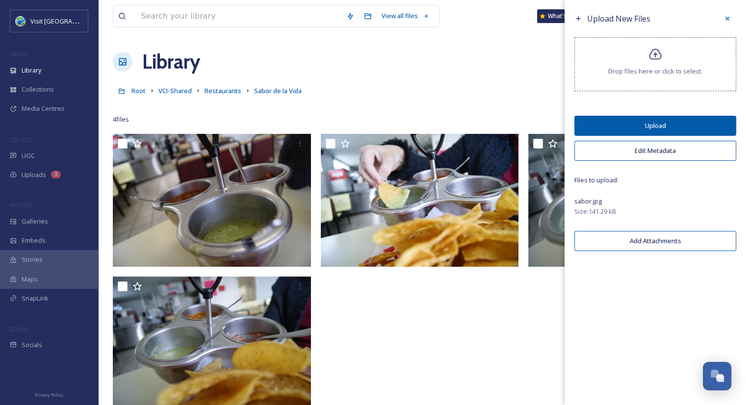
click at [711, 123] on button "Upload" at bounding box center [656, 126] width 162 height 20
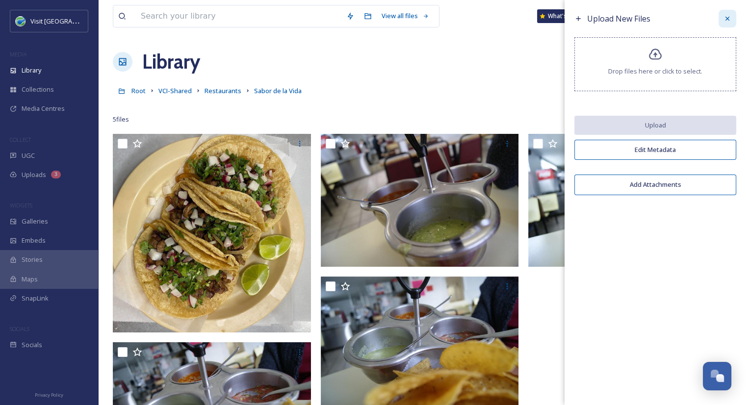
click at [724, 20] on icon at bounding box center [728, 19] width 8 height 8
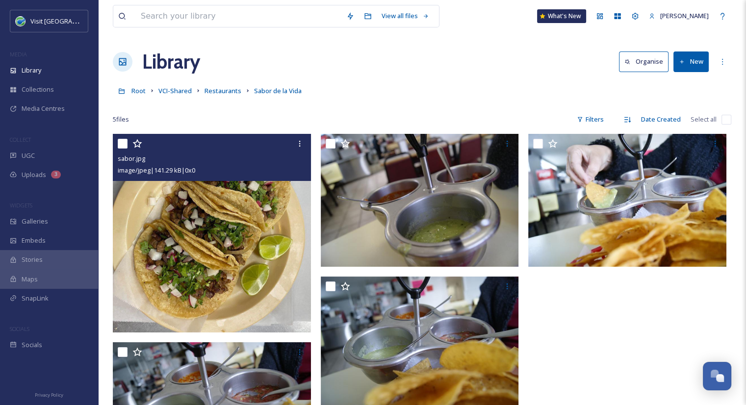
click at [260, 228] on img at bounding box center [212, 233] width 198 height 198
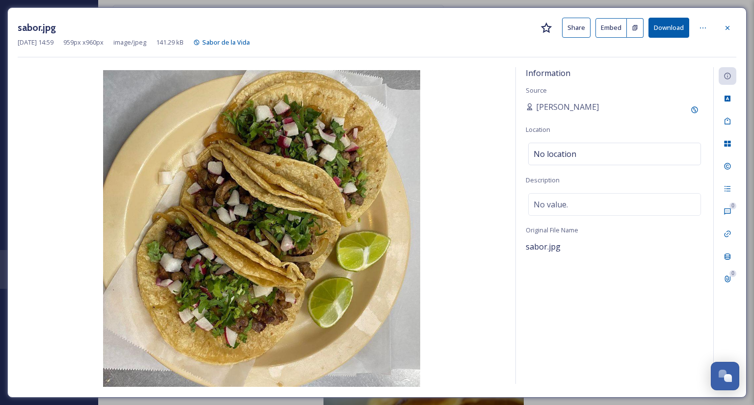
click at [572, 28] on button "Share" at bounding box center [576, 28] width 28 height 20
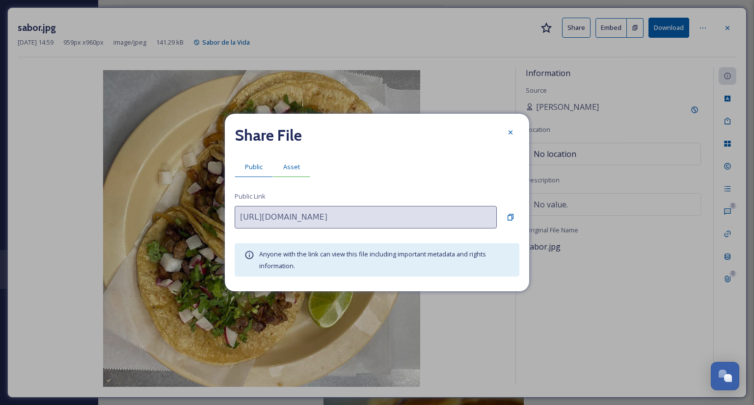
click at [285, 169] on span "Asset" at bounding box center [291, 166] width 17 height 9
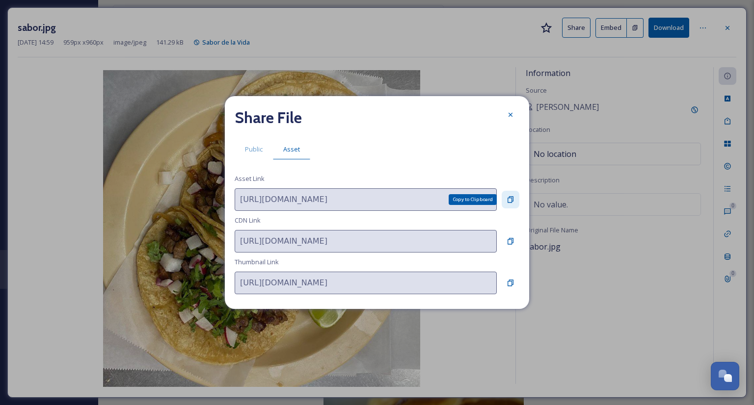
click at [508, 199] on icon at bounding box center [510, 199] width 6 height 6
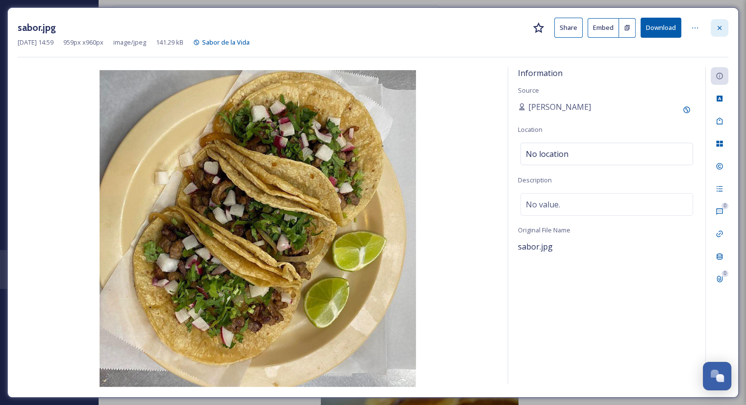
click at [724, 26] on div at bounding box center [720, 28] width 18 height 18
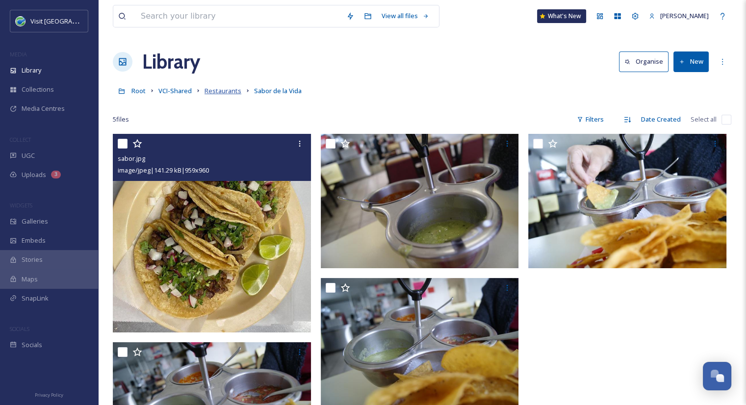
click at [223, 91] on span "Restaurants" at bounding box center [223, 90] width 37 height 9
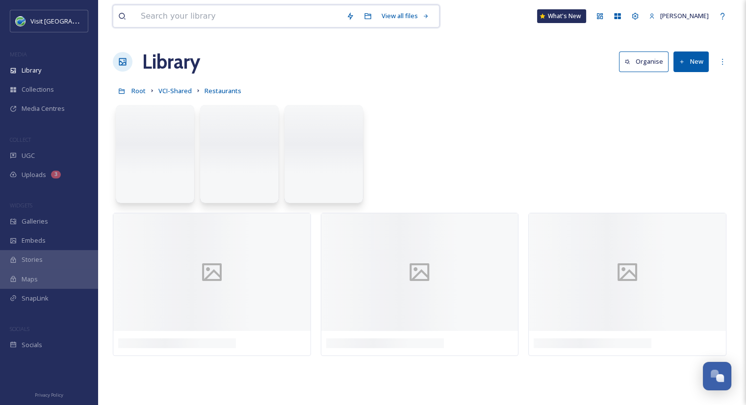
click at [214, 15] on input at bounding box center [239, 16] width 206 height 22
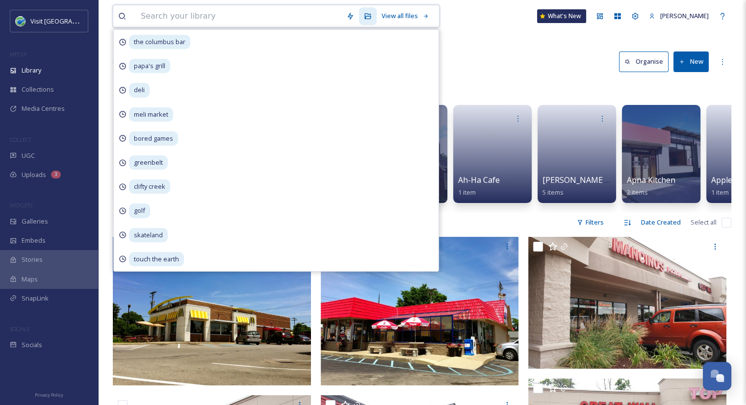
paste input "SalvaMex"
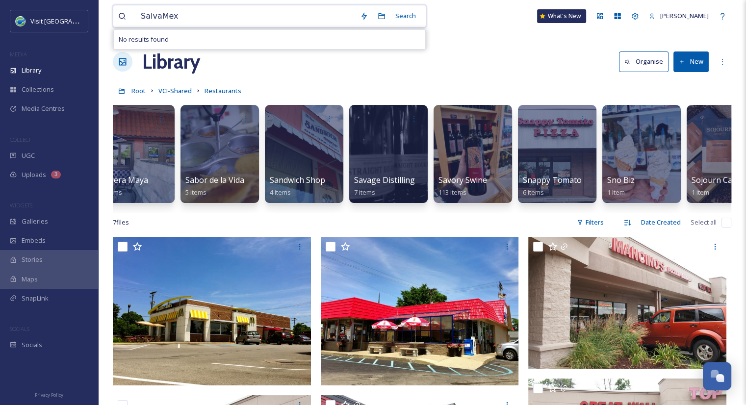
scroll to position [0, 6105]
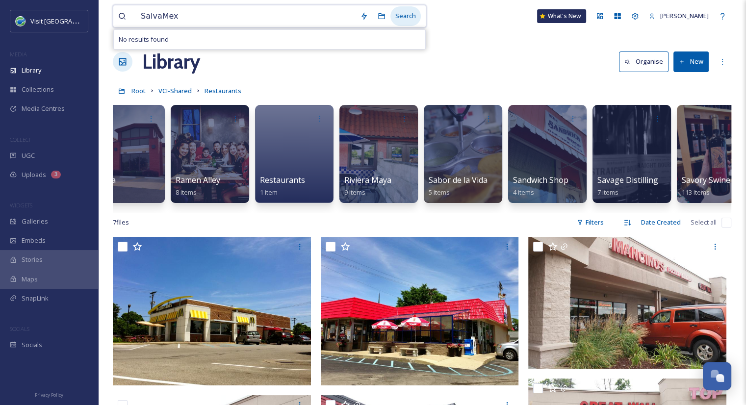
type input "SalvaMex"
